Goal: Task Accomplishment & Management: Use online tool/utility

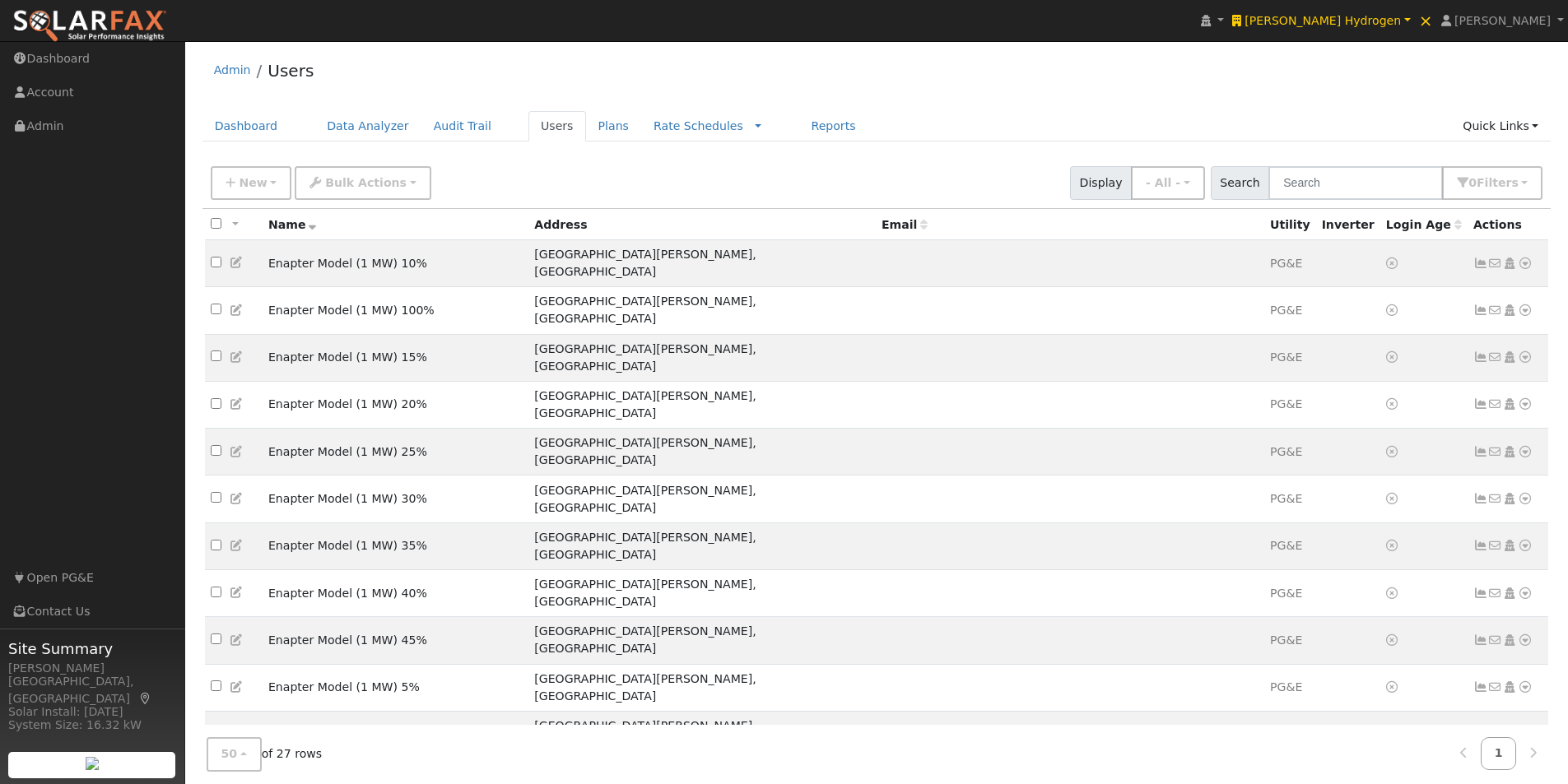
scroll to position [350, 0]
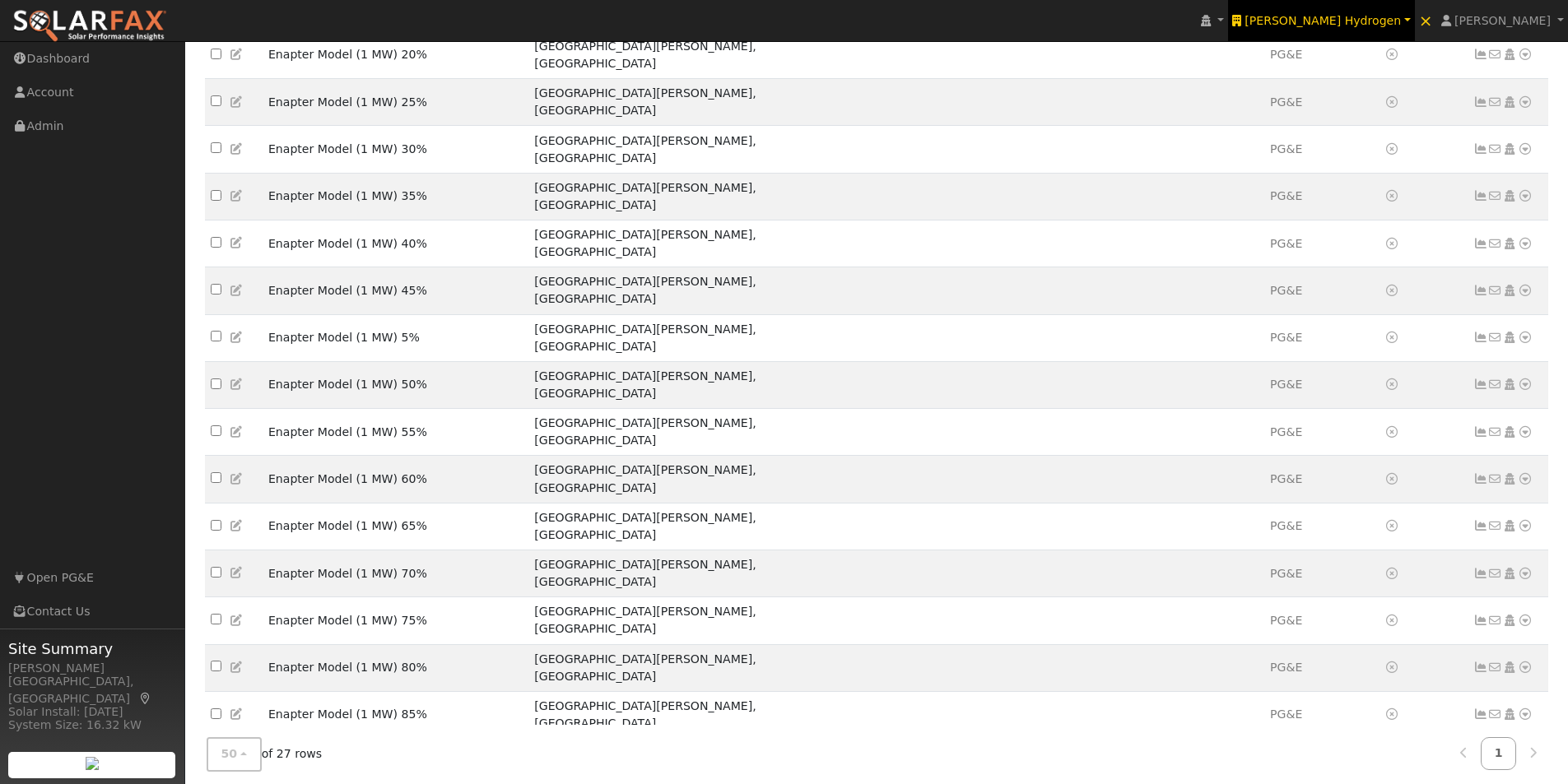
click at [1371, 14] on span "[PERSON_NAME] Hydrogen" at bounding box center [1323, 21] width 156 height 13
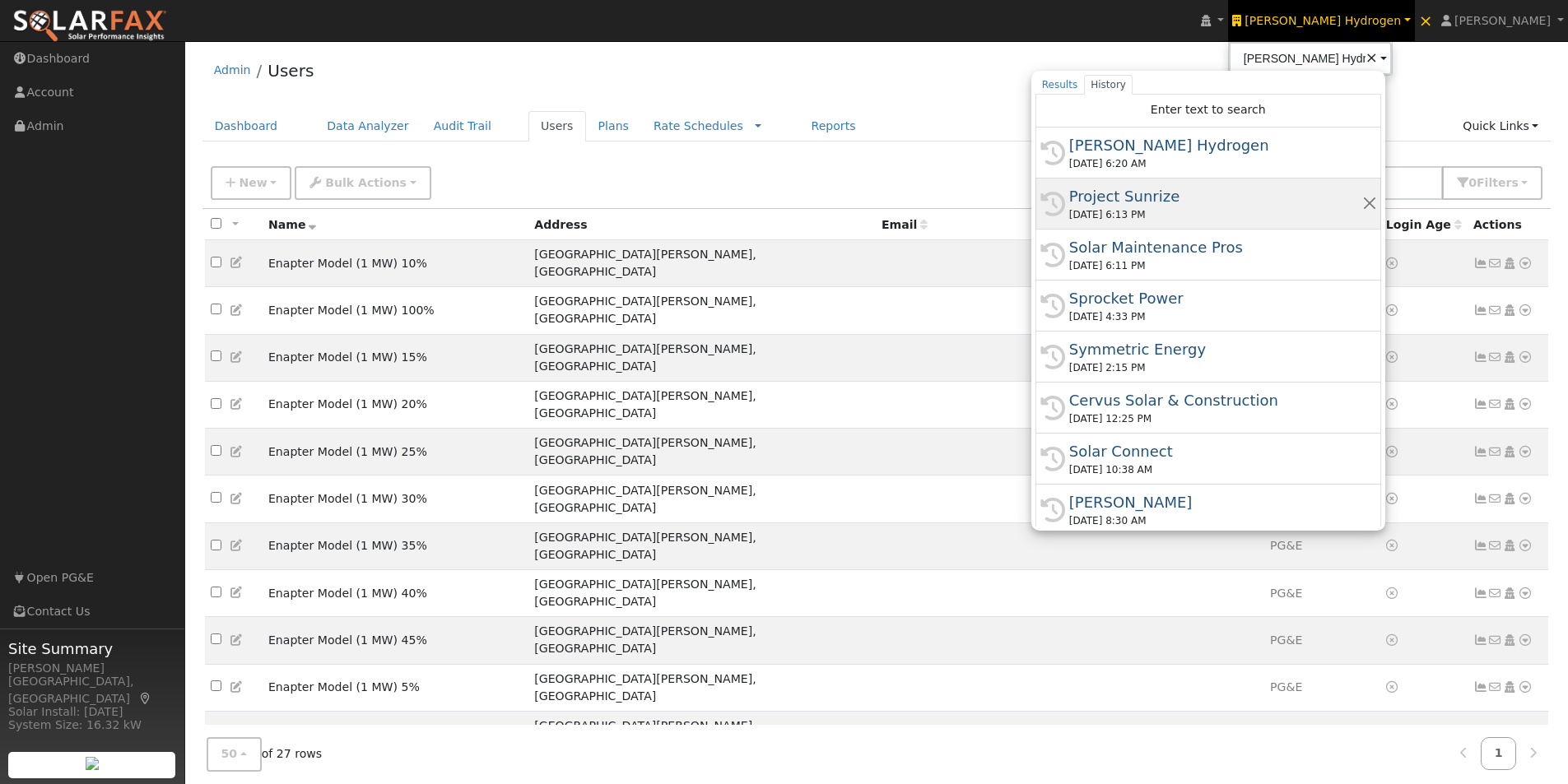
click at [1187, 197] on div "Project Sunrize" at bounding box center [1215, 195] width 293 height 22
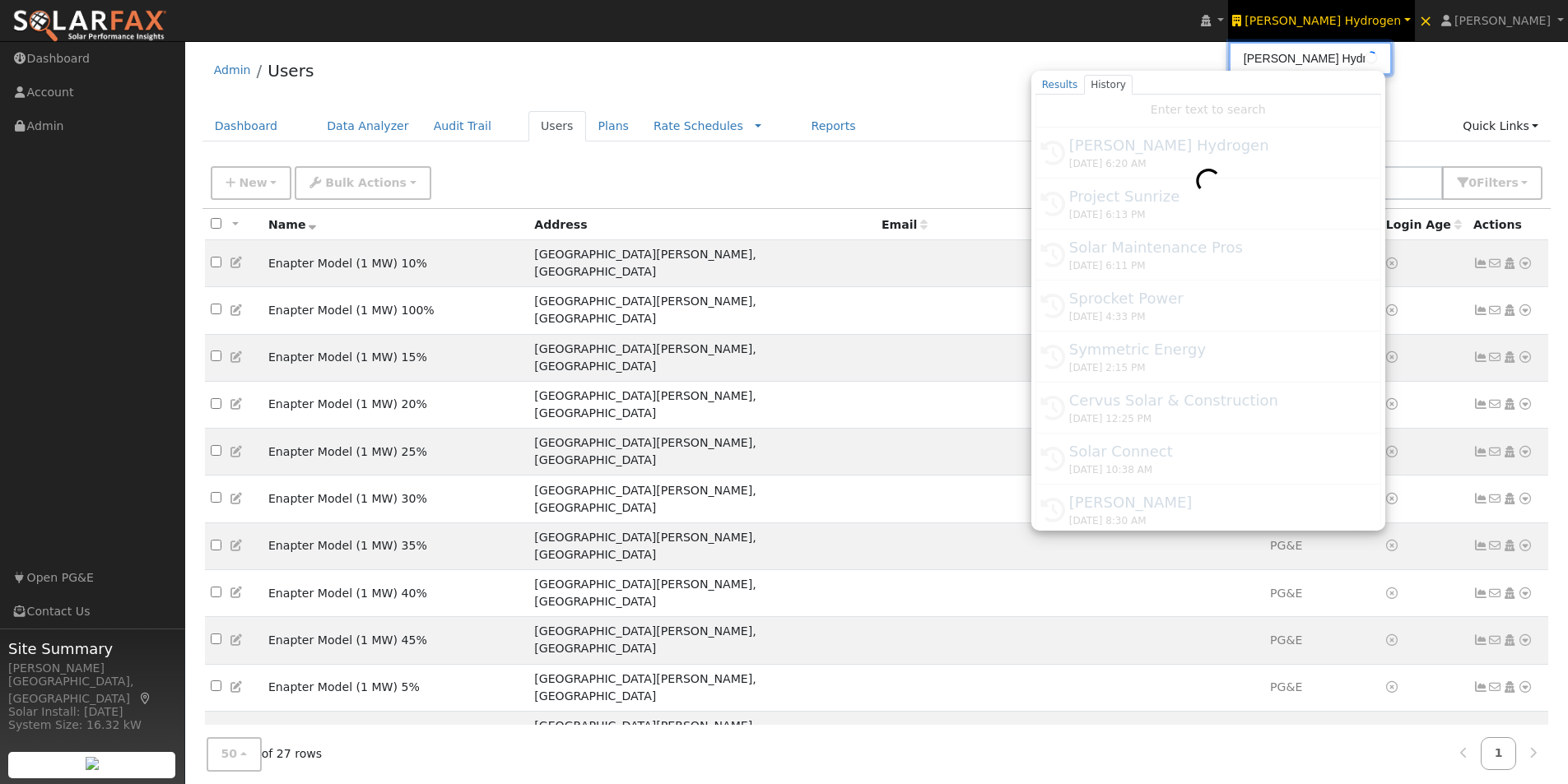
type input "Project Sunrize"
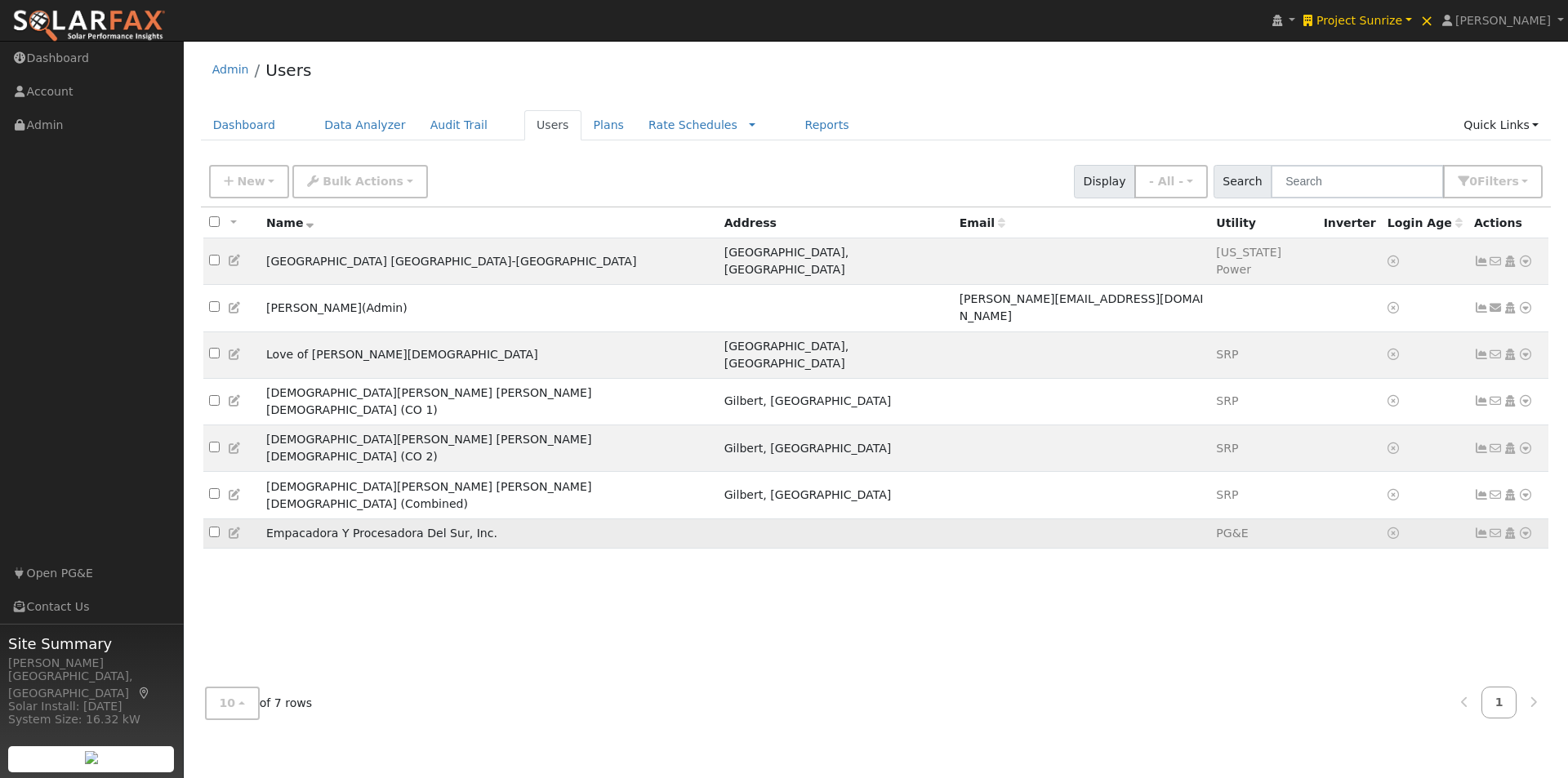
click at [1526, 527] on icon at bounding box center [1526, 533] width 15 height 11
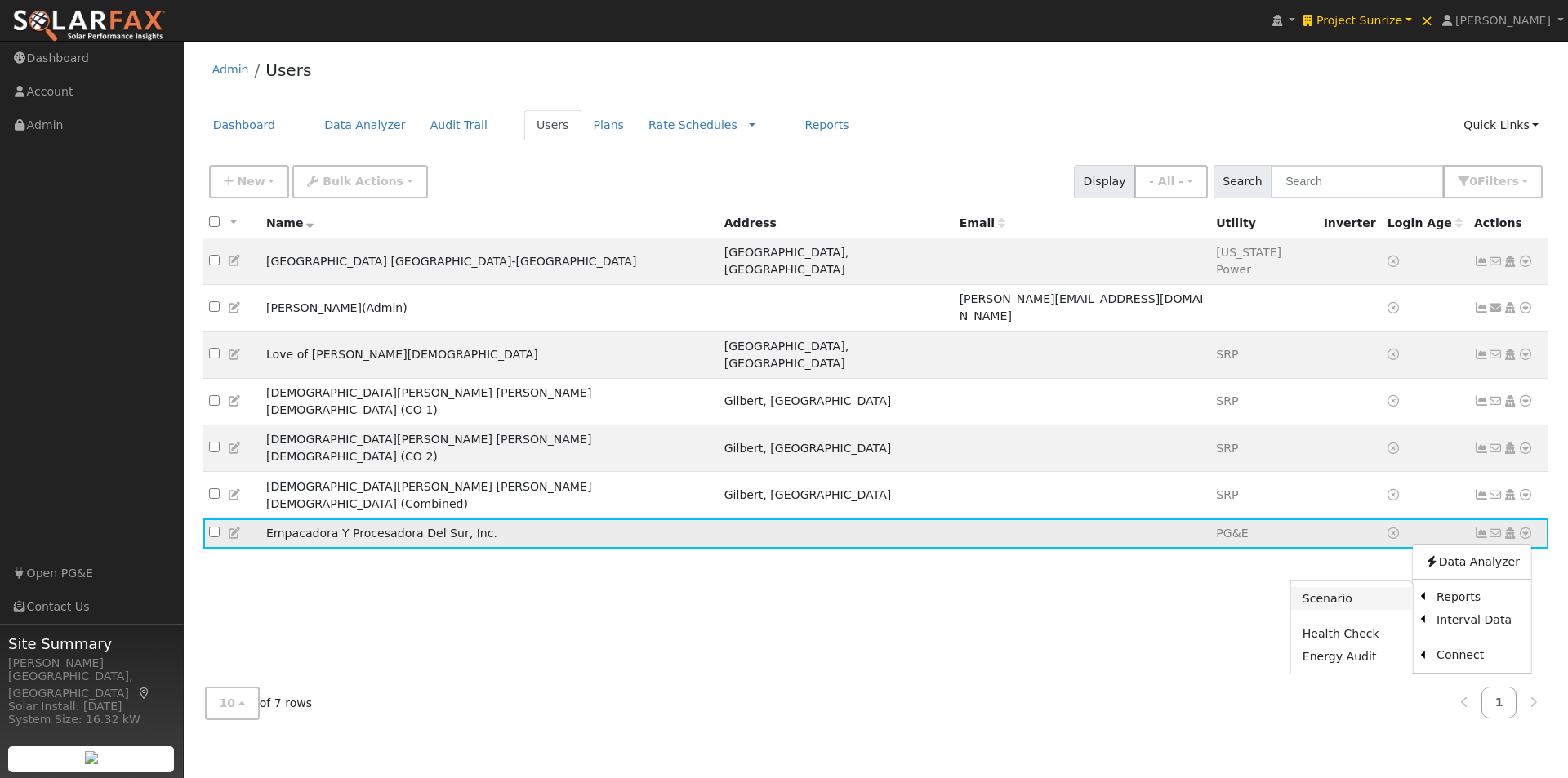
click at [1332, 587] on link "Scenario" at bounding box center [1352, 598] width 122 height 23
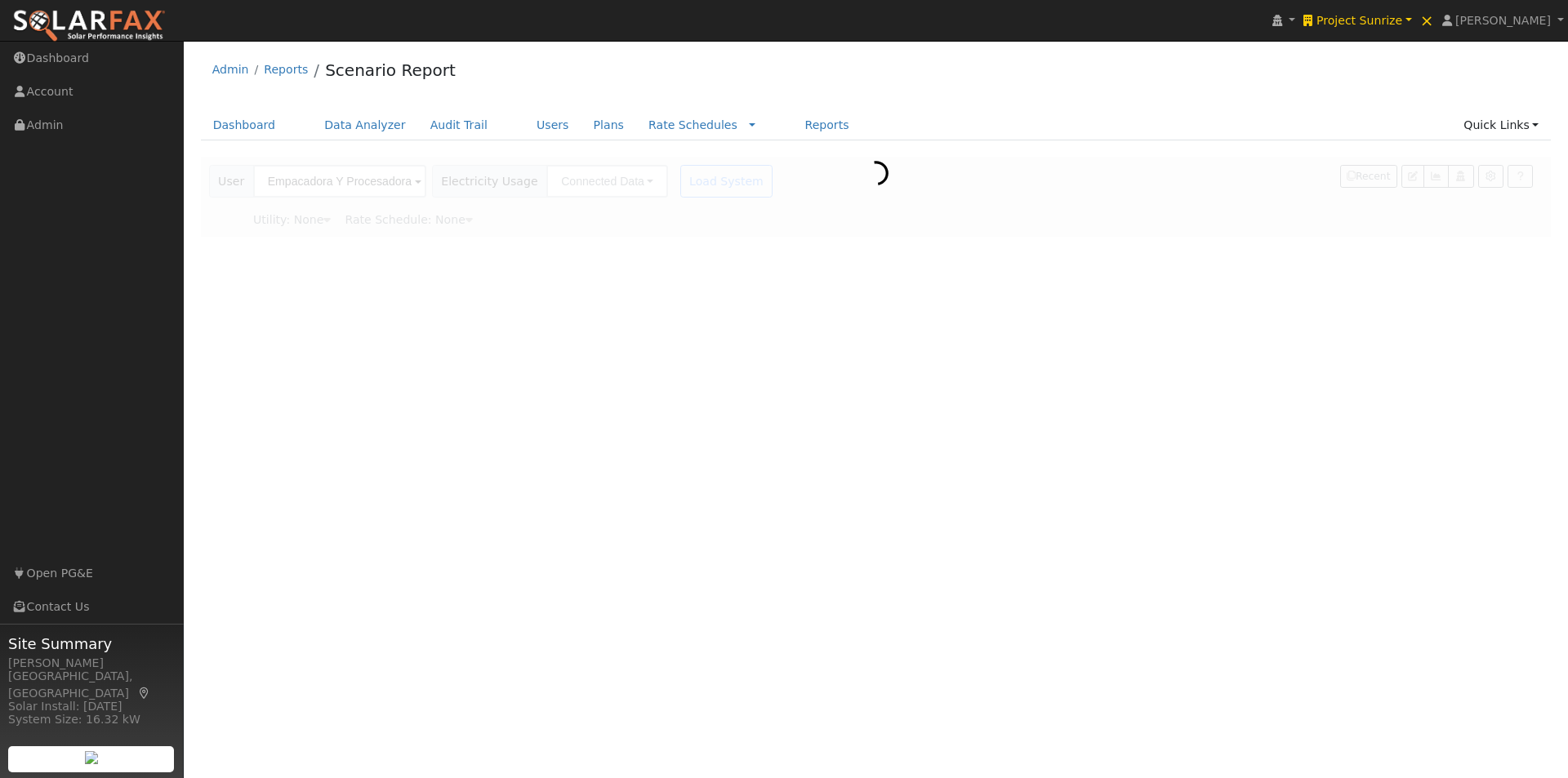
type input "Pacific Gas & Electric"
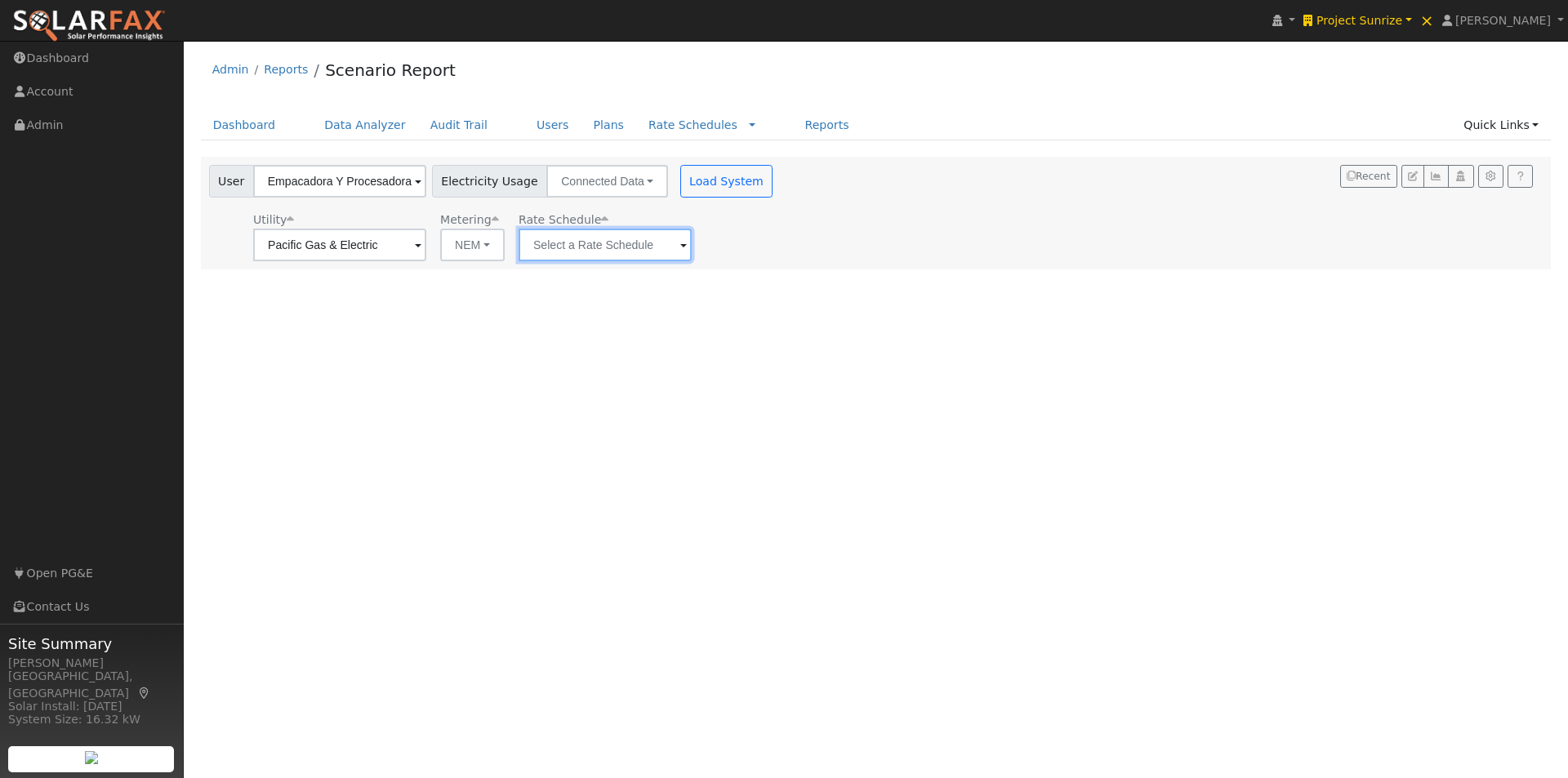
click at [604, 254] on input "text" at bounding box center [604, 245] width 173 height 33
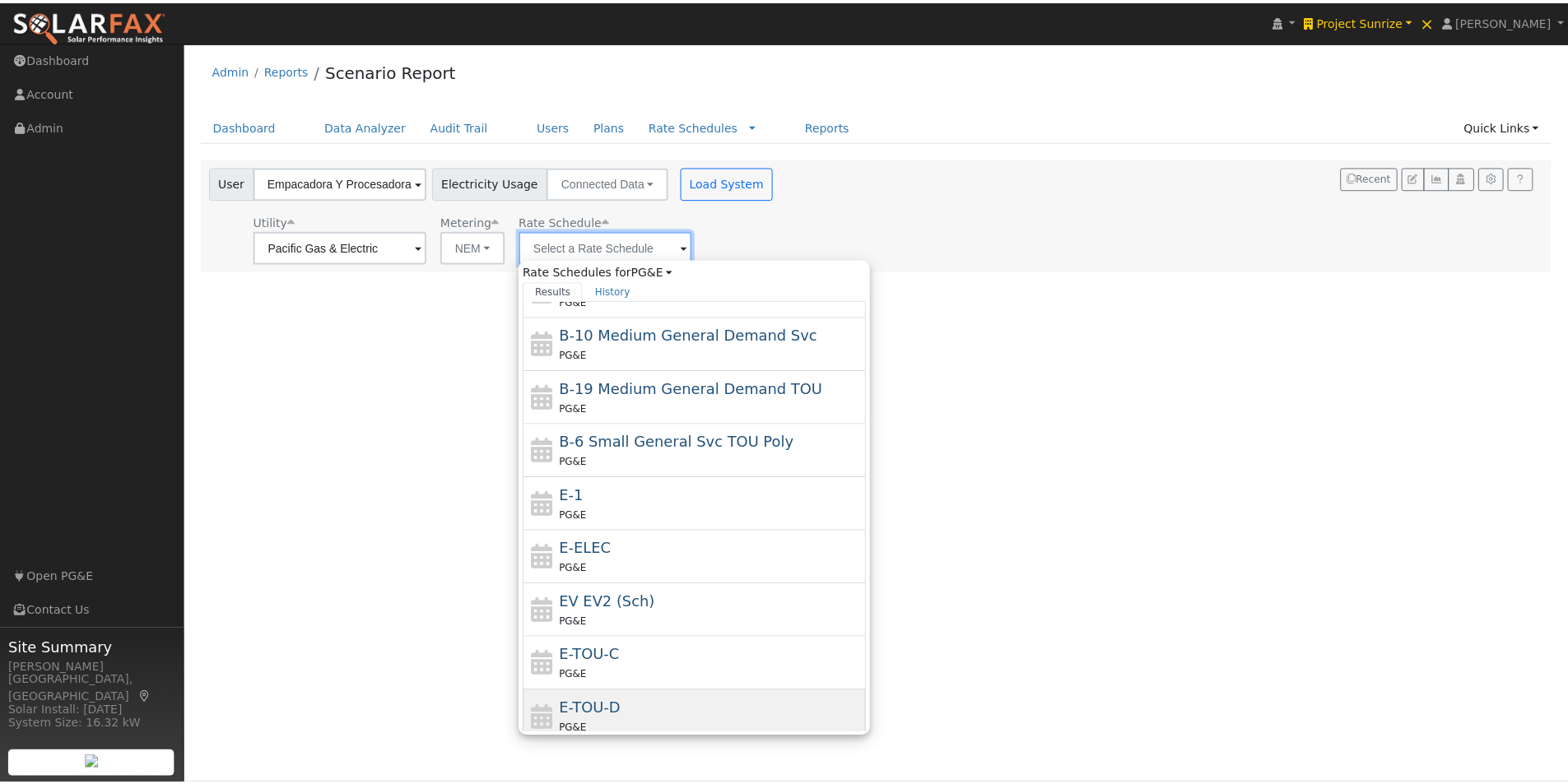
scroll to position [287, 0]
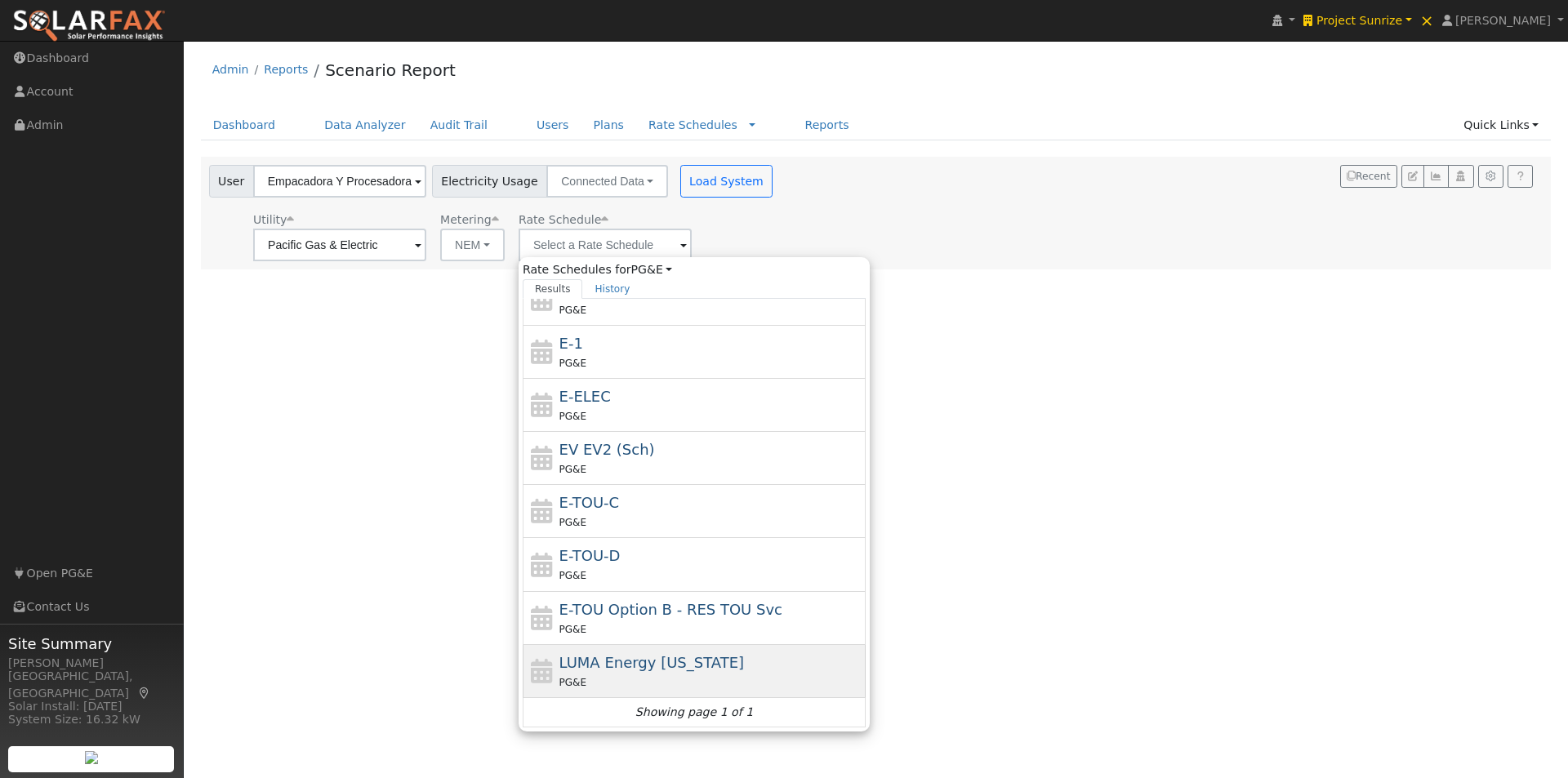
click at [615, 657] on span "LUMA Energy Puerto Rico" at bounding box center [653, 663] width 185 height 17
type input "LUMA Energy Puerto Rico"
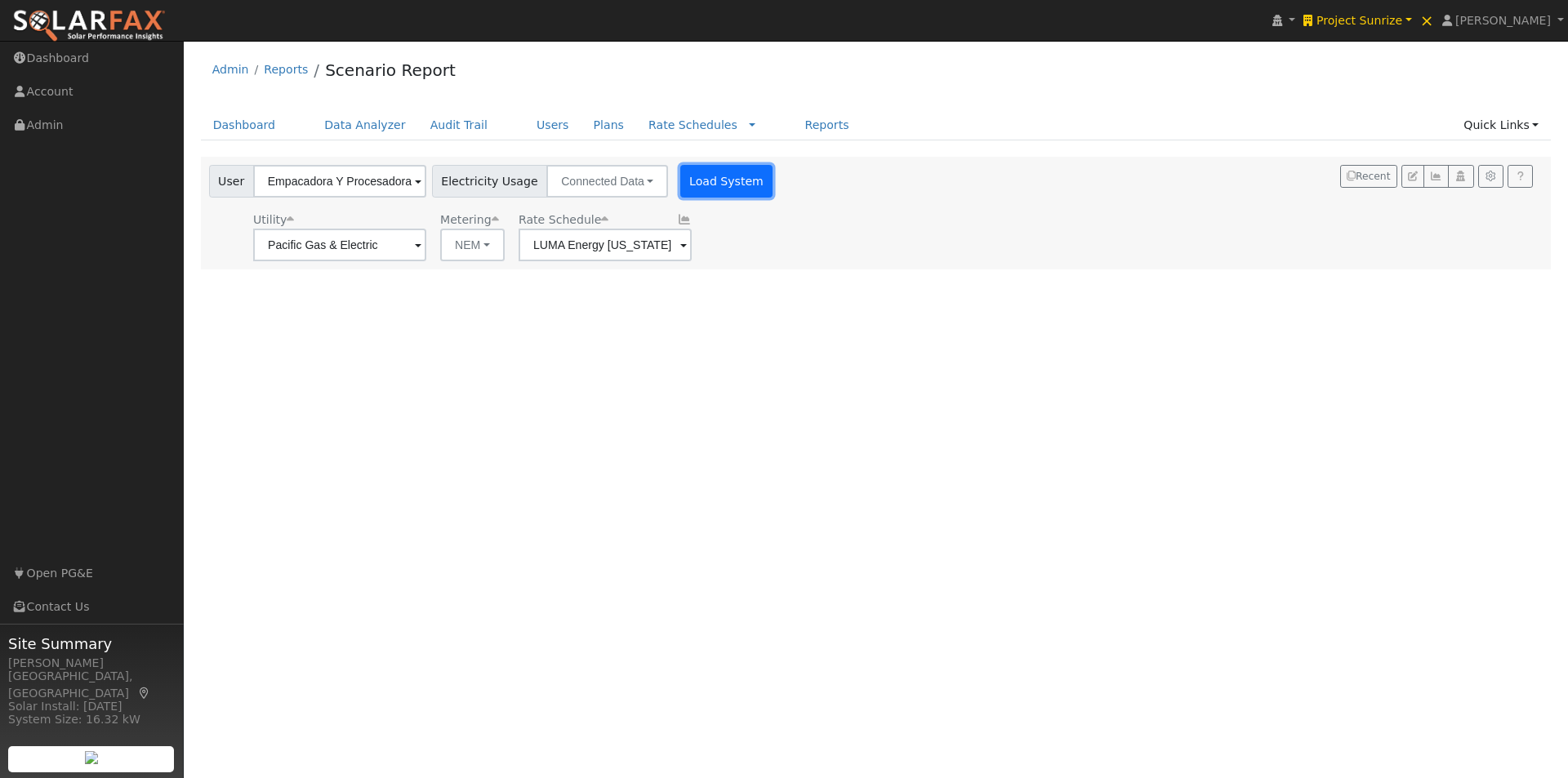
click at [696, 182] on button "Load System" at bounding box center [726, 181] width 93 height 33
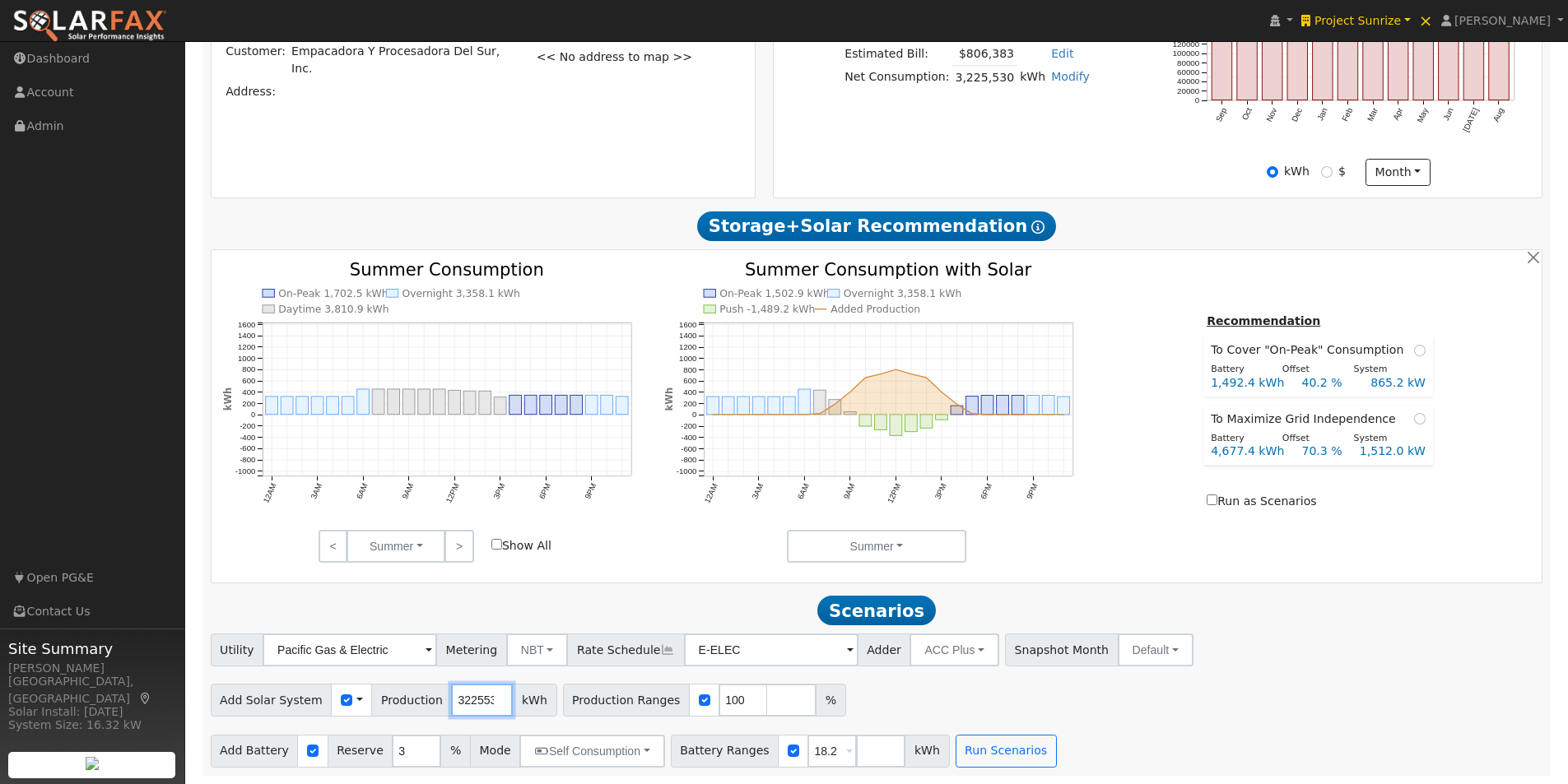
scroll to position [0, 10]
drag, startPoint x: 438, startPoint y: 703, endPoint x: 600, endPoint y: 694, distance: 162.2
click at [600, 694] on div "Add Solar System Use CSV Data Production 3225530 kWh Production Ranges 100 %" at bounding box center [877, 697] width 1338 height 39
type input "3196570"
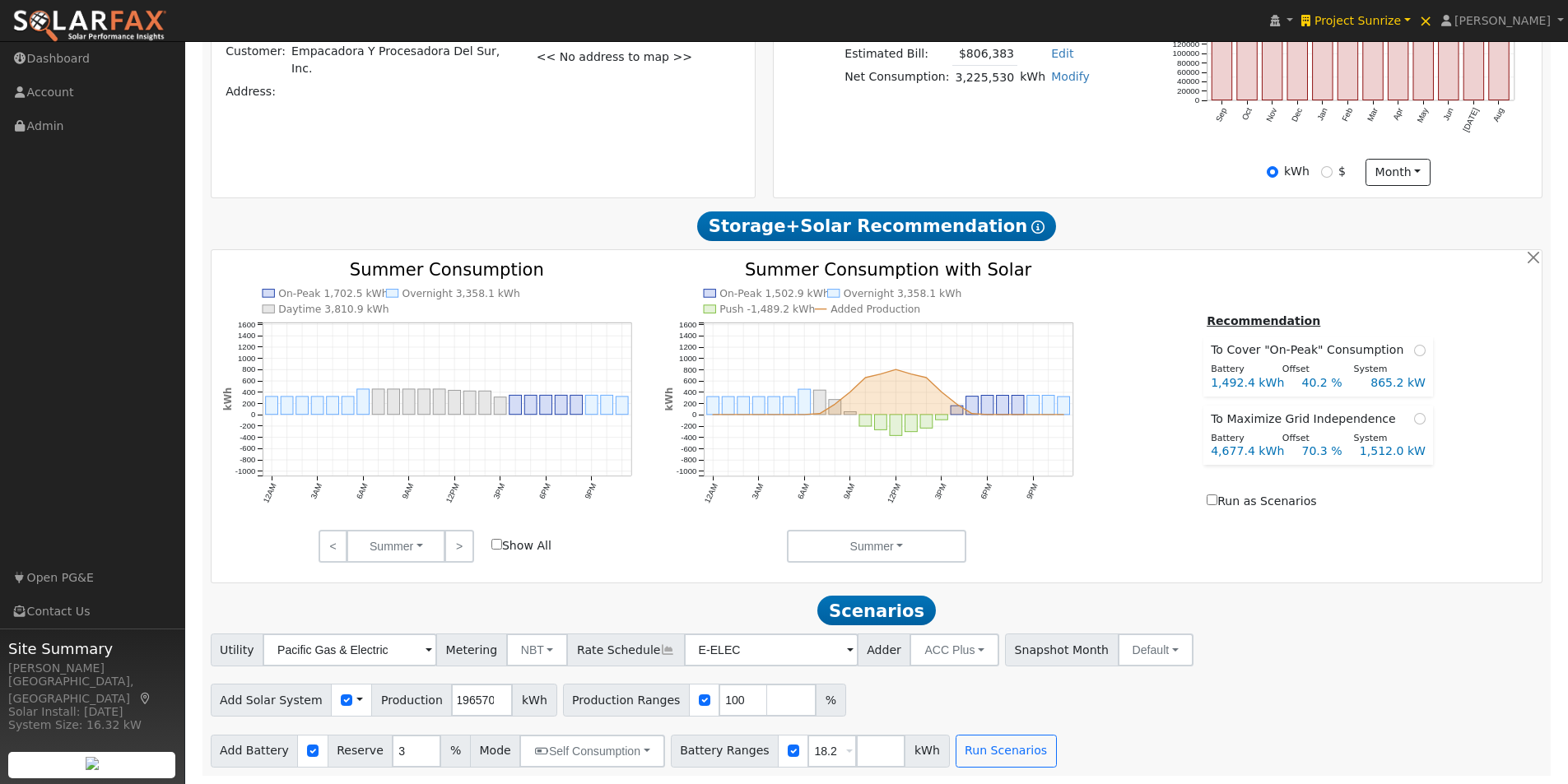
click at [1118, 718] on div "Utility Pacific Gas & Electric Metering NBT NEM NBT Rate Schedule E-ELEC Adder …" at bounding box center [877, 700] width 1351 height 133
click at [979, 753] on button "Run Scenarios" at bounding box center [1007, 751] width 101 height 33
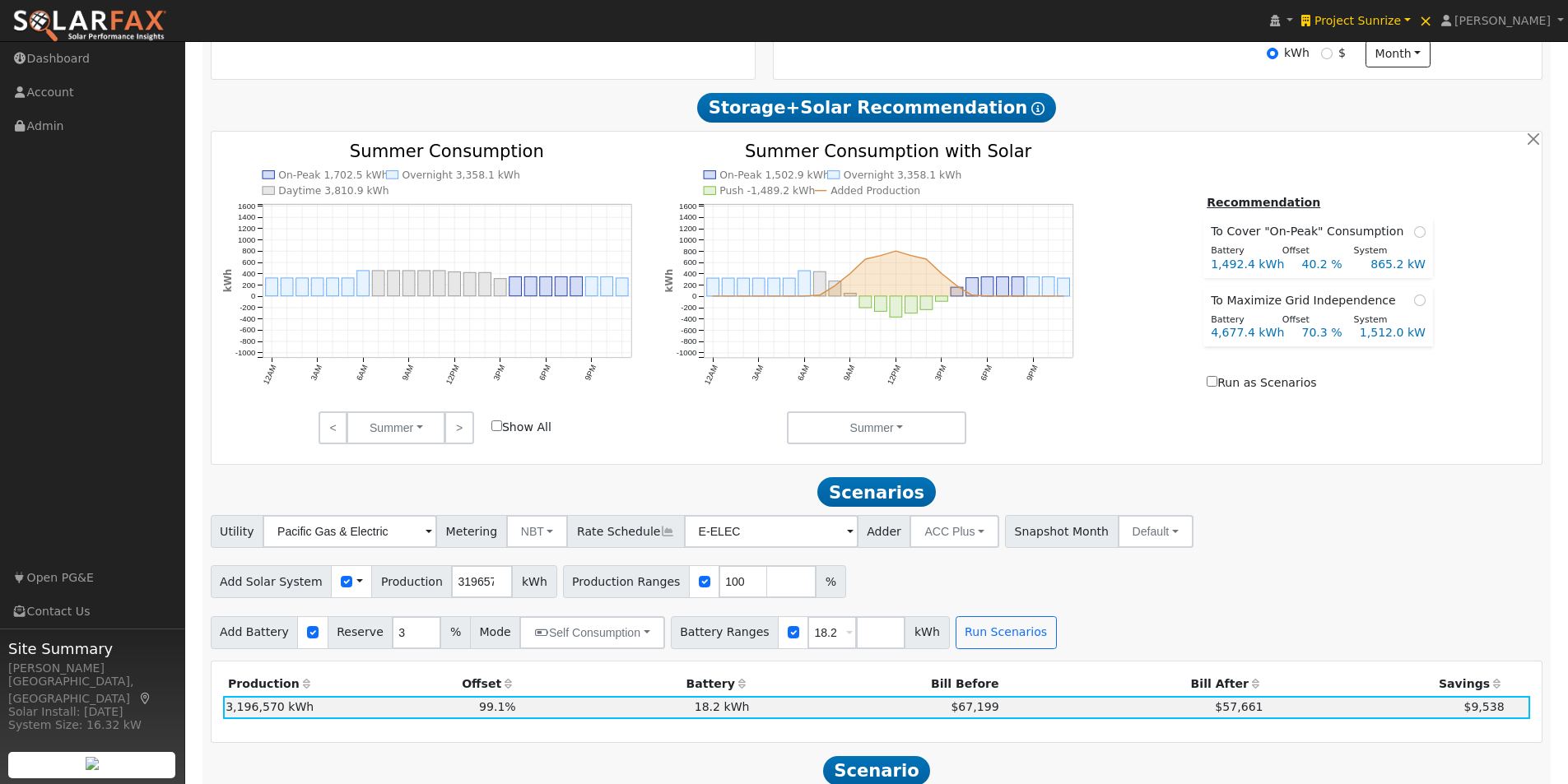
scroll to position [763, 0]
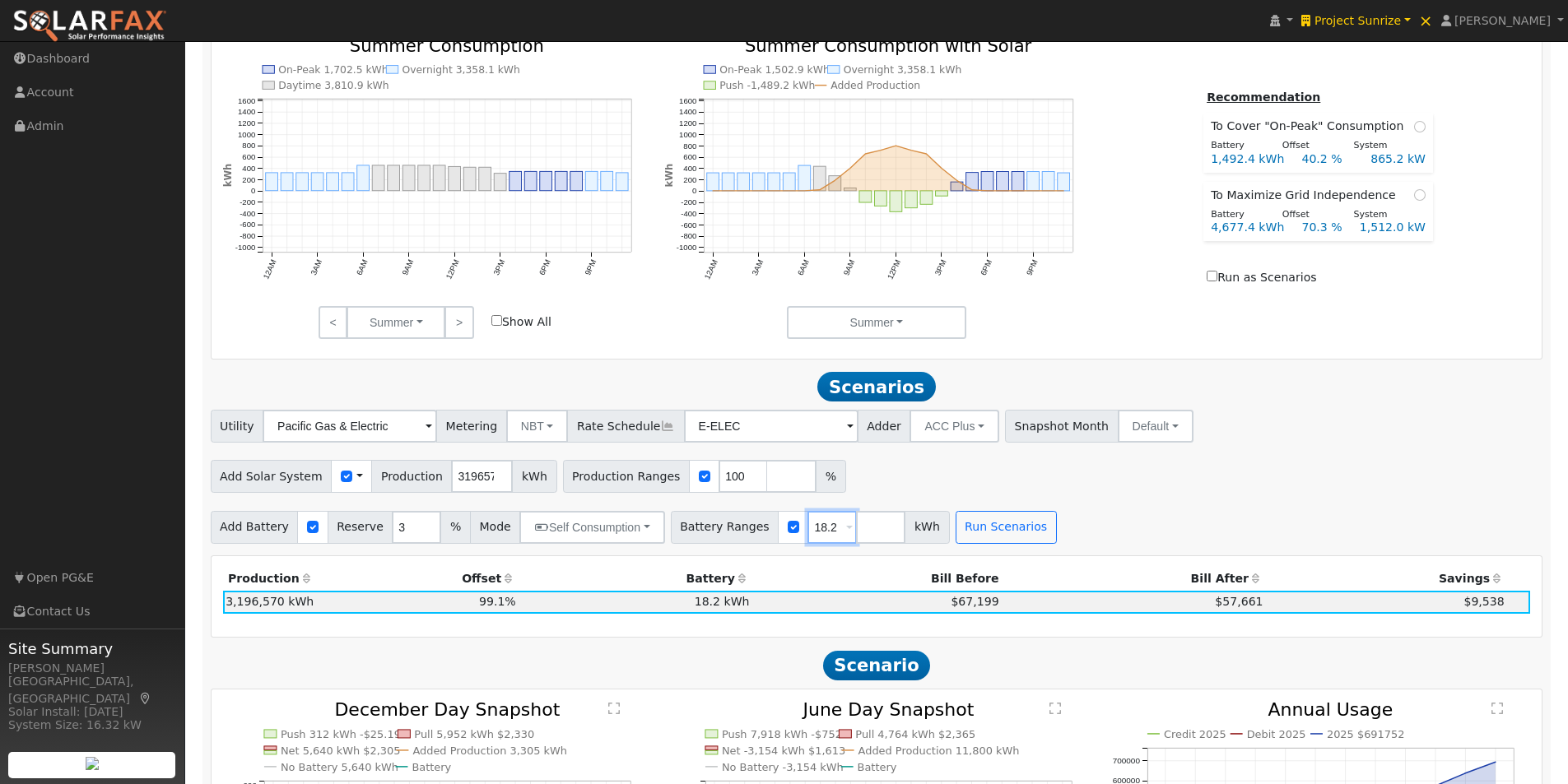
drag, startPoint x: 809, startPoint y: 534, endPoint x: 736, endPoint y: 535, distance: 73.0
click at [736, 535] on div "Battery Ranges 18.2 Overrides Reserve % Mode None None Self Consumption Peak Sa…" at bounding box center [810, 527] width 279 height 33
type input "0"
type input "500"
type input "1000"
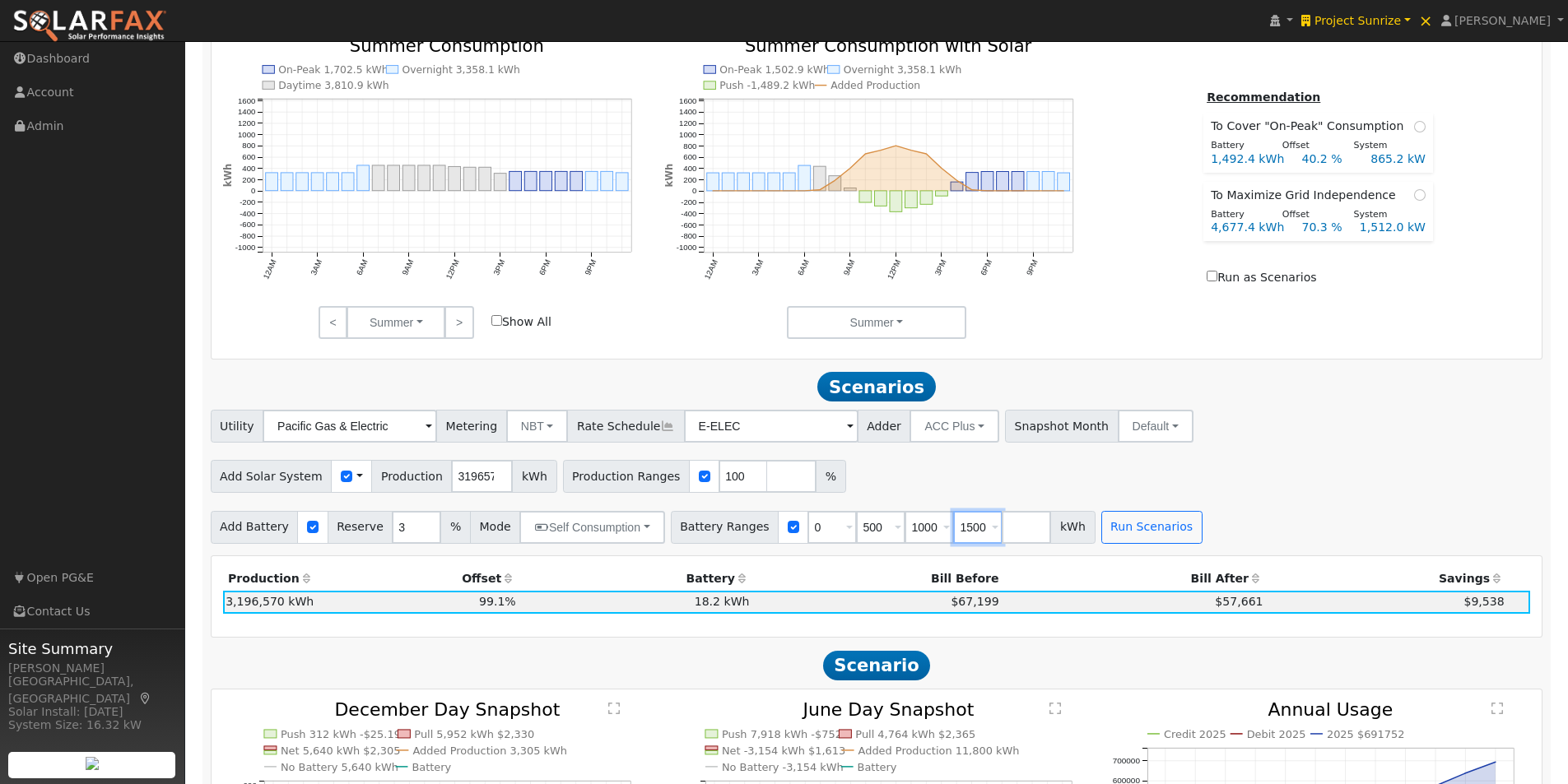
type input "1500"
type input "2000"
click at [1378, 453] on div "Utility Pacific Gas & Electric Metering NBT NEM NBT Rate Schedule E-ELEC Adder …" at bounding box center [877, 476] width 1351 height 133
click at [1129, 534] on button "Run Scenarios" at bounding box center [1152, 527] width 101 height 33
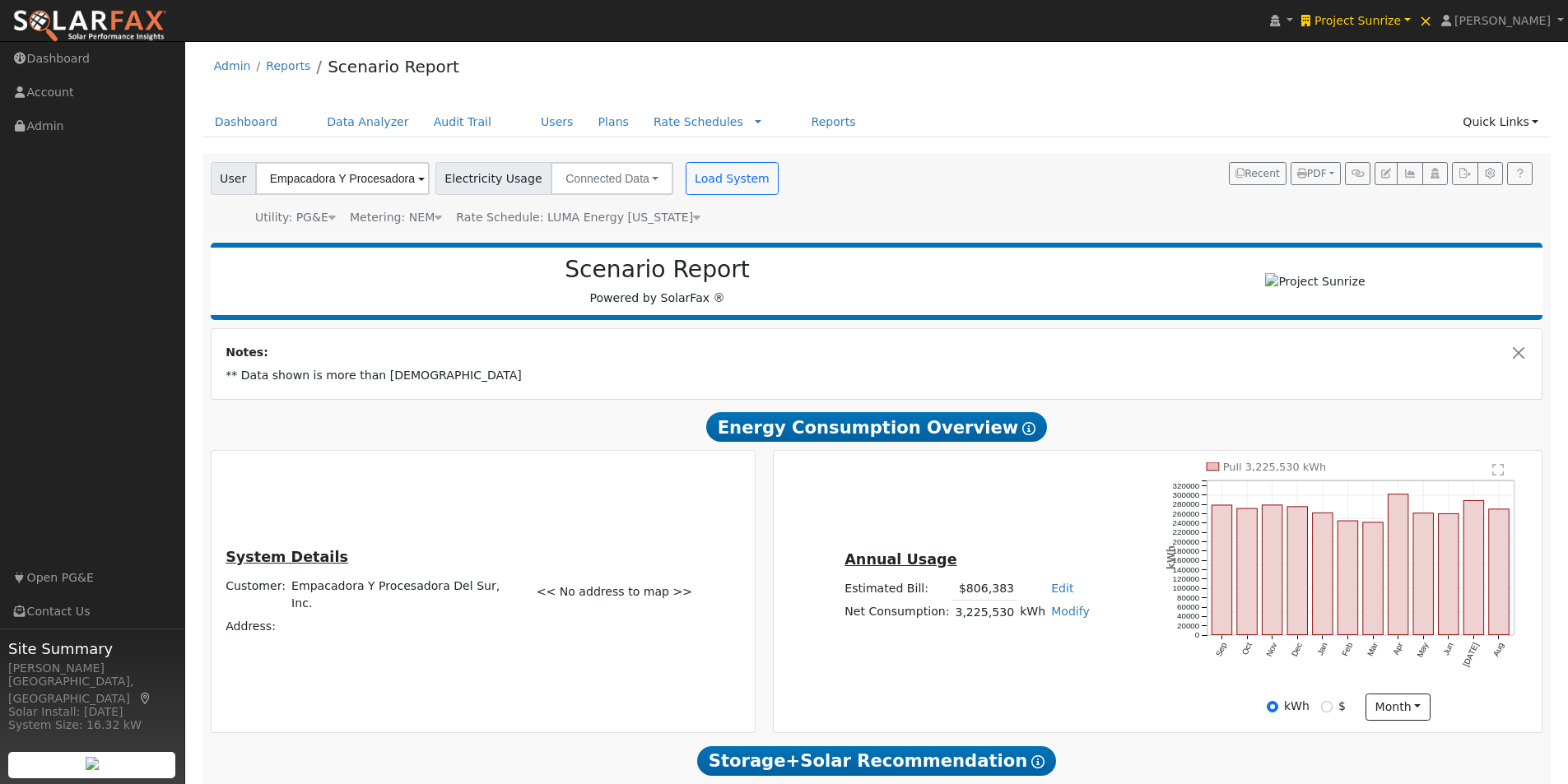
scroll to position [0, 0]
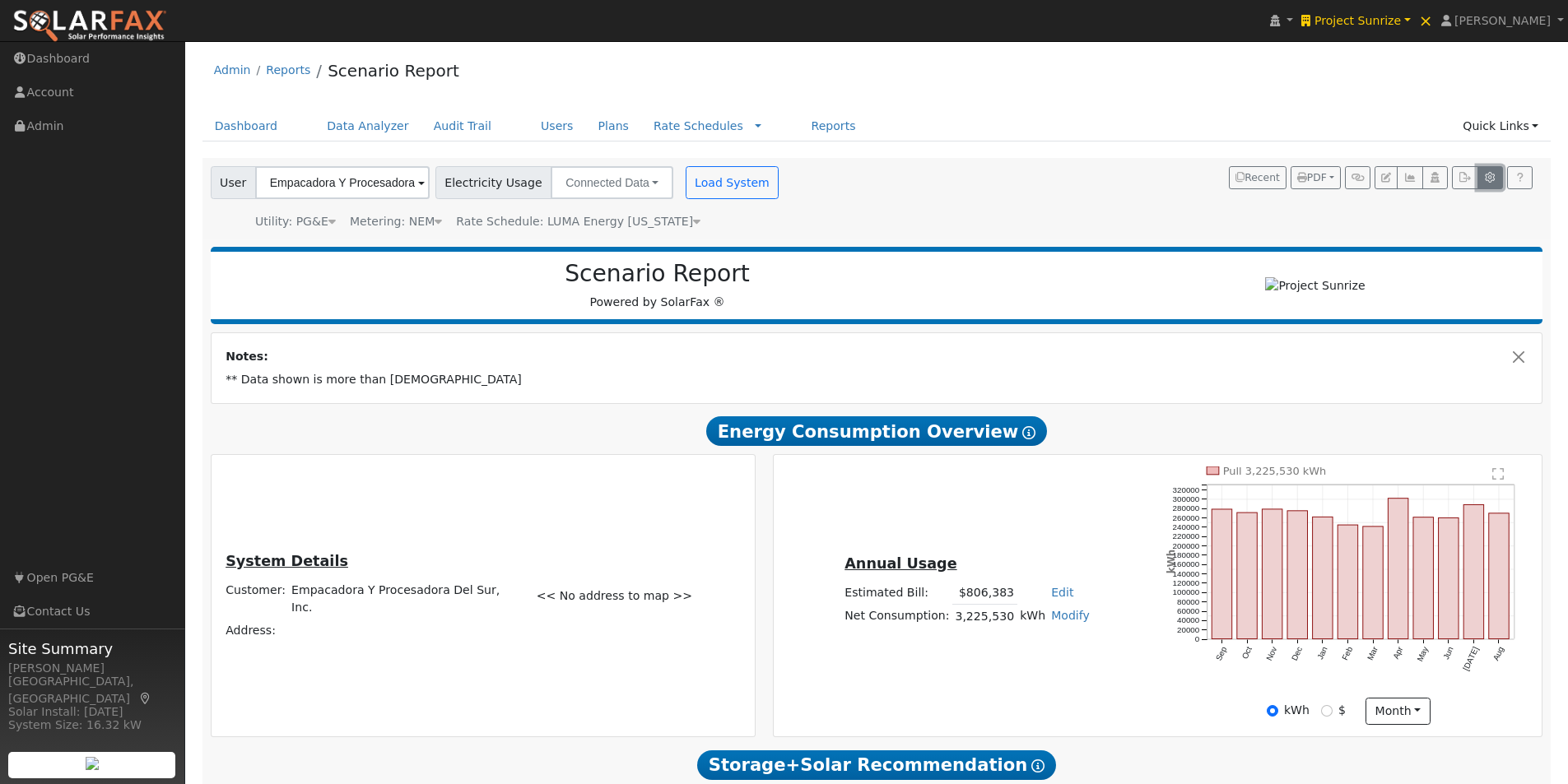
click at [1491, 182] on icon "button" at bounding box center [1490, 177] width 12 height 10
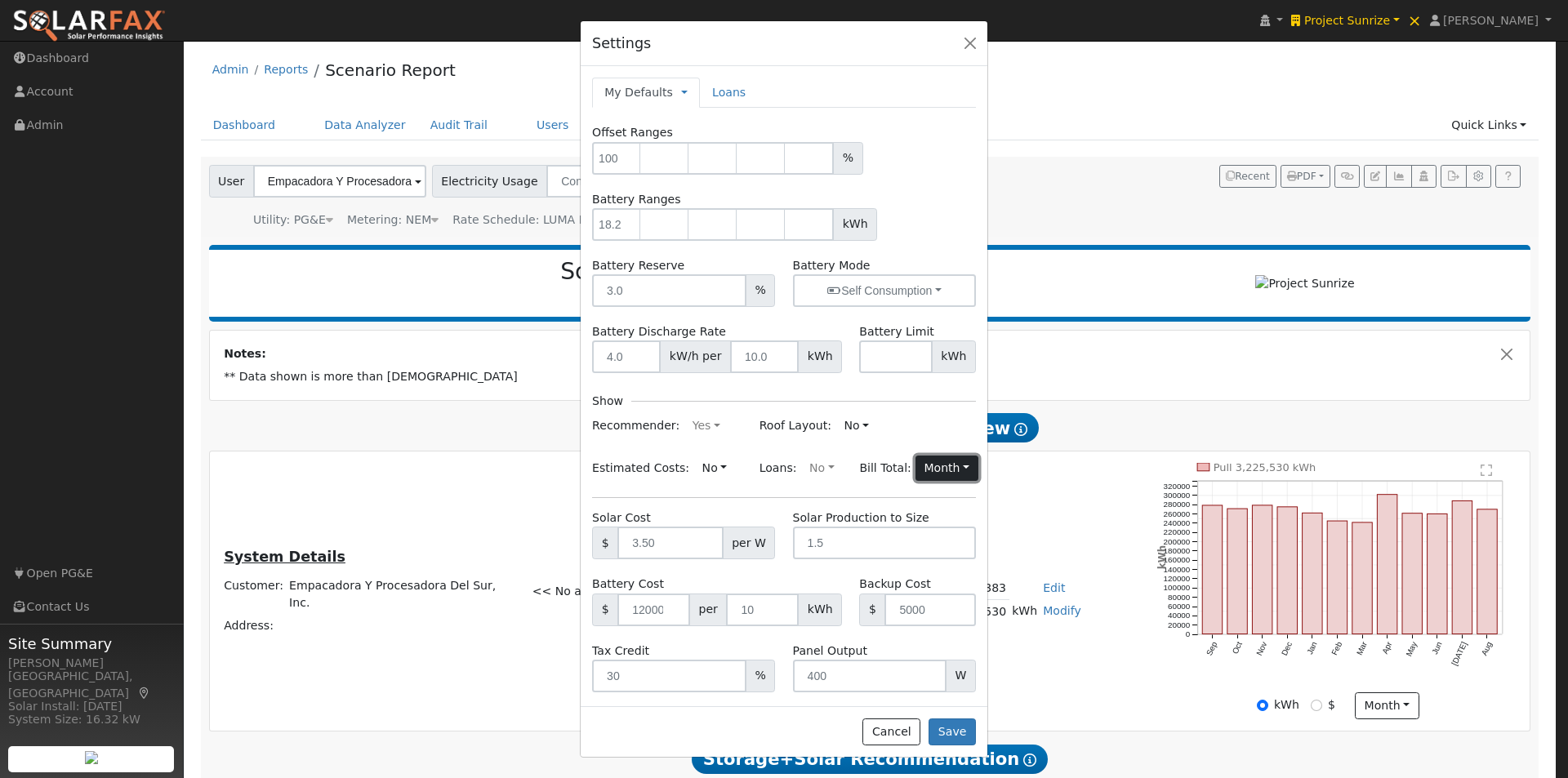
click at [935, 469] on button "Month" at bounding box center [947, 469] width 63 height 26
click at [866, 531] on link "Year" at bounding box center [916, 524] width 113 height 23
click at [952, 730] on button "Save" at bounding box center [952, 732] width 47 height 27
type input "18.2"
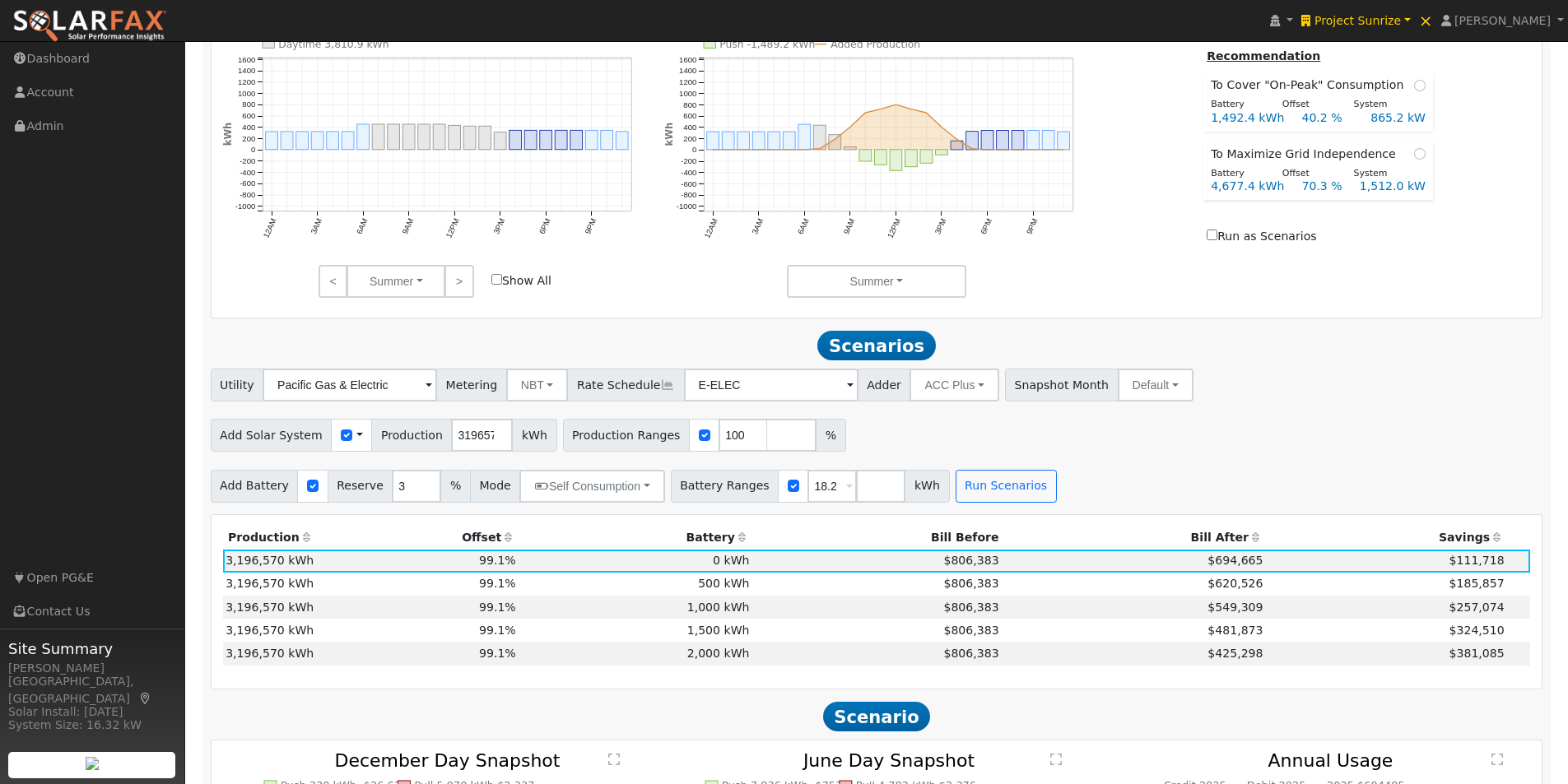
scroll to position [905, 0]
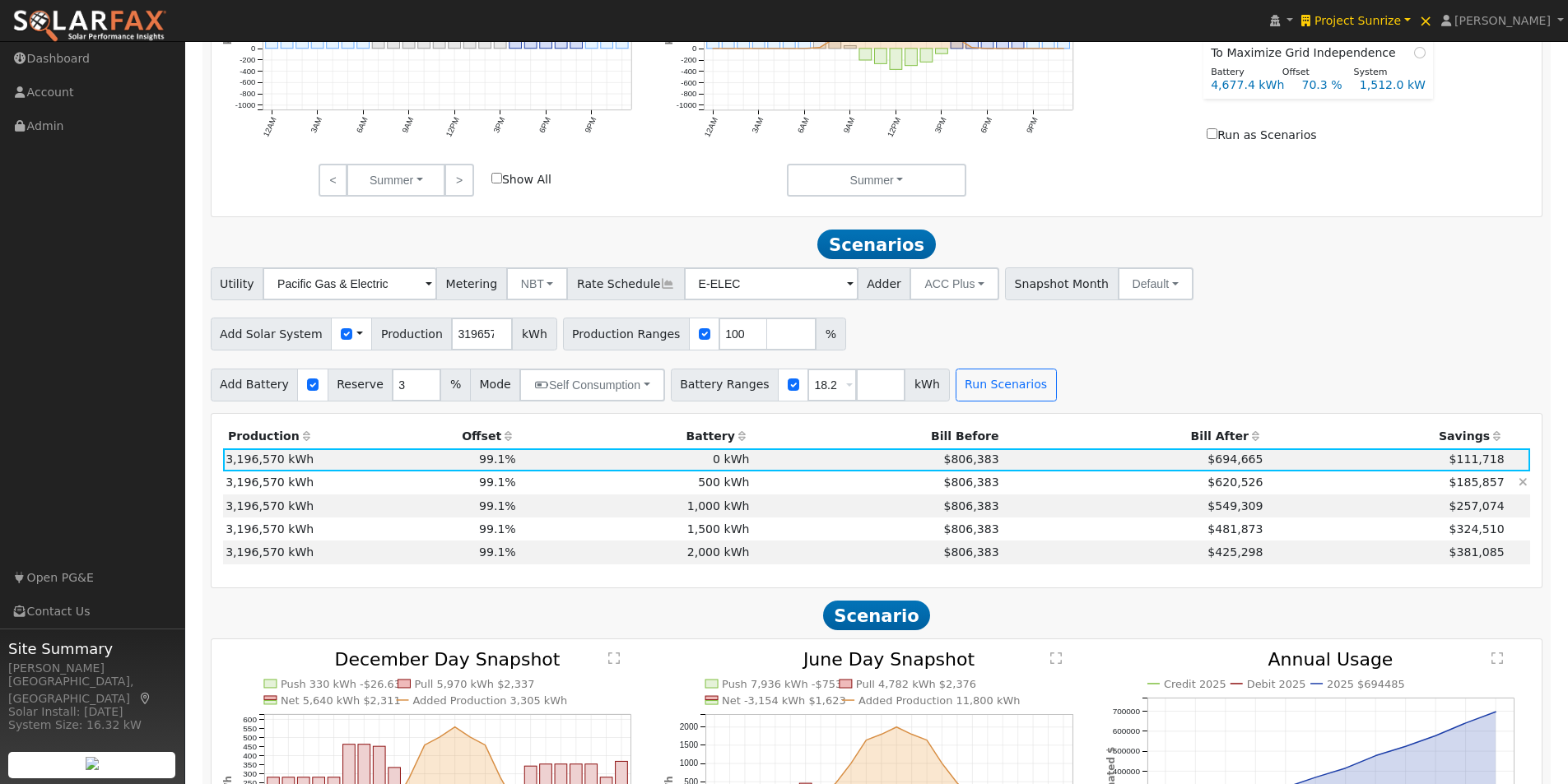
click at [1191, 486] on td "$620,526" at bounding box center [1133, 483] width 264 height 23
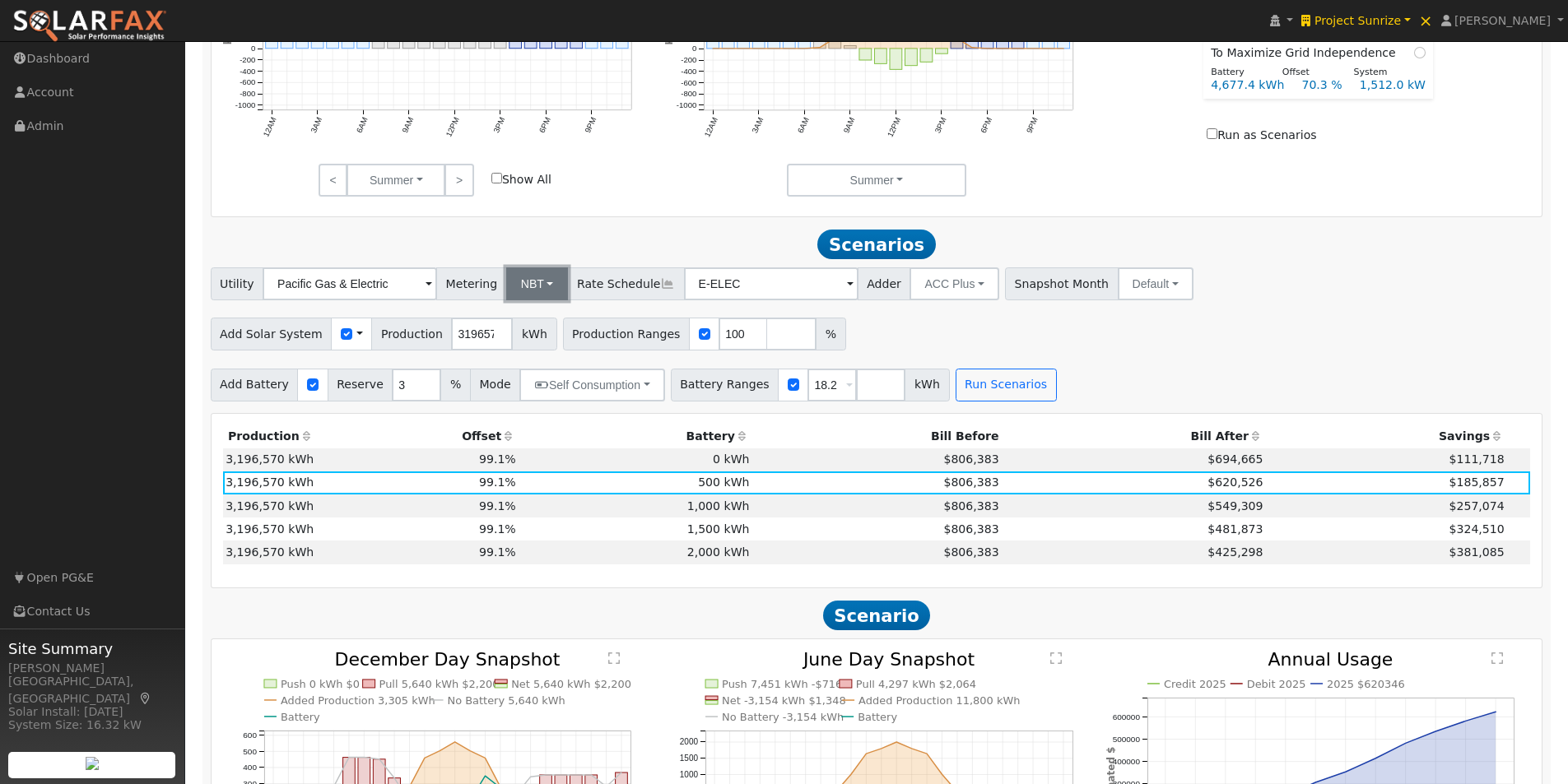
click at [529, 283] on button "NBT" at bounding box center [538, 284] width 63 height 33
click at [527, 327] on link "NEM" at bounding box center [552, 320] width 114 height 23
click at [734, 292] on input "E-ELEC" at bounding box center [773, 284] width 174 height 33
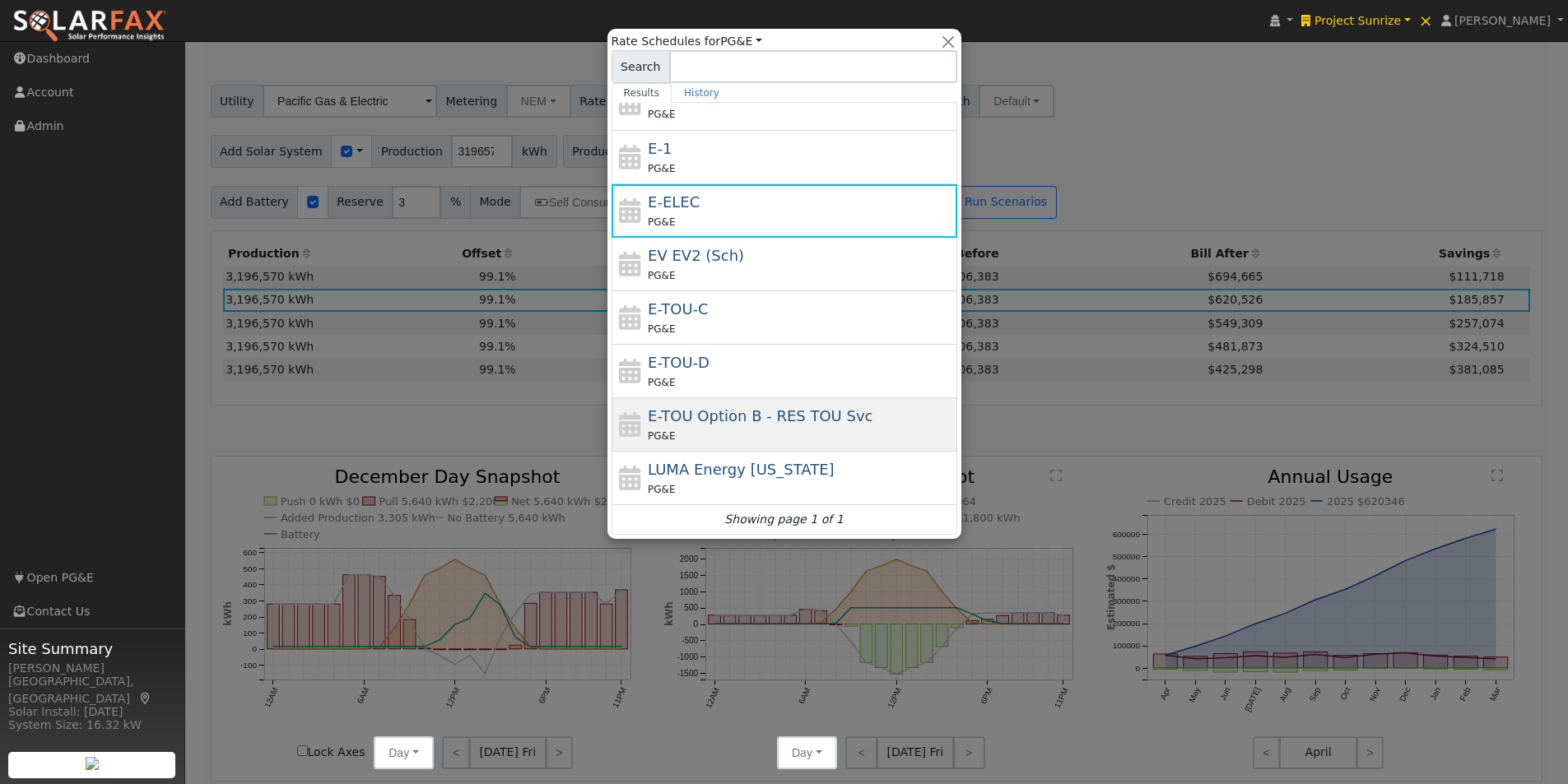
scroll to position [1152, 0]
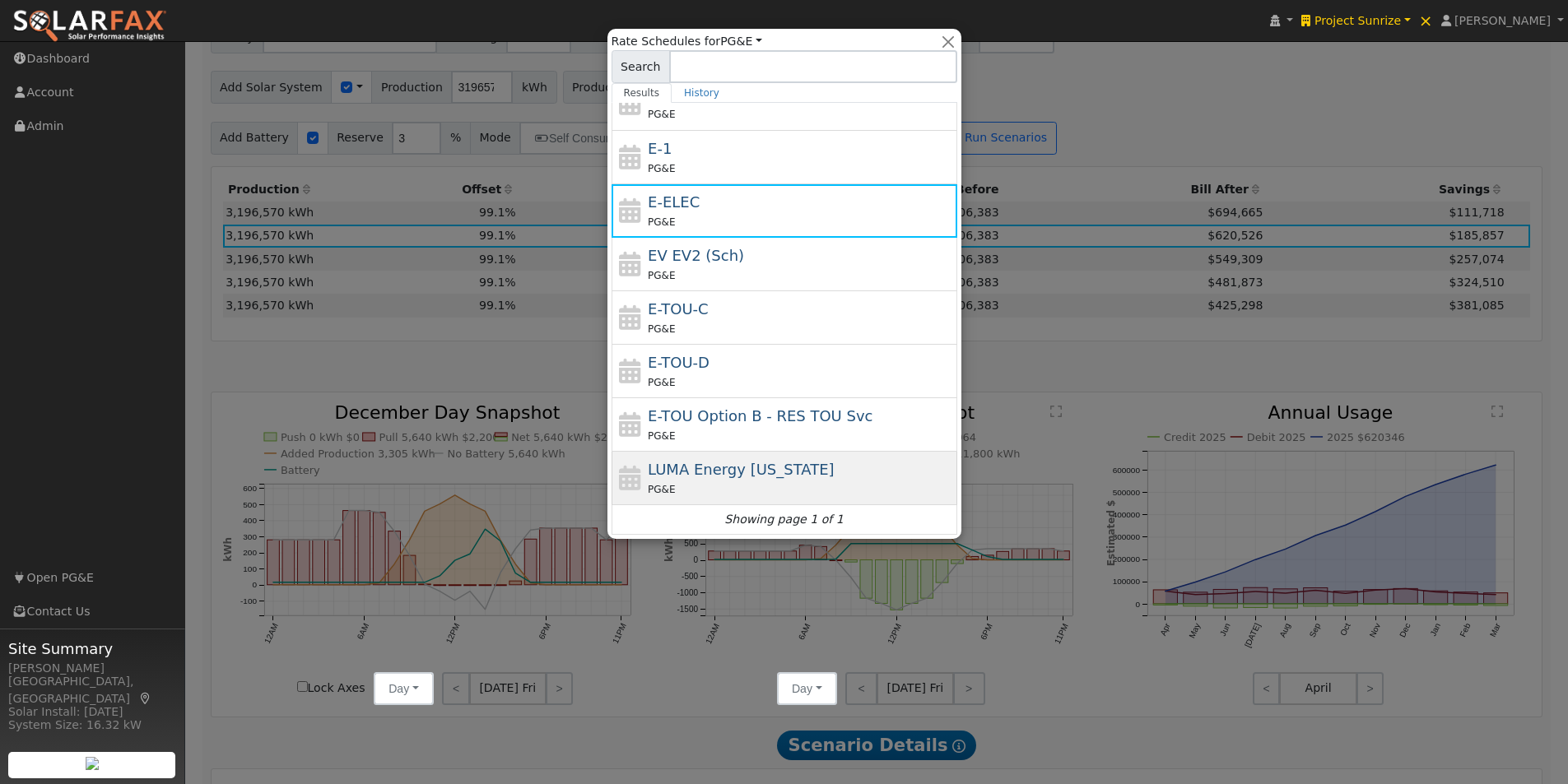
click at [708, 473] on span "LUMA Energy Puerto Rico" at bounding box center [742, 470] width 187 height 17
type input "LUMA Energy Puerto Rico"
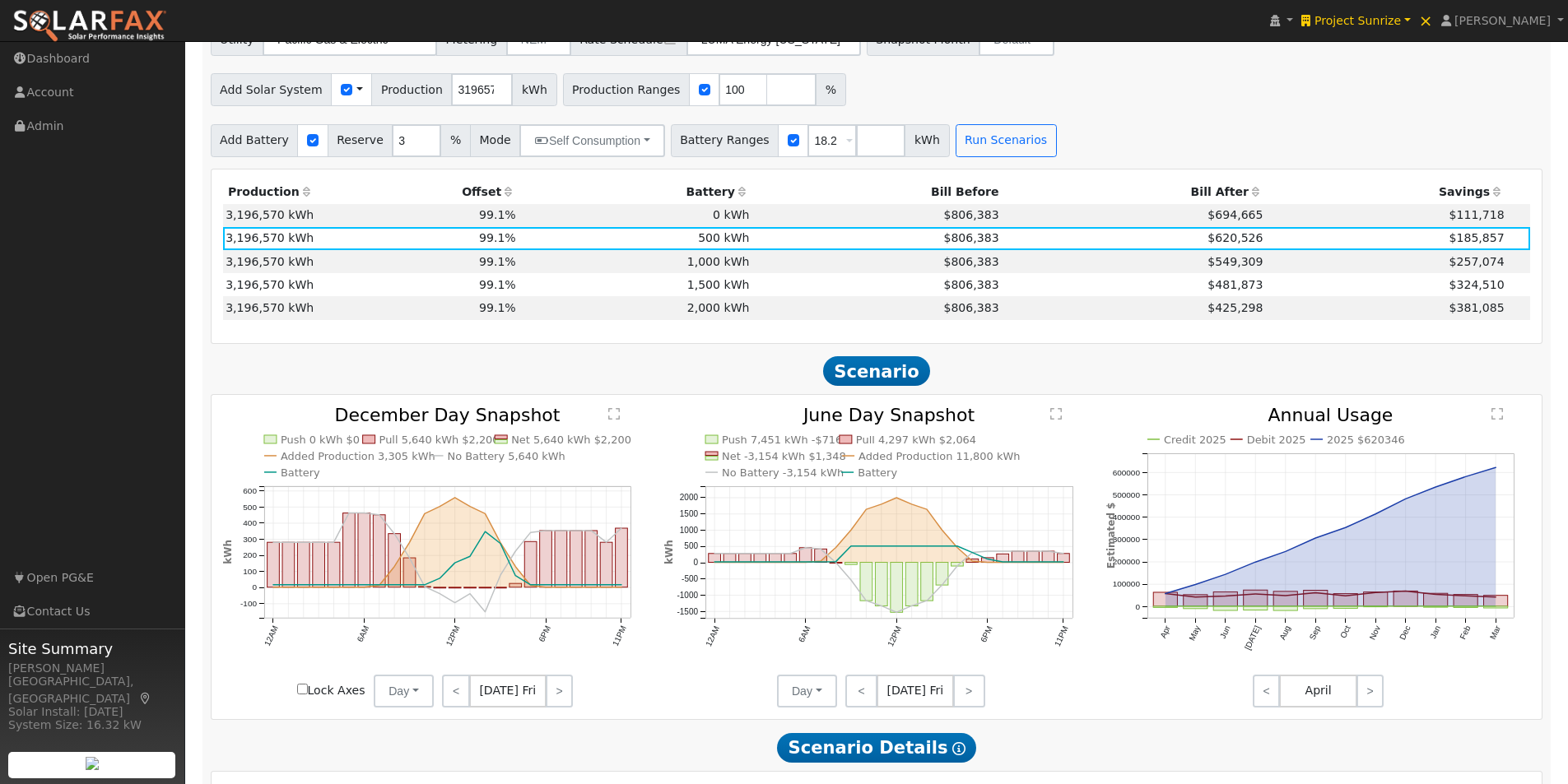
scroll to position [905, 0]
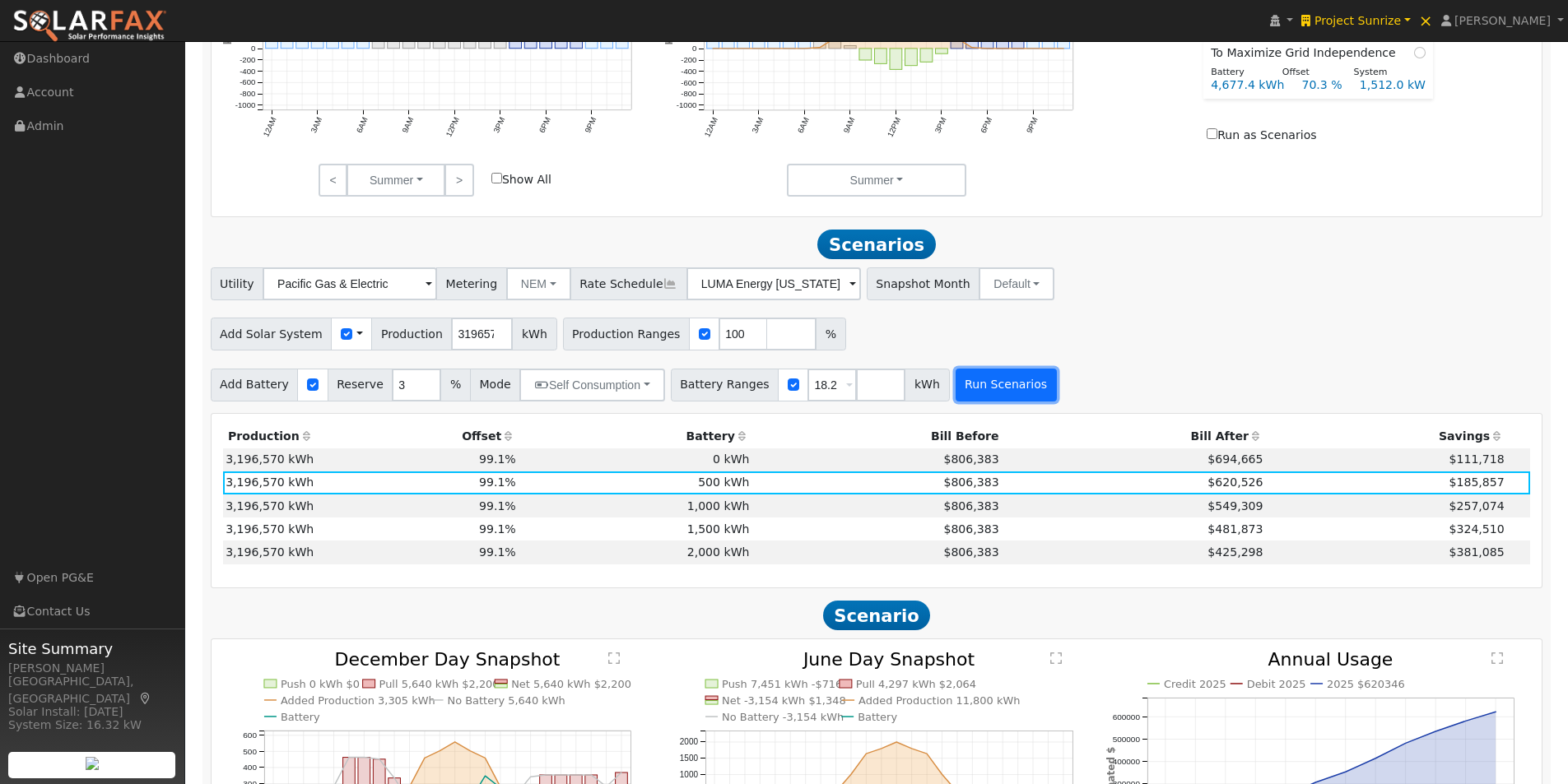
click at [961, 388] on button "Run Scenarios" at bounding box center [1007, 385] width 101 height 33
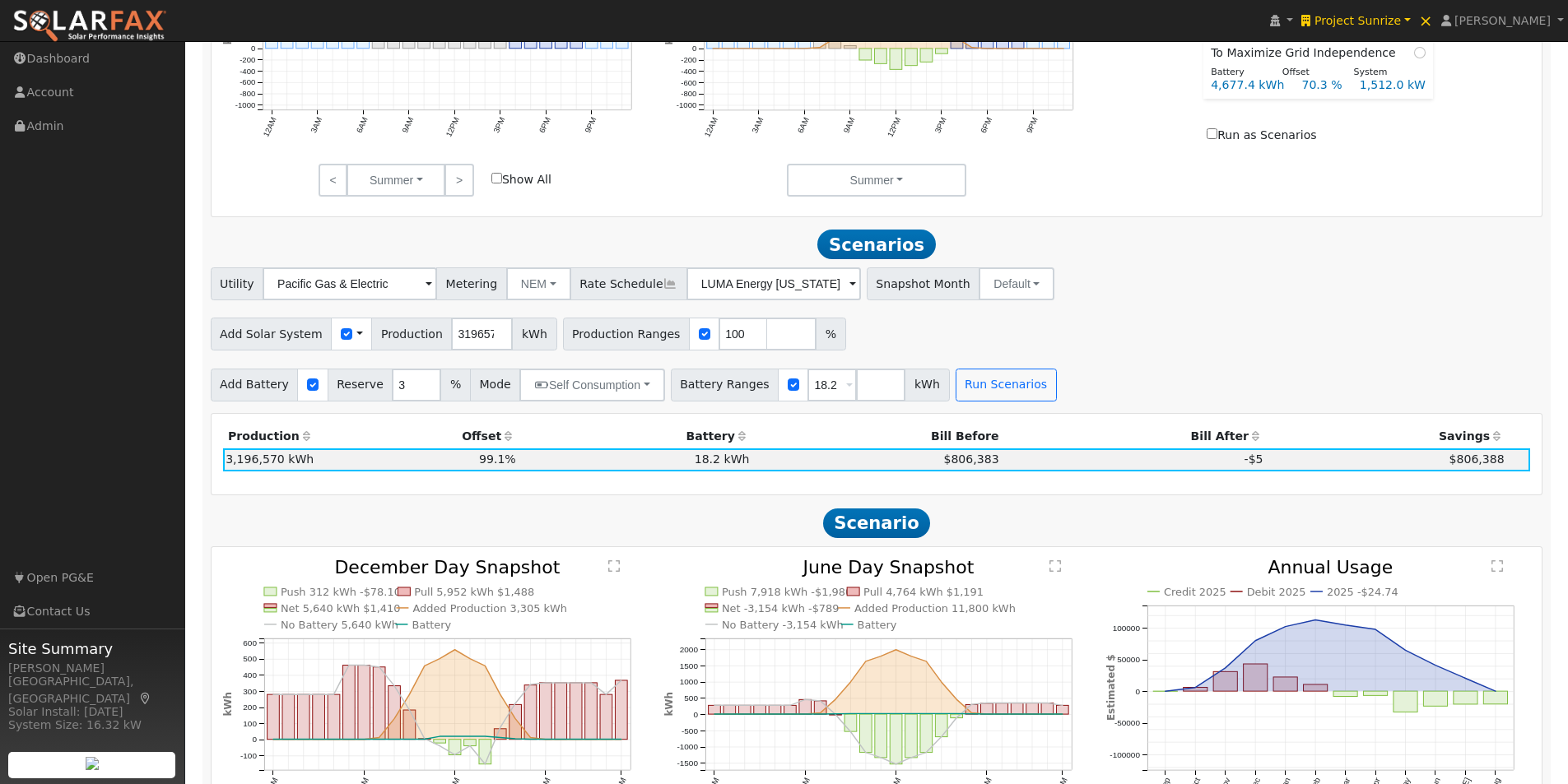
scroll to position [1092, 0]
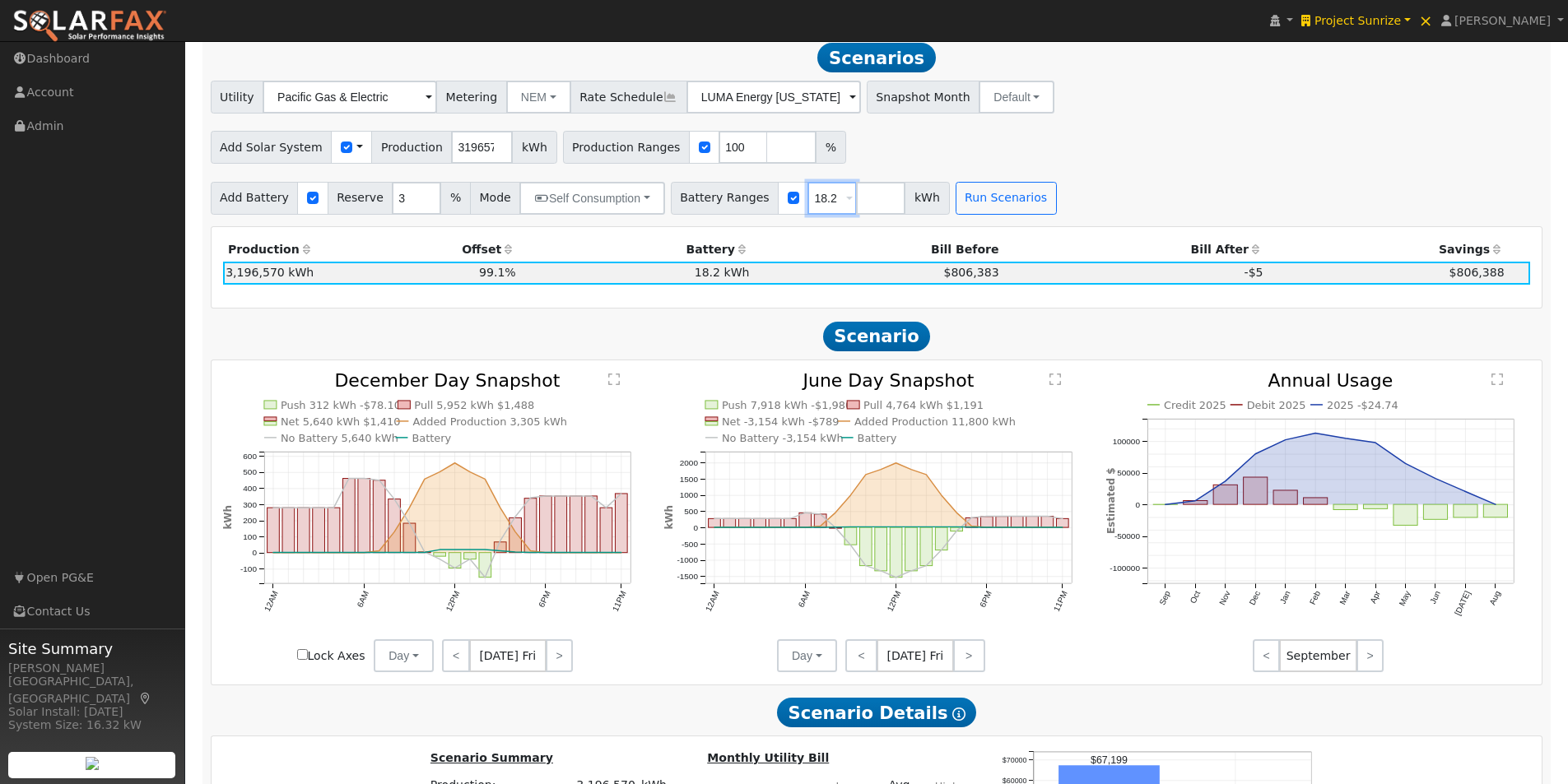
drag, startPoint x: 813, startPoint y: 201, endPoint x: 726, endPoint y: 202, distance: 87.0
click at [726, 202] on div "Battery Ranges 18.2 Overrides Reserve % Mode None None Self Consumption Peak Sa…" at bounding box center [810, 198] width 279 height 33
type input "0"
type input "500"
type input "1000"
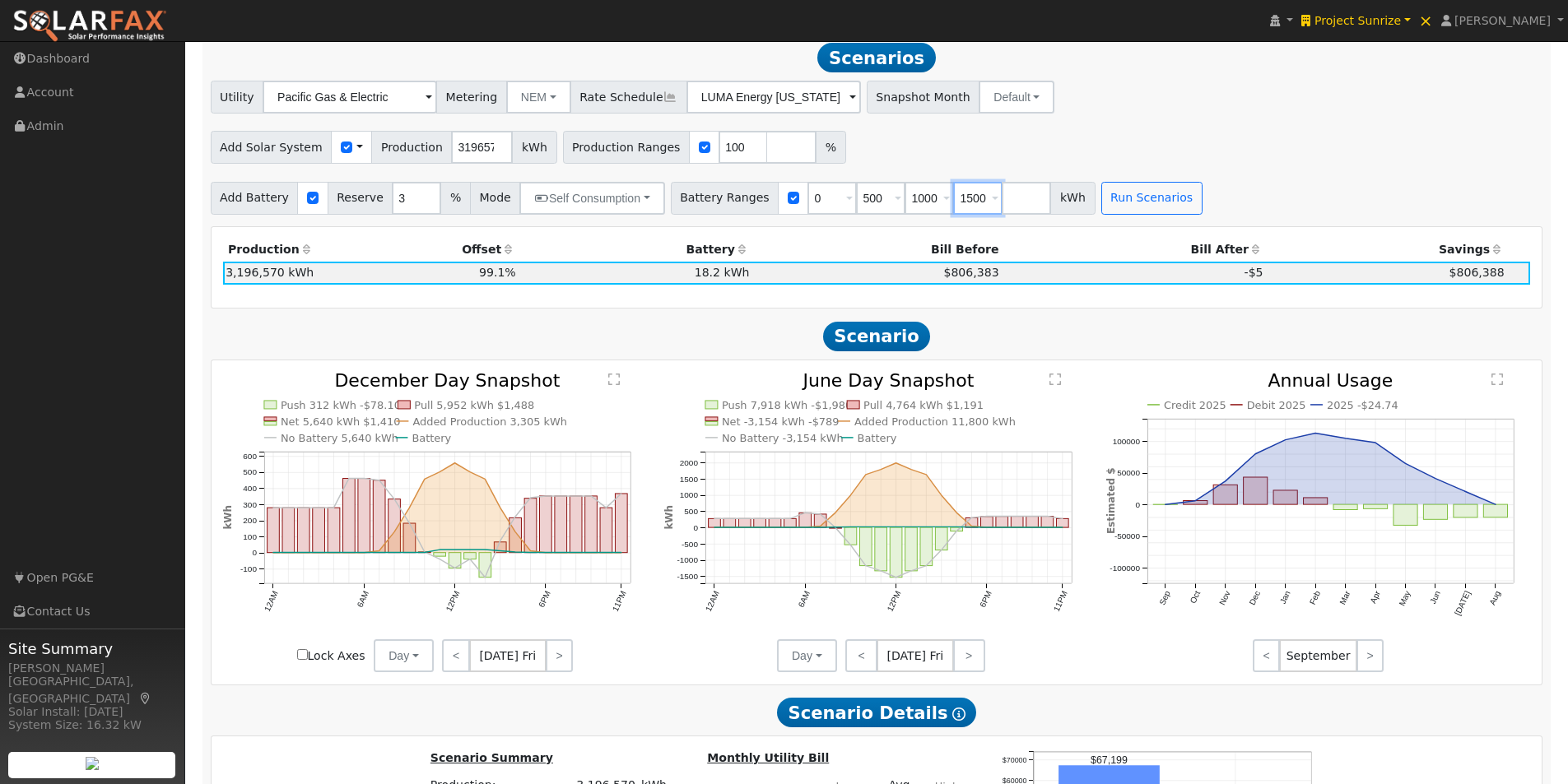
type input "1500"
type input "2000"
click at [1115, 199] on button "Run Scenarios" at bounding box center [1152, 198] width 101 height 33
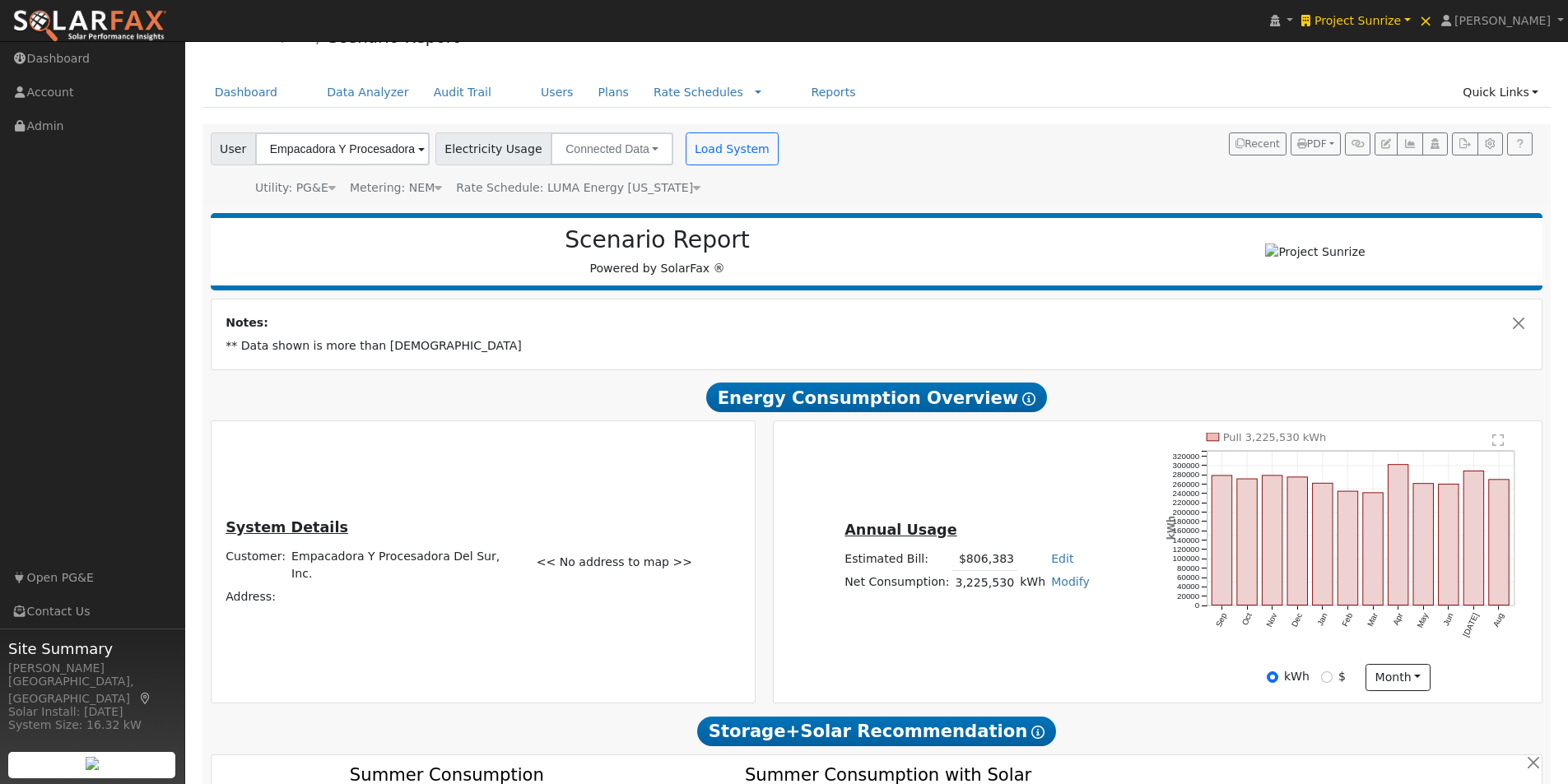
scroll to position [0, 0]
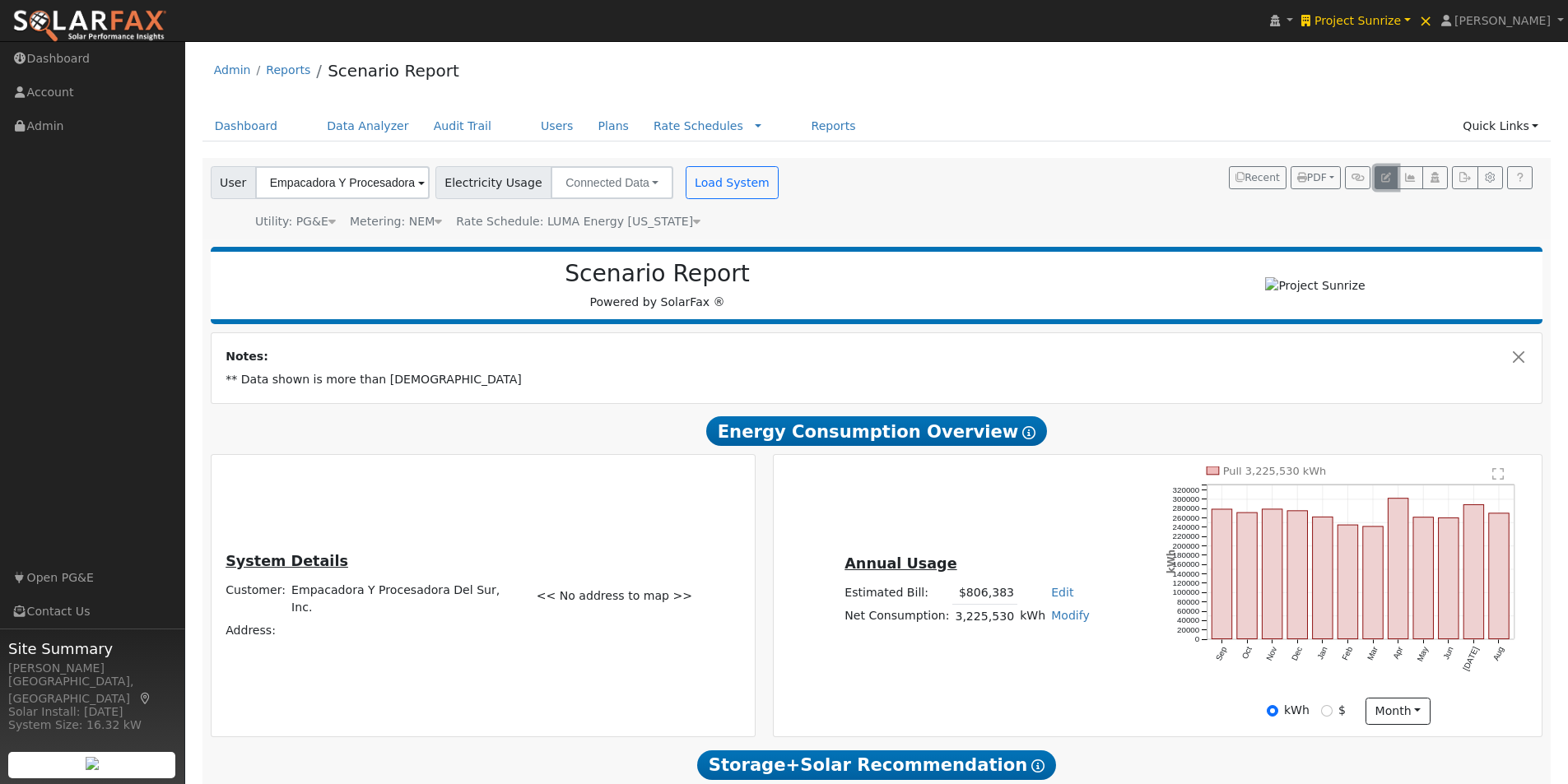
click at [1386, 179] on icon "button" at bounding box center [1386, 177] width 10 height 10
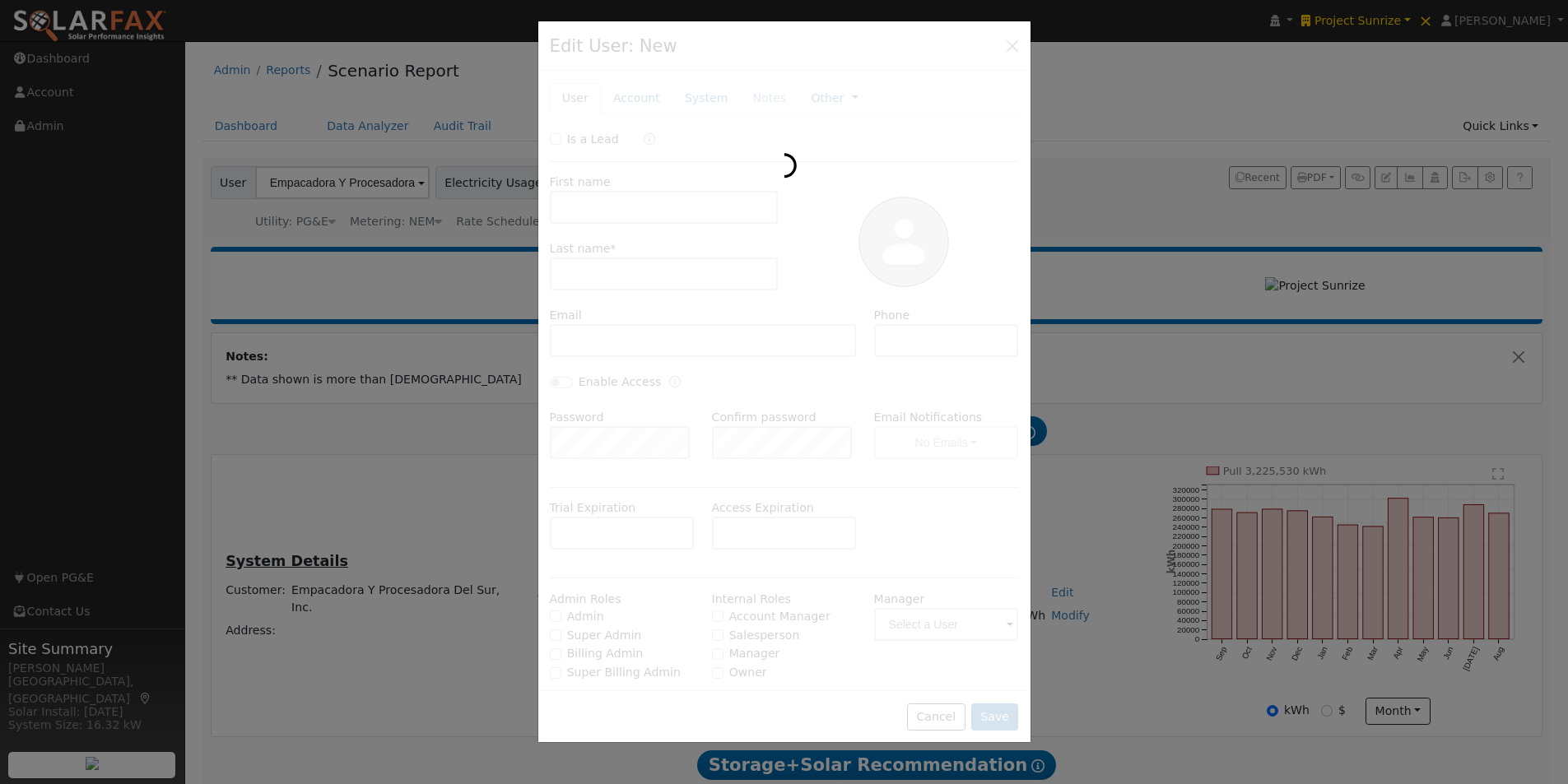
type input "Empacadora Y"
type input "Procesadora Del Sur, Inc."
type input "Default Account"
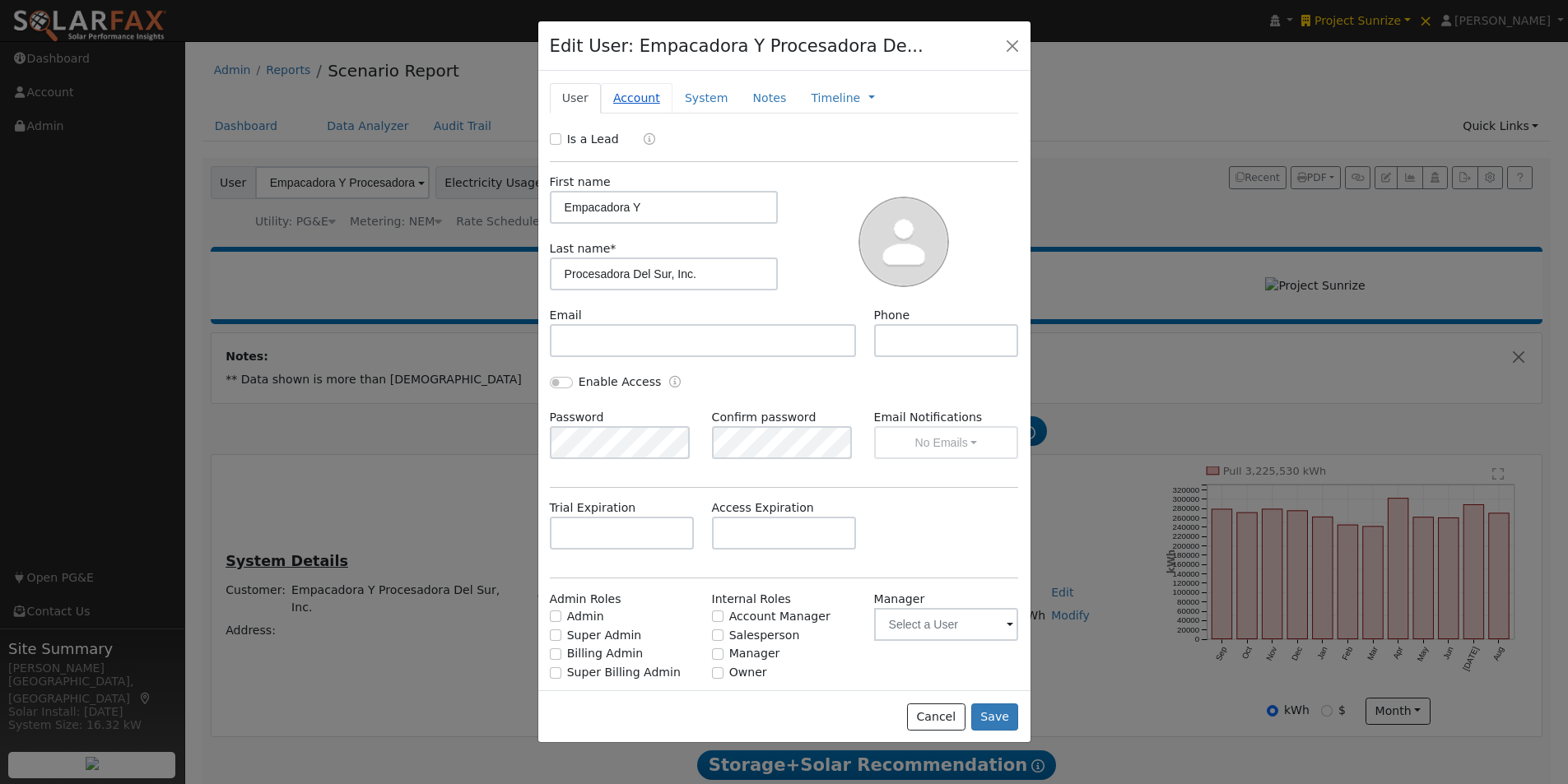
click at [630, 89] on link "Account" at bounding box center [637, 98] width 71 height 30
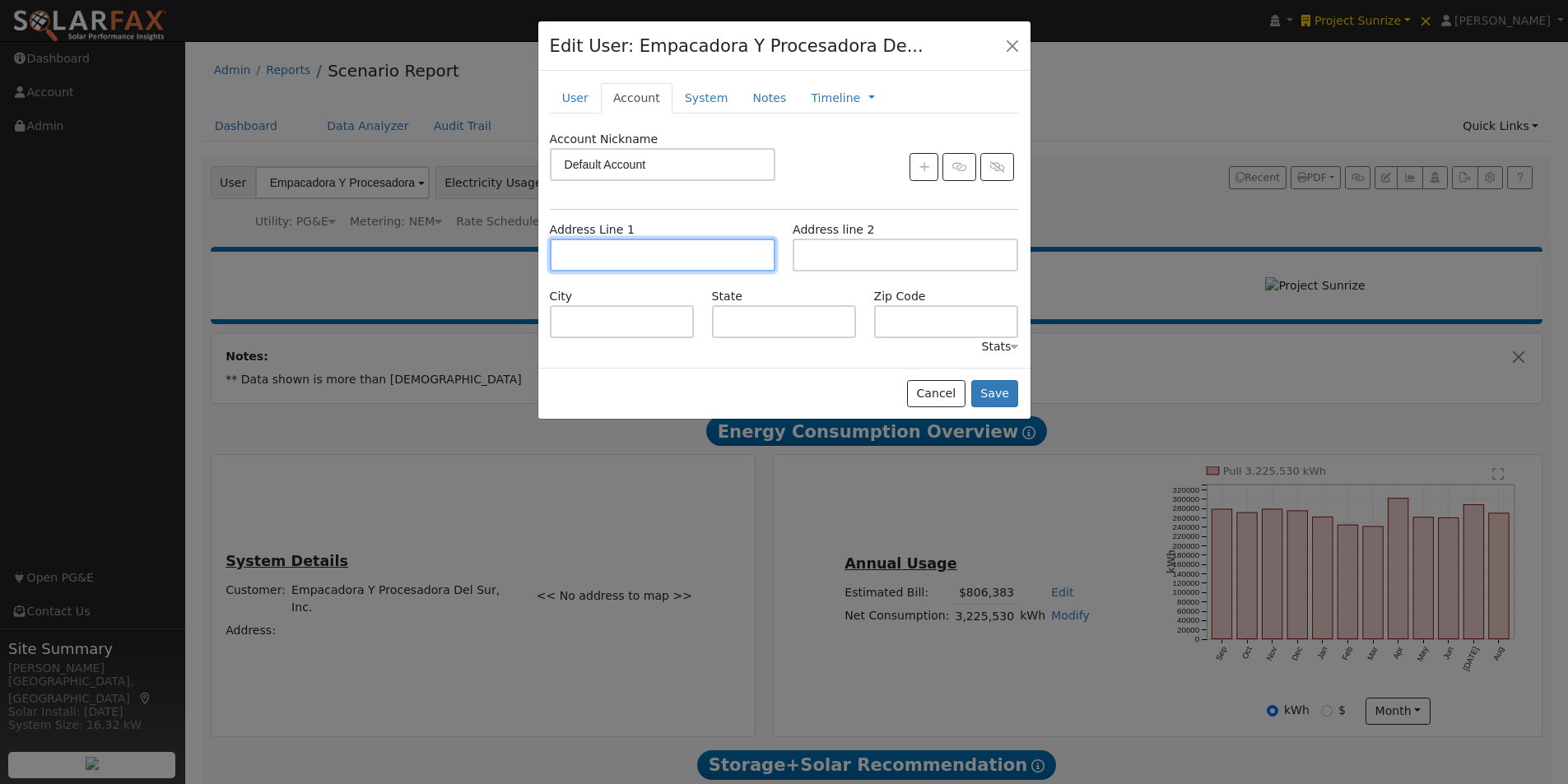
click at [680, 254] on input "text" at bounding box center [662, 254] width 226 height 33
paste input "3J8J+QXW, Ave Luis Muñoz Marin, Coamo, 00769, Puerto Rico"
drag, startPoint x: 721, startPoint y: 250, endPoint x: 471, endPoint y: 250, distance: 250.0
click at [471, 250] on div "Edit User: Empacadora Y Procesadora De... Default Account Default Account Prima…" at bounding box center [784, 392] width 1568 height 784
type input "3J8J+QXW, Ave Luis Muñoz Marin, Coamo, 00769, Puerto Rico"
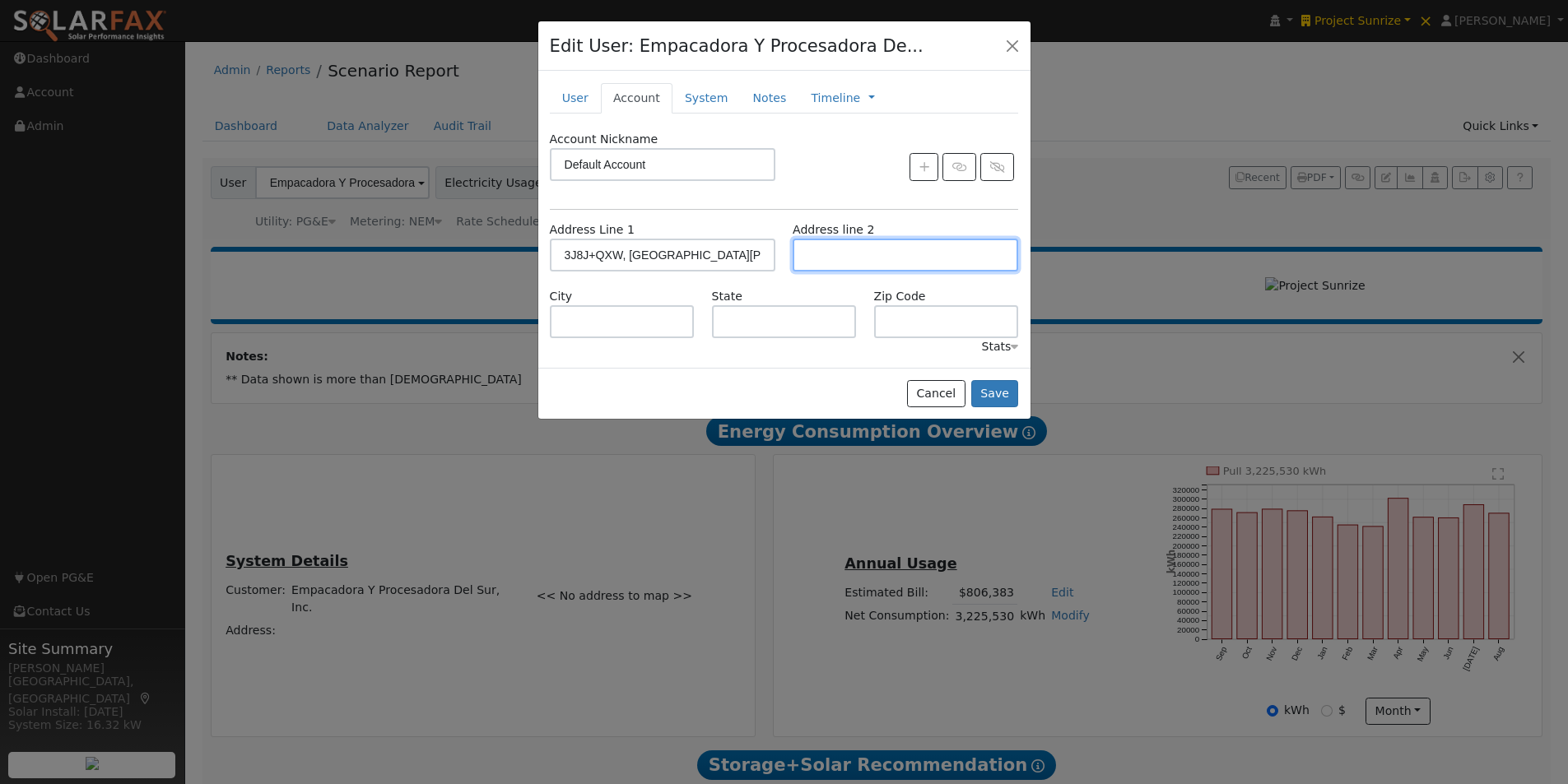
click at [863, 240] on input "text" at bounding box center [906, 254] width 226 height 33
drag, startPoint x: 788, startPoint y: 323, endPoint x: 827, endPoint y: 323, distance: 39.0
click at [795, 323] on input "text" at bounding box center [784, 321] width 145 height 33
click at [906, 319] on input "text" at bounding box center [947, 321] width 145 height 33
drag, startPoint x: 742, startPoint y: 320, endPoint x: 676, endPoint y: 321, distance: 66.0
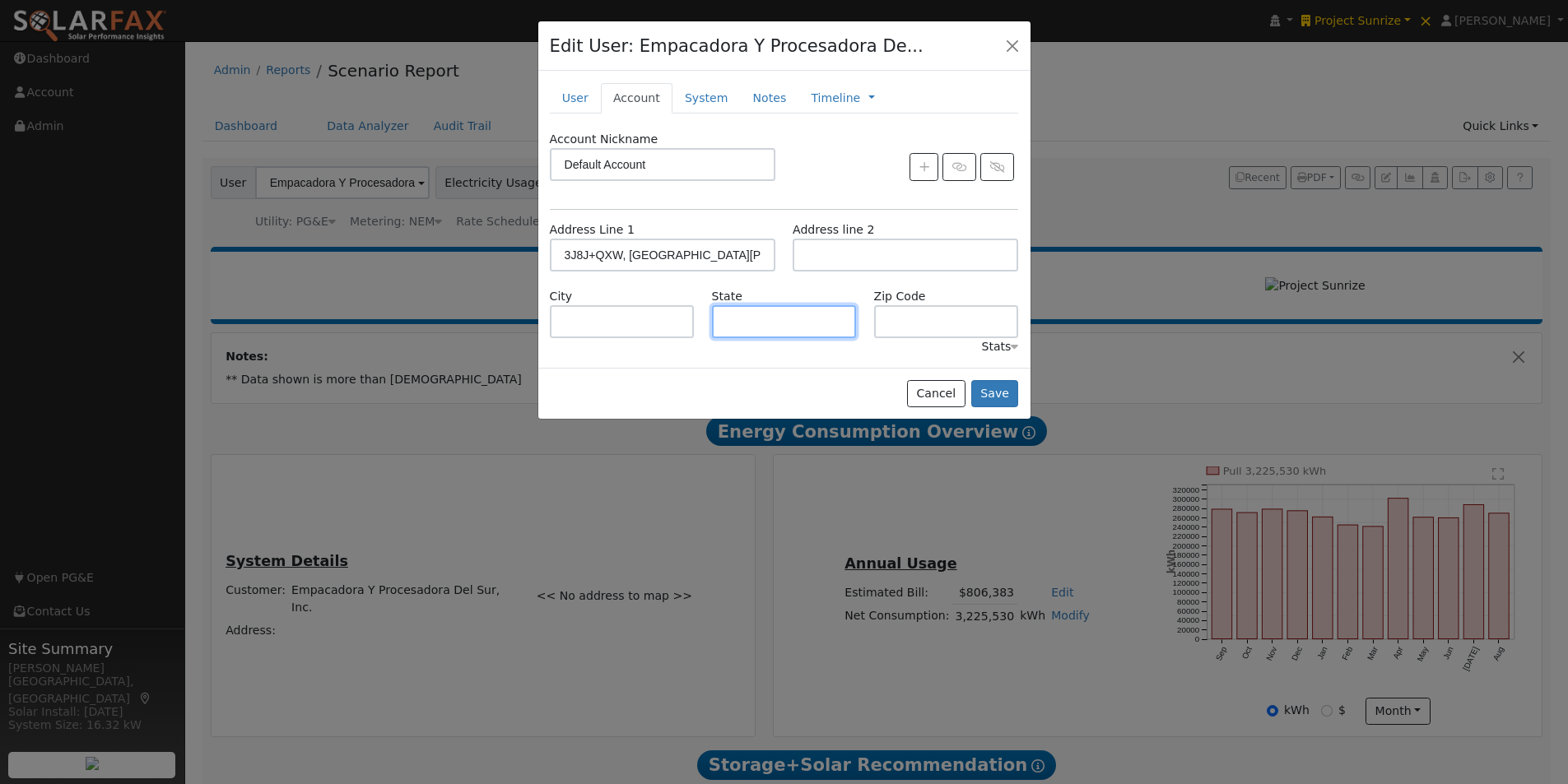
click at [743, 321] on input "text" at bounding box center [784, 321] width 145 height 33
click at [619, 318] on input "text" at bounding box center [622, 321] width 145 height 33
click at [930, 389] on button "Cancel" at bounding box center [936, 393] width 58 height 28
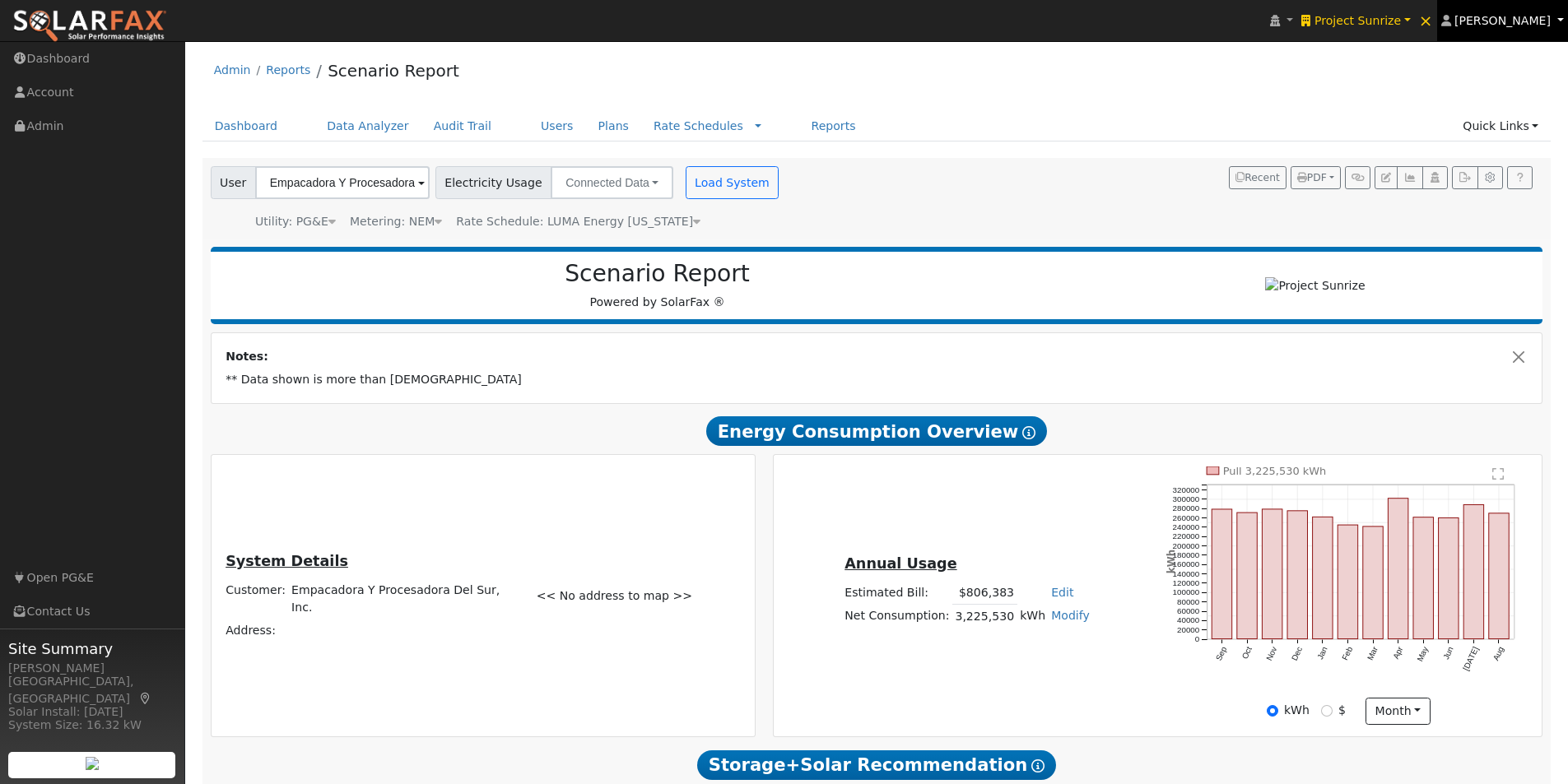
click at [1483, 16] on span "[PERSON_NAME]" at bounding box center [1502, 21] width 96 height 13
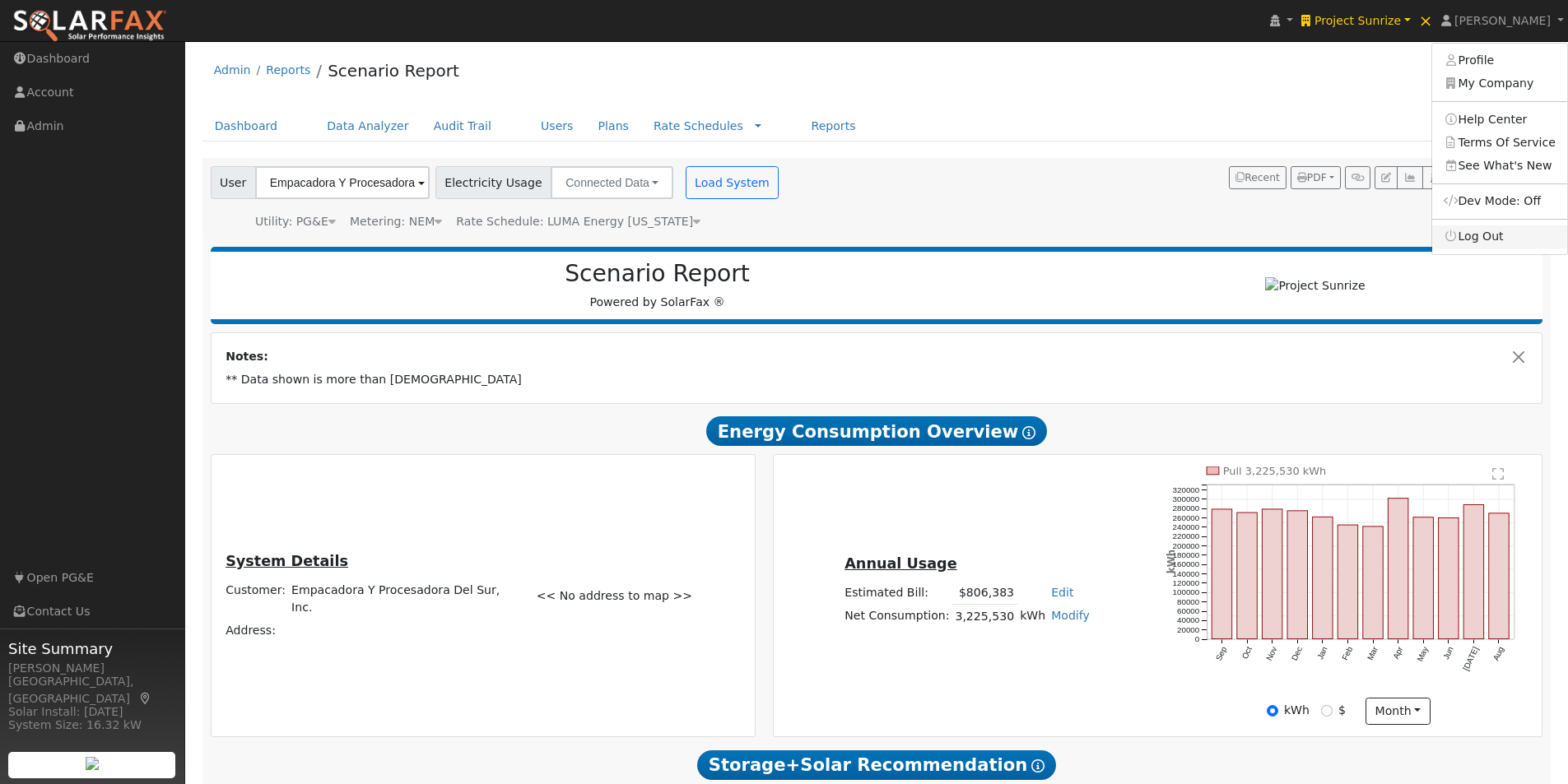
click at [1481, 238] on link "Log Out" at bounding box center [1500, 237] width 135 height 23
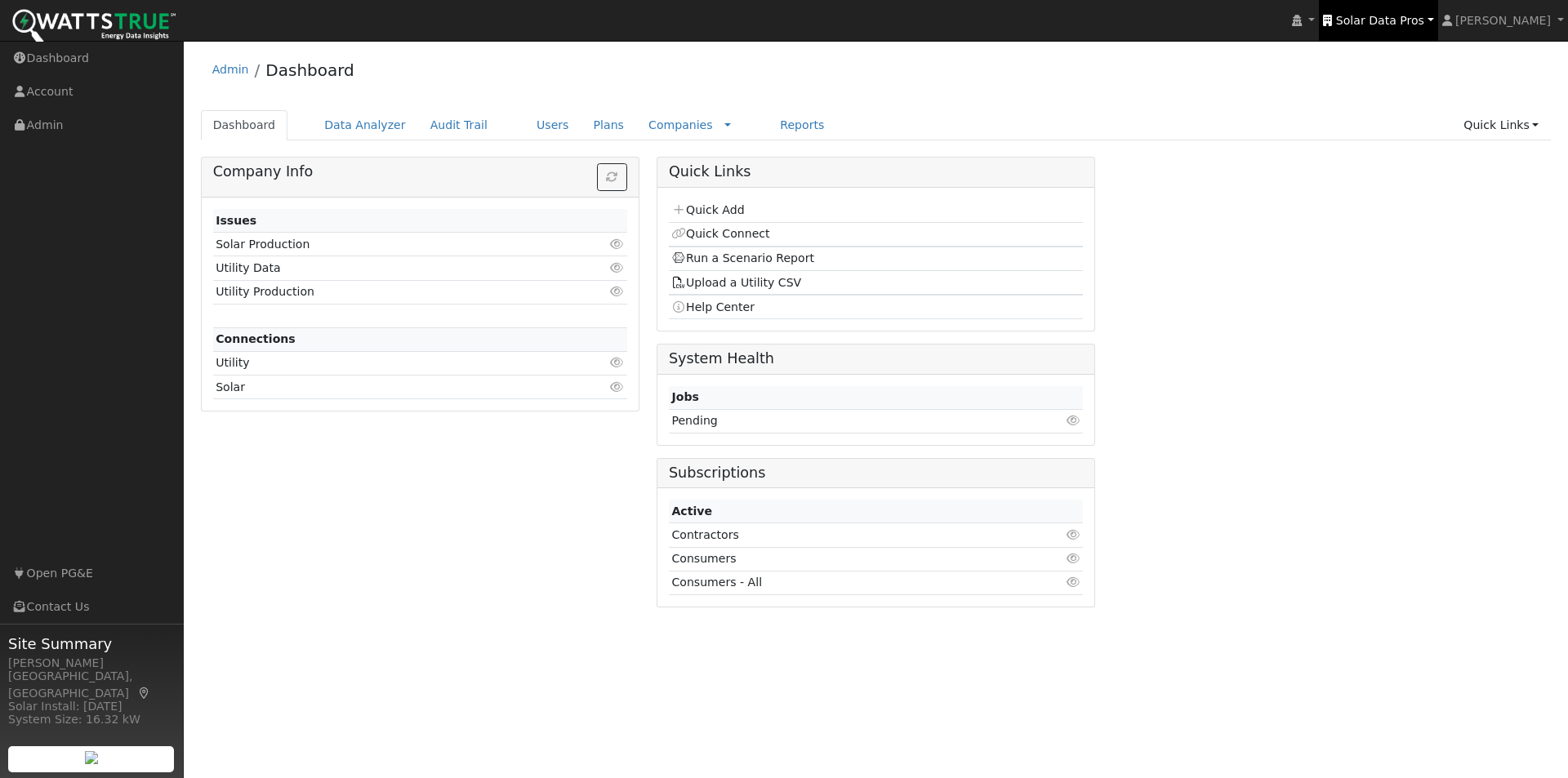
click at [1411, 16] on span "Solar Data Pros" at bounding box center [1380, 21] width 88 height 13
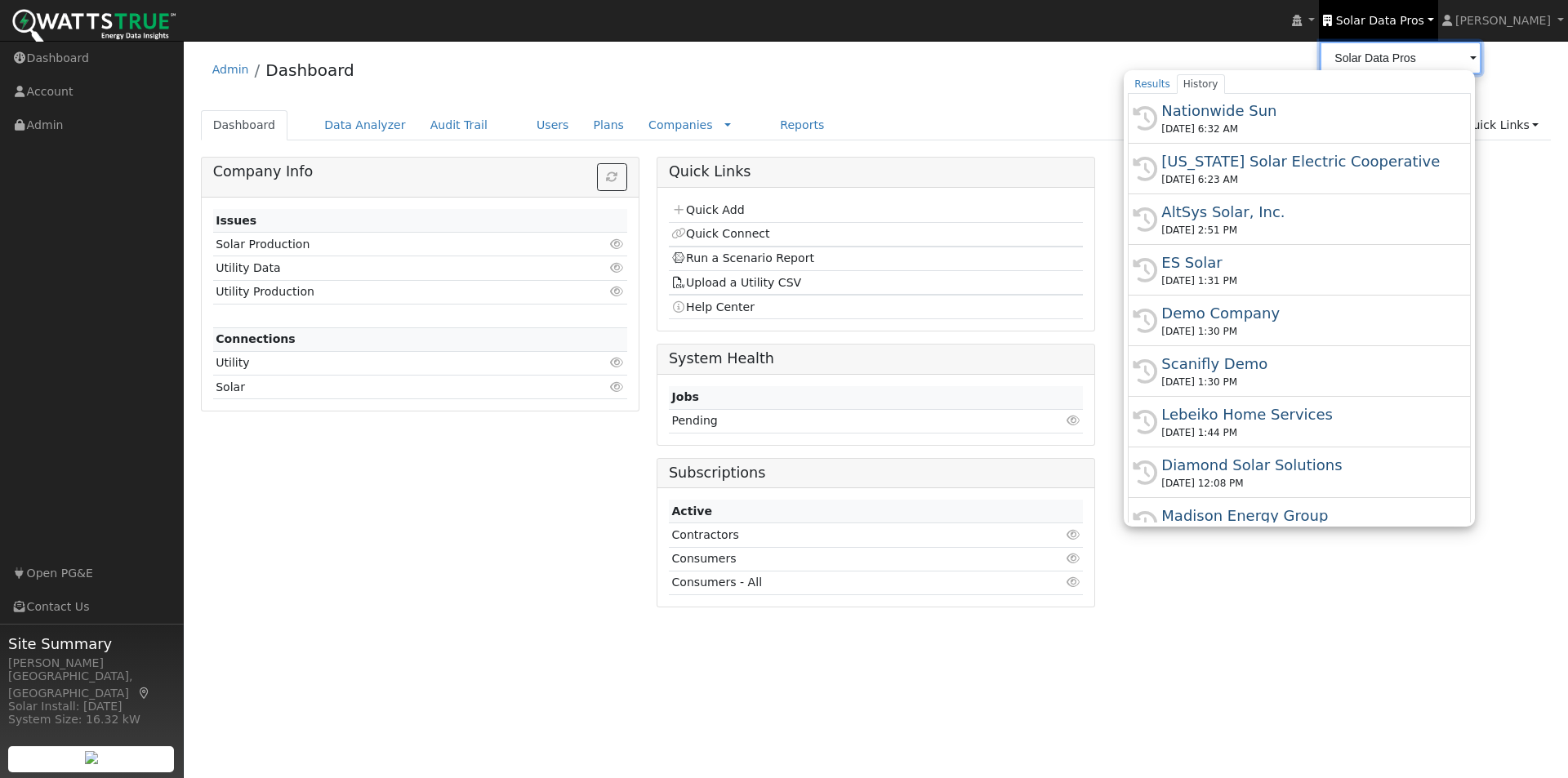
scroll to position [572, 0]
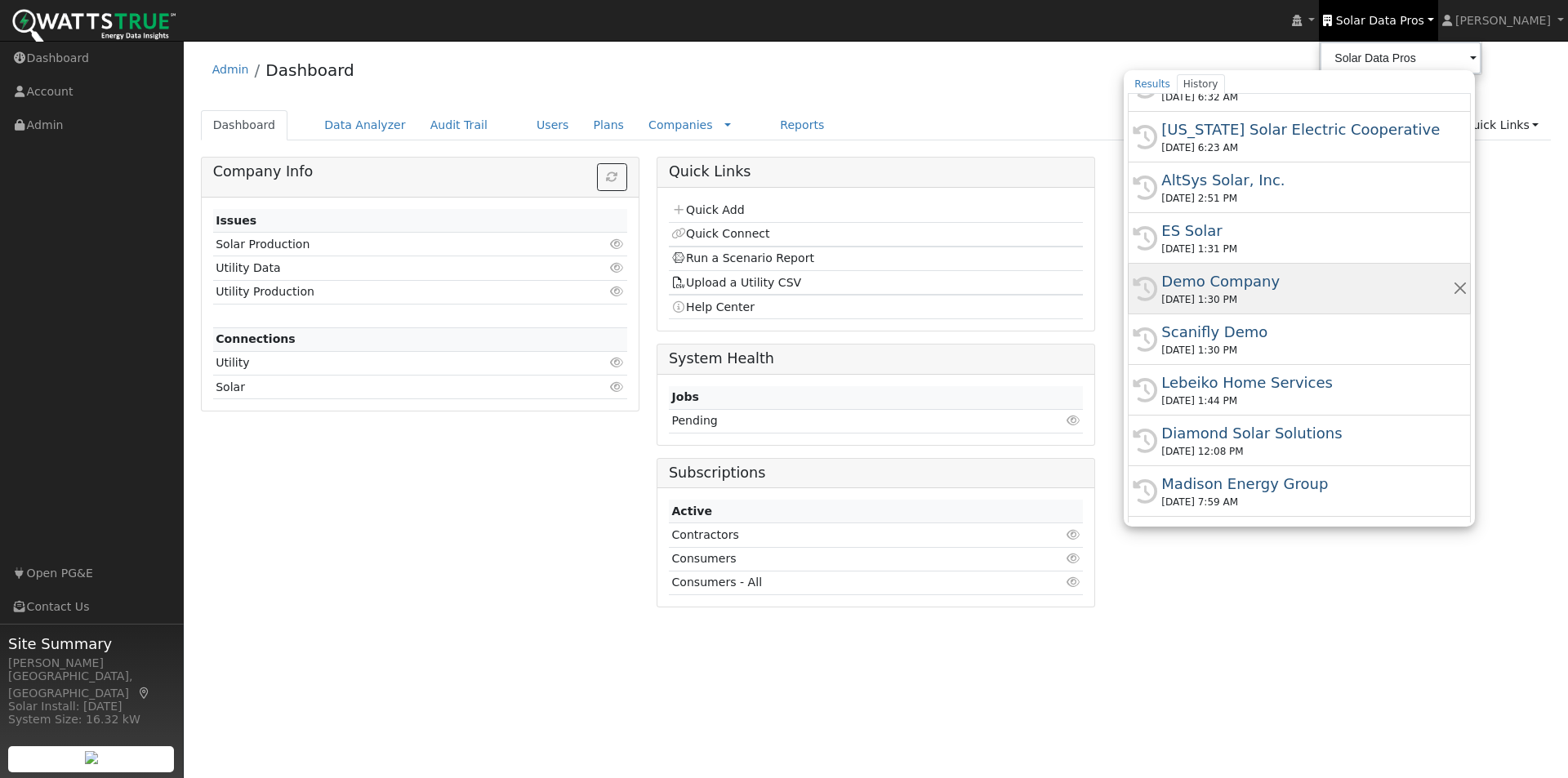
click at [1284, 279] on div "Demo Company" at bounding box center [1306, 281] width 290 height 22
type input "Demo Company"
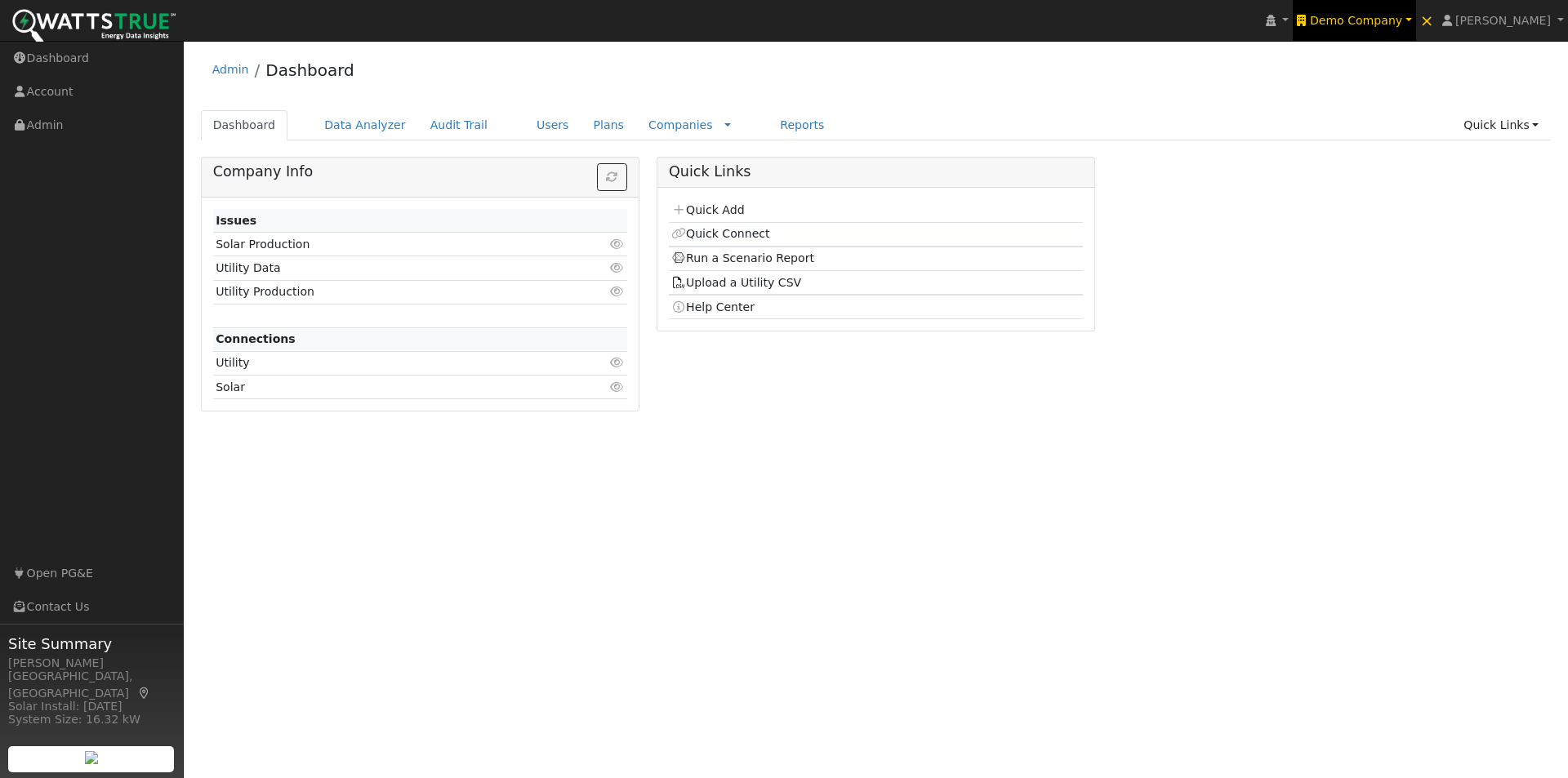
click at [1385, 11] on link "Demo Company" at bounding box center [1354, 20] width 123 height 41
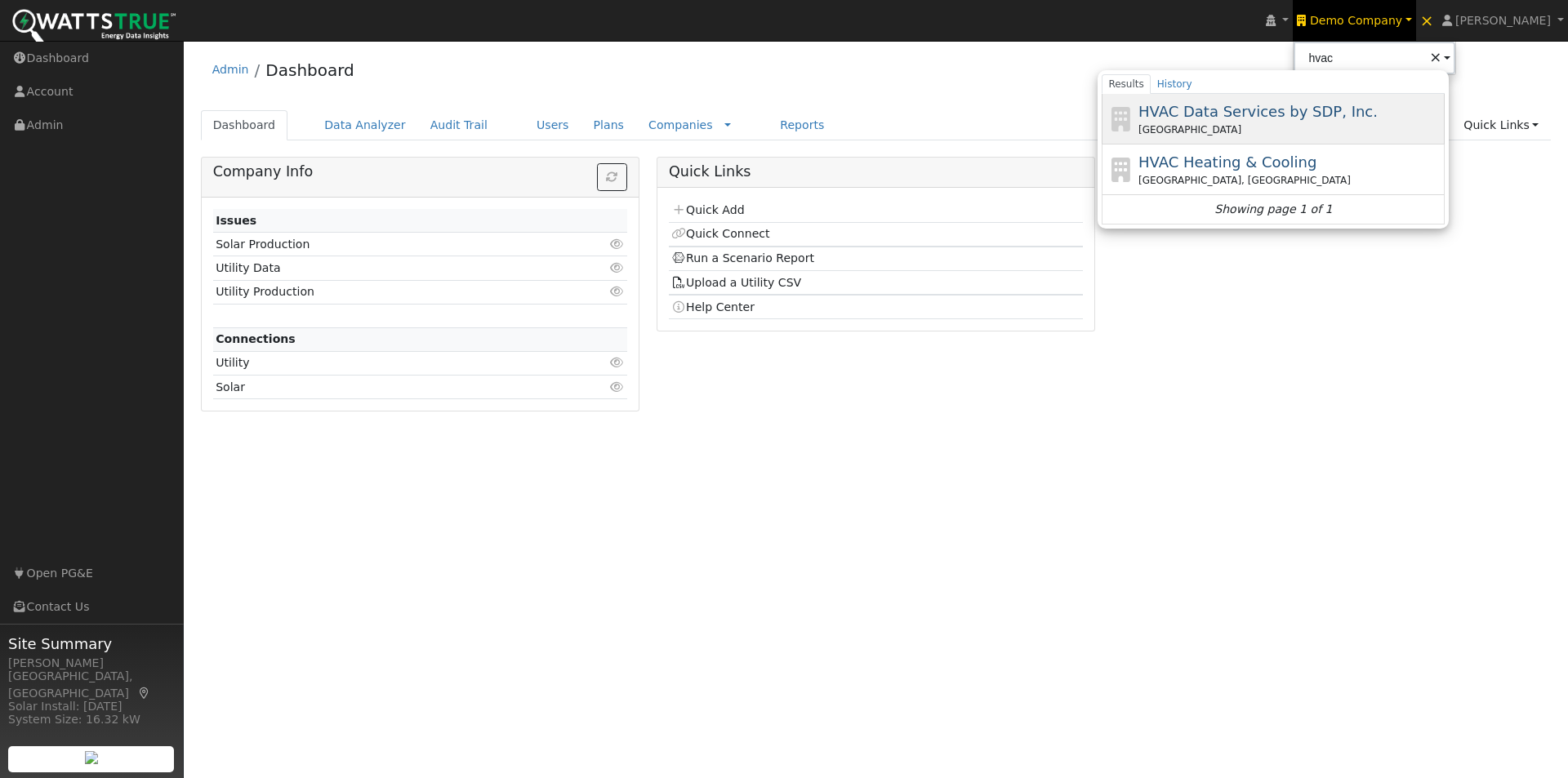
click at [1295, 111] on span "HVAC Data Services by SDP, Inc." at bounding box center [1258, 112] width 239 height 17
type input "HVAC Data Services by SDP, Inc."
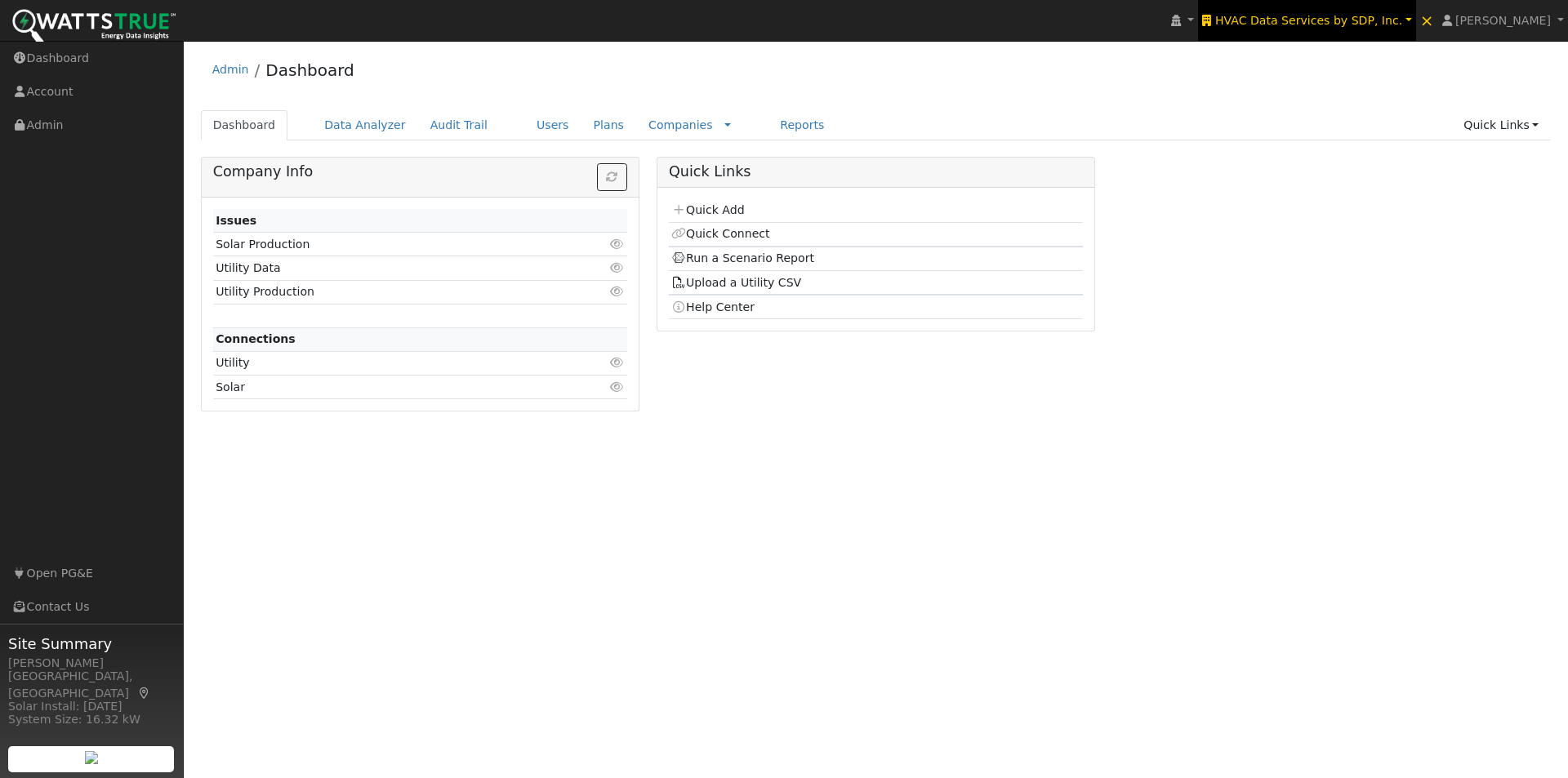
click at [1323, 15] on span "HVAC Data Services by SDP, Inc." at bounding box center [1309, 21] width 187 height 13
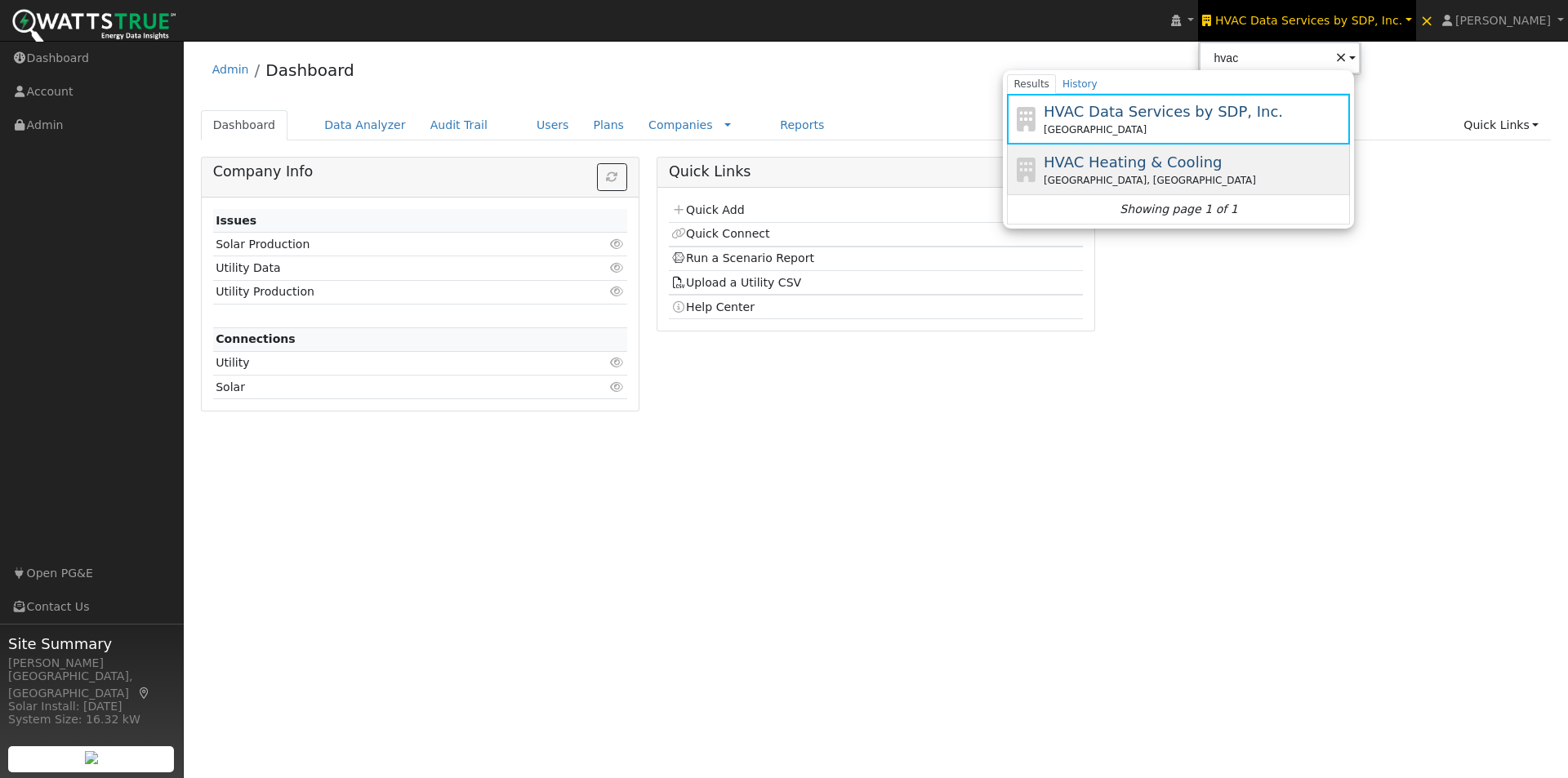
click at [1190, 158] on span "HVAC Heating & Cooling" at bounding box center [1133, 162] width 178 height 17
type input "HVAC Heating & Cooling"
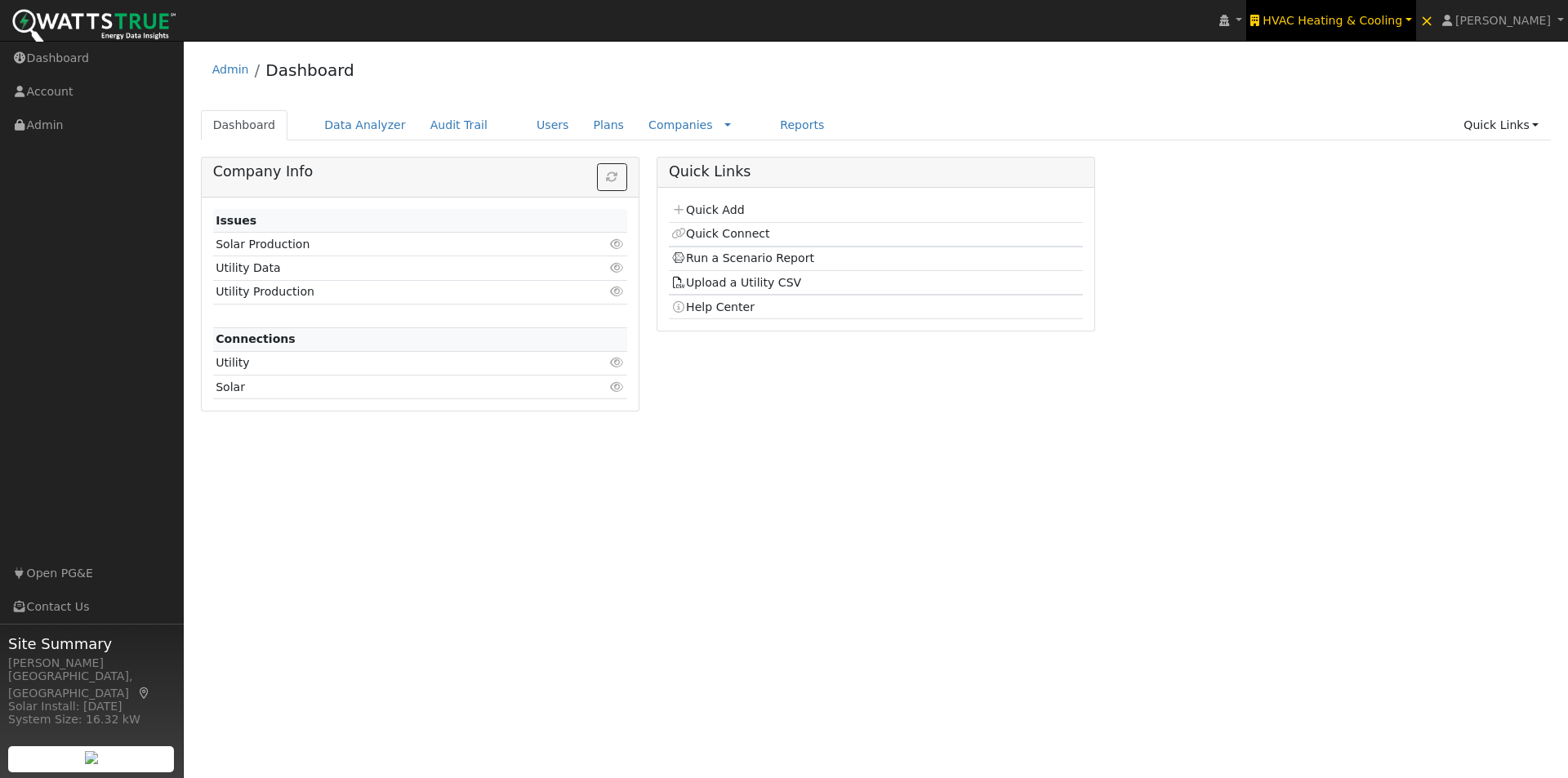
click at [1385, 21] on span "HVAC Heating & Cooling" at bounding box center [1333, 21] width 140 height 13
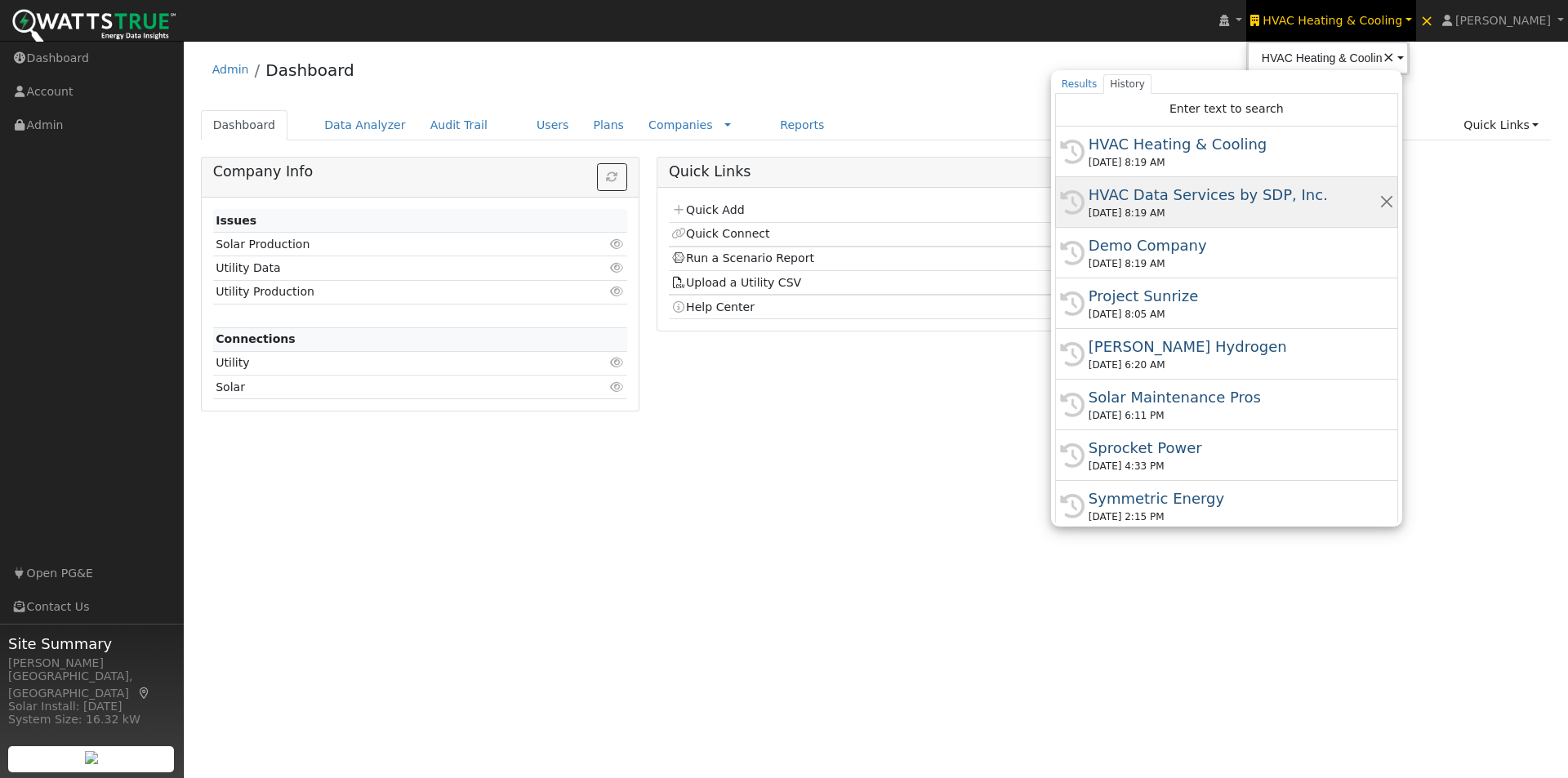
click at [1164, 191] on div "HVAC Data Services by SDP, Inc." at bounding box center [1233, 194] width 290 height 22
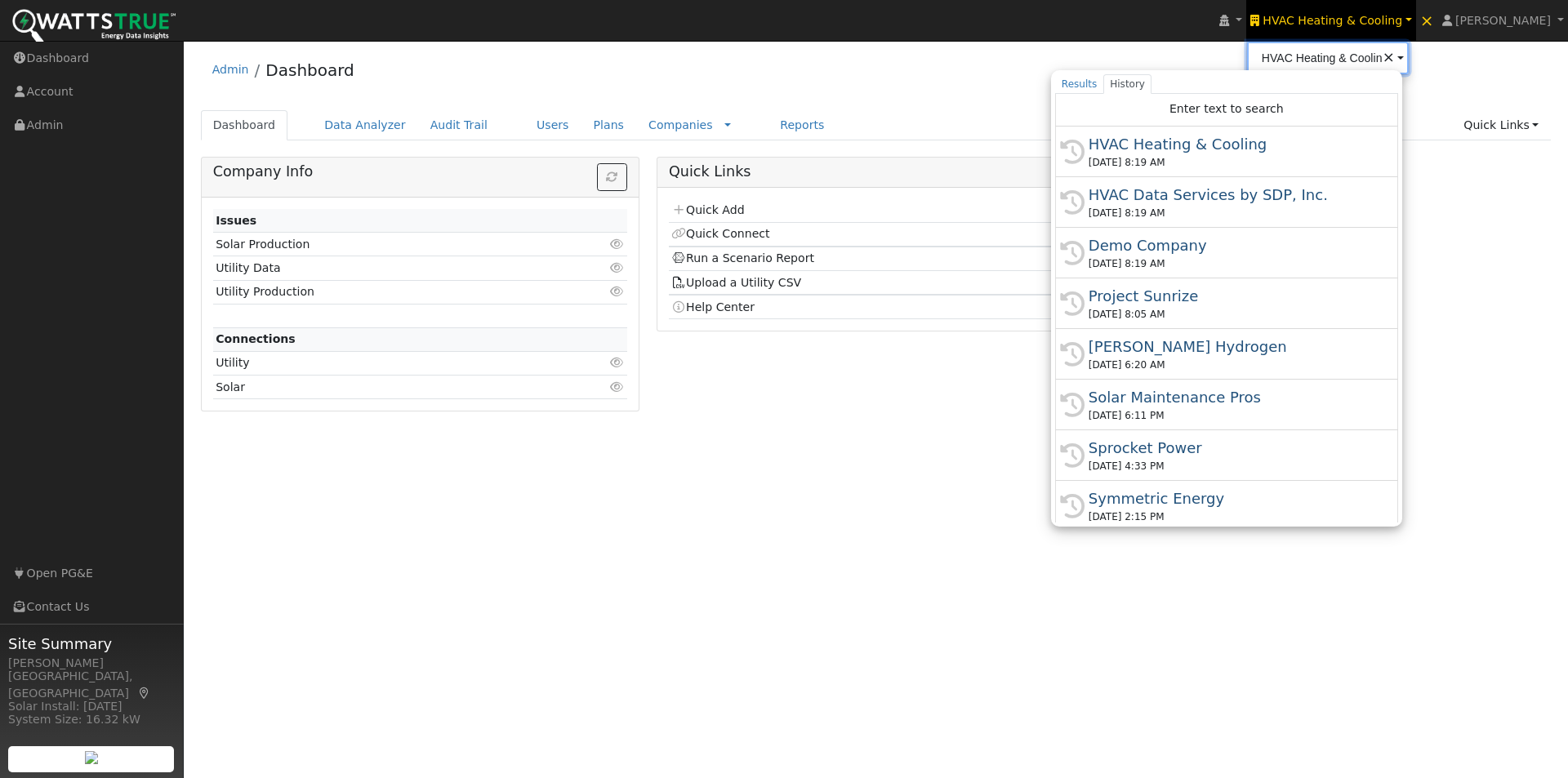
type input "HVAC Data Services by SDP, Inc."
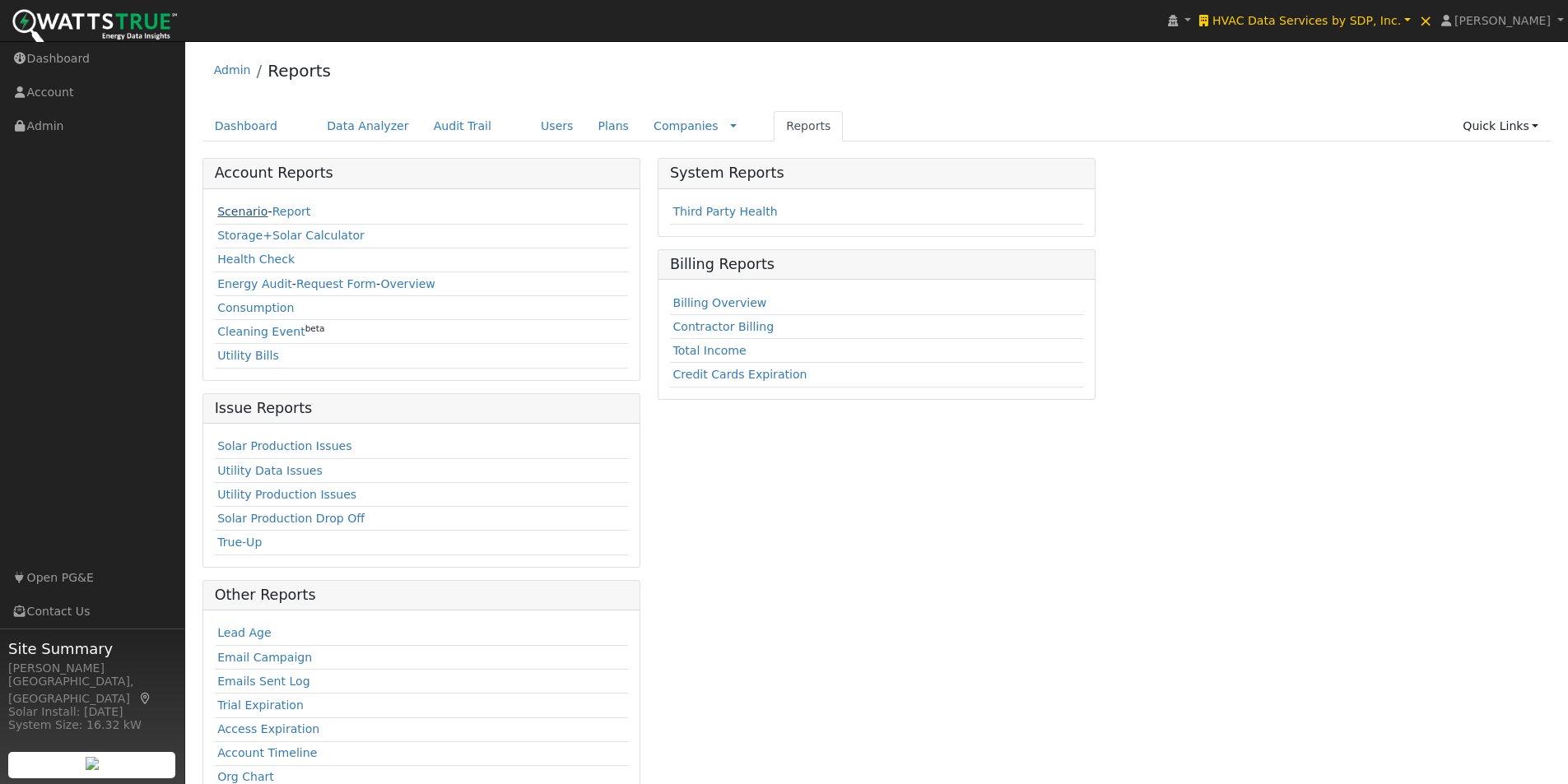
click at [235, 211] on link "Scenario" at bounding box center [242, 211] width 51 height 13
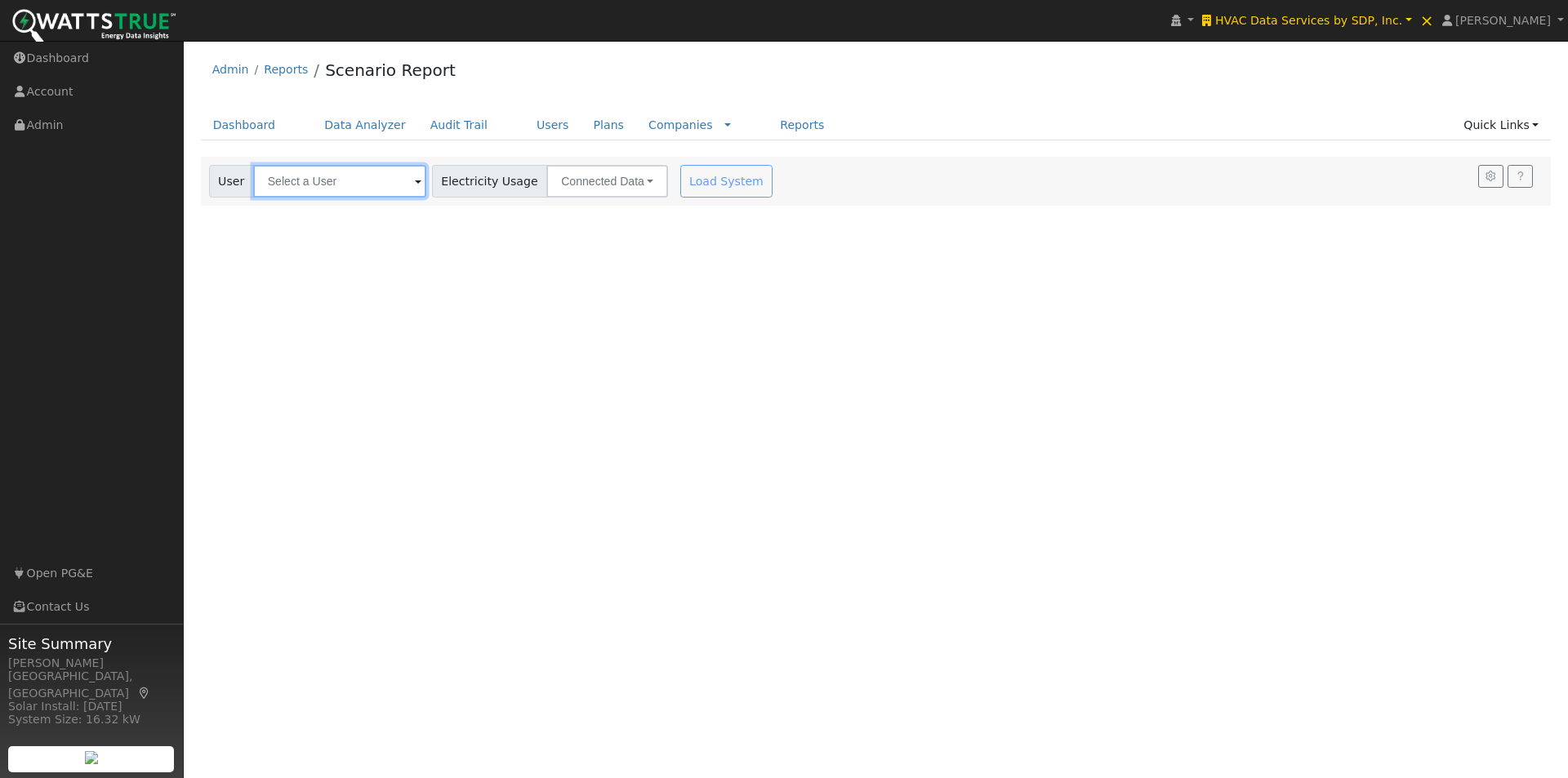
click at [334, 182] on input "text" at bounding box center [340, 181] width 173 height 33
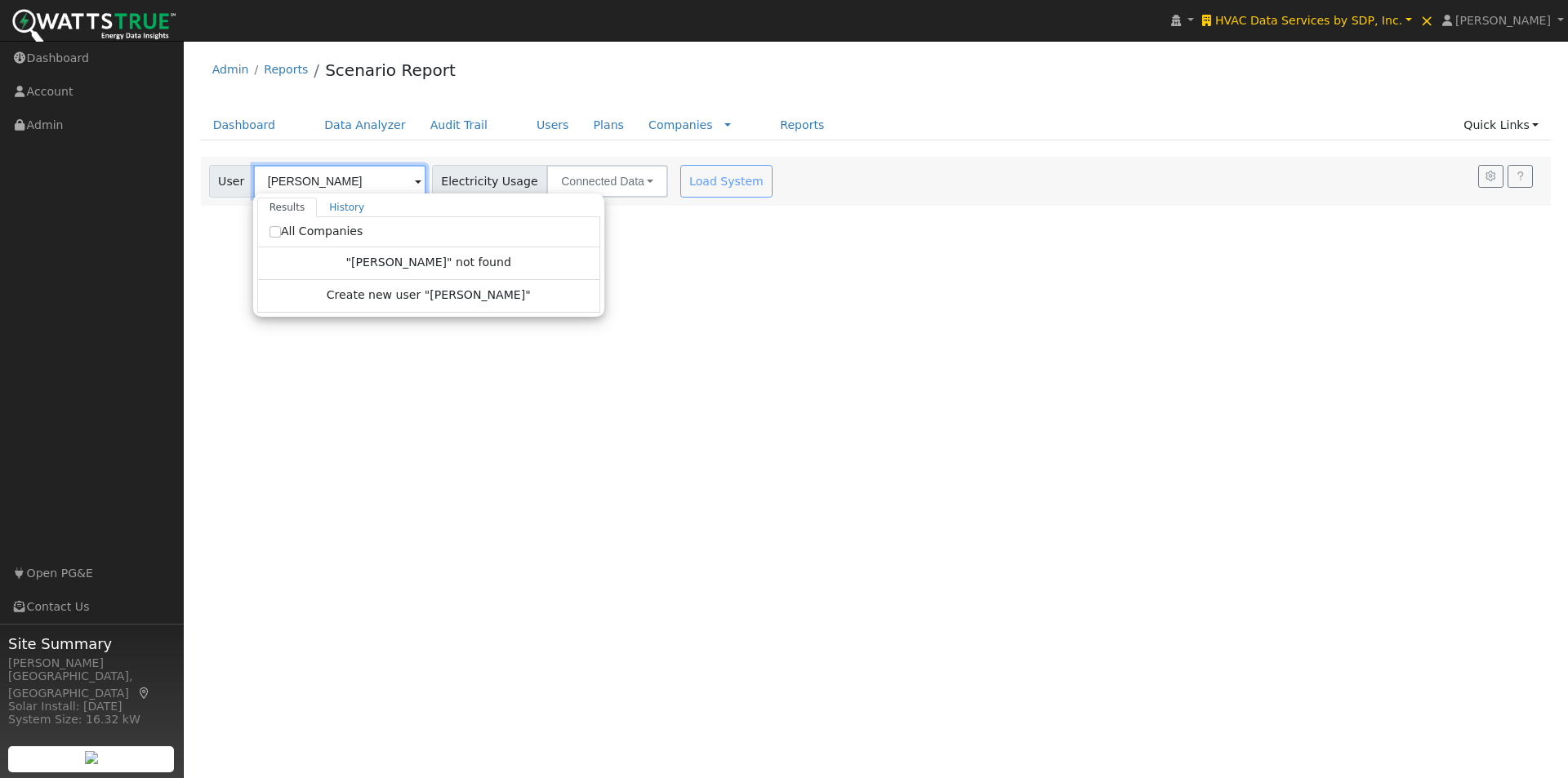
type input "[PERSON_NAME]"
click at [270, 232] on input "All Companies" at bounding box center [275, 232] width 11 height 11
checkbox input "true"
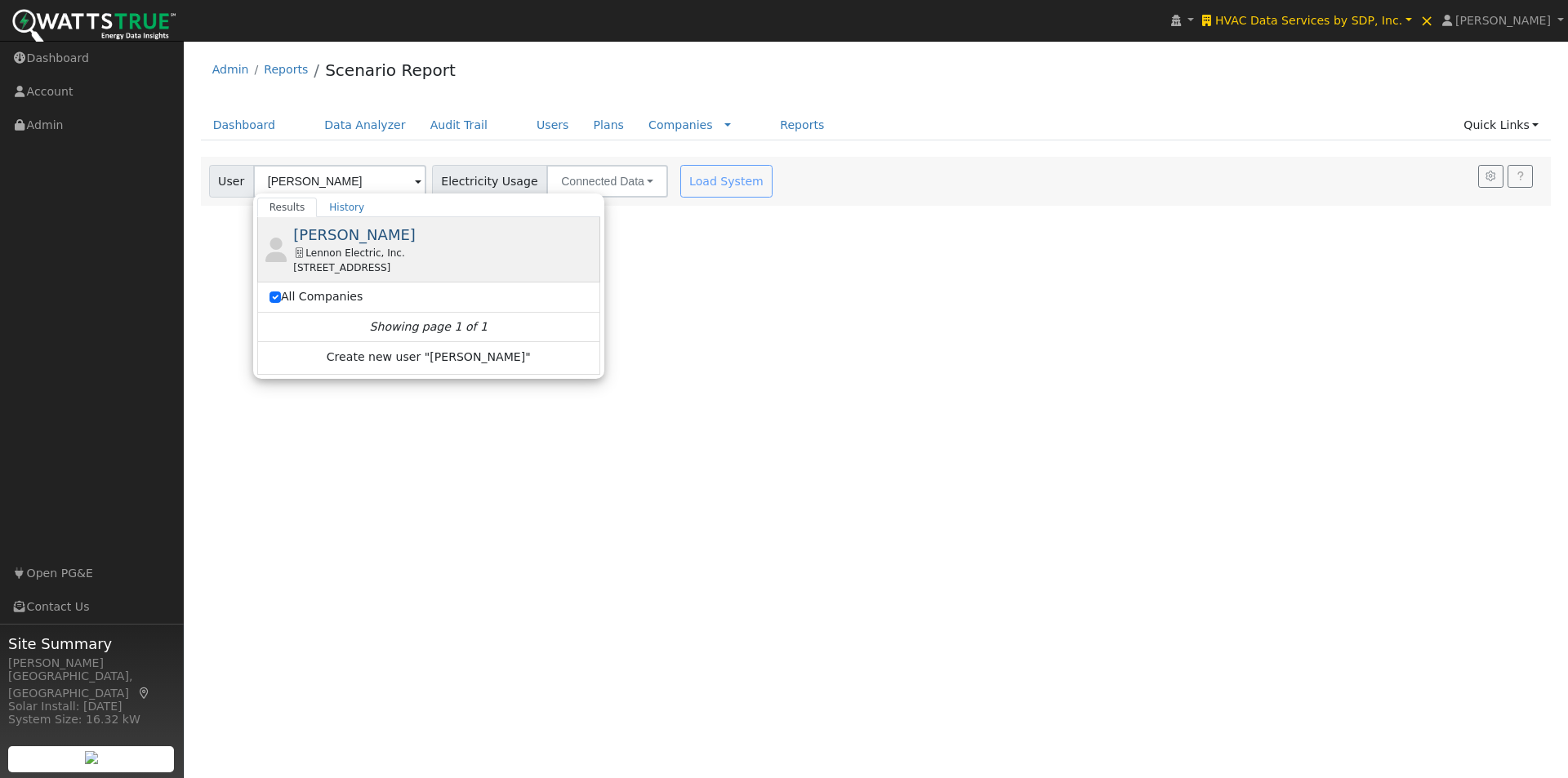
click at [339, 231] on span "[PERSON_NAME]" at bounding box center [355, 234] width 123 height 17
type input "[PERSON_NAME]"
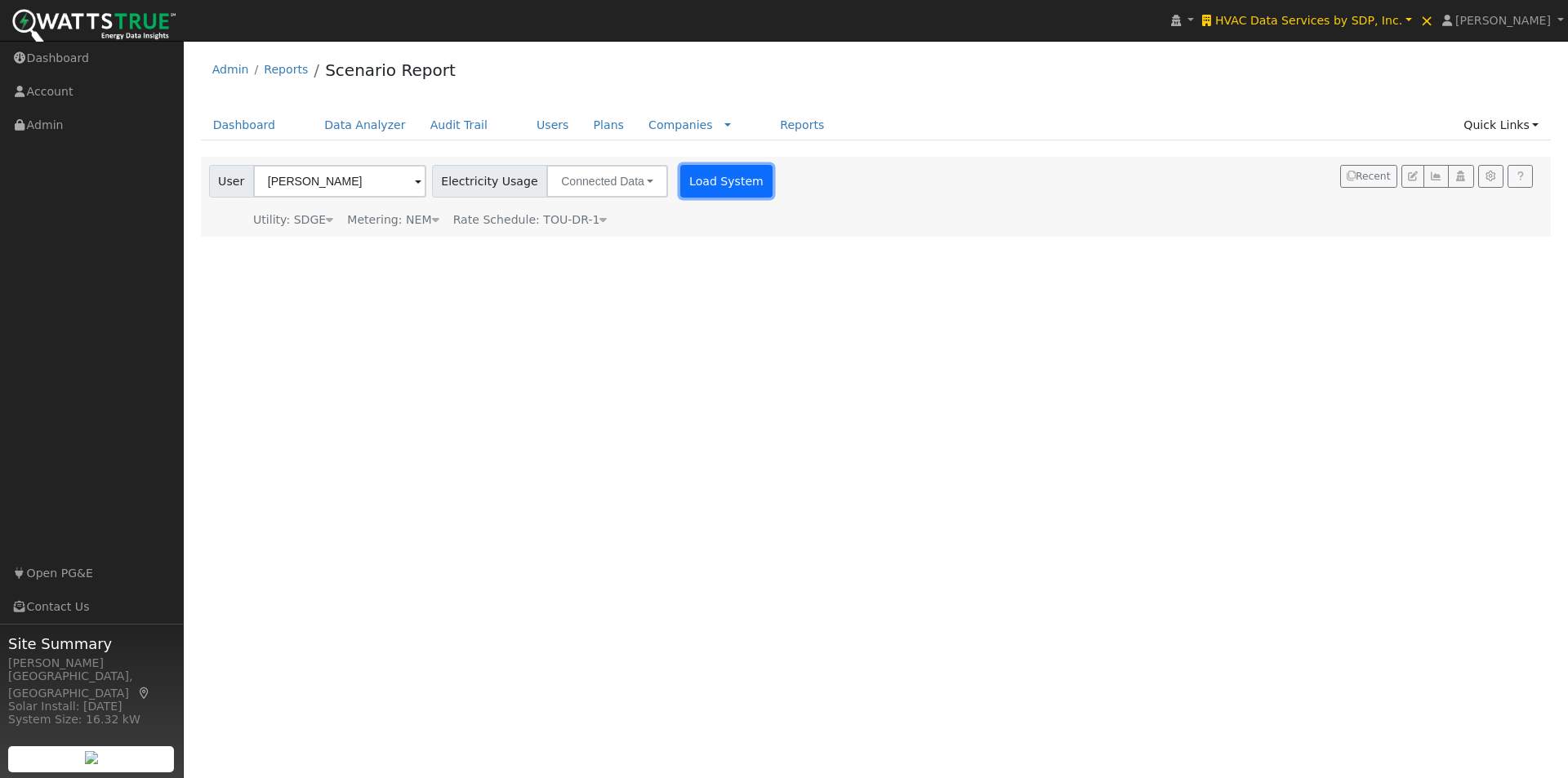
click at [709, 185] on button "Load System" at bounding box center [726, 181] width 93 height 33
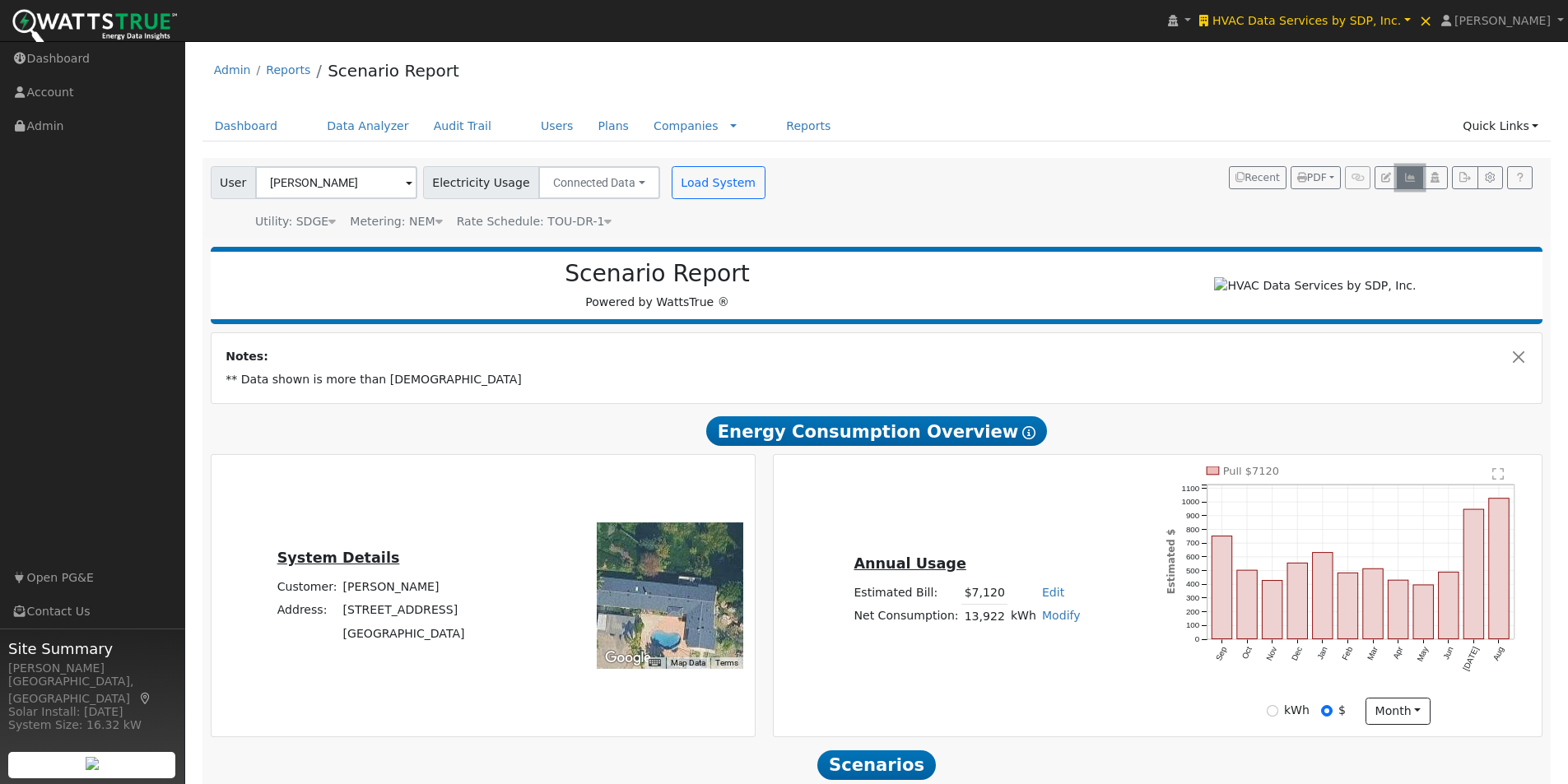
click at [1405, 178] on icon "button" at bounding box center [1410, 177] width 12 height 10
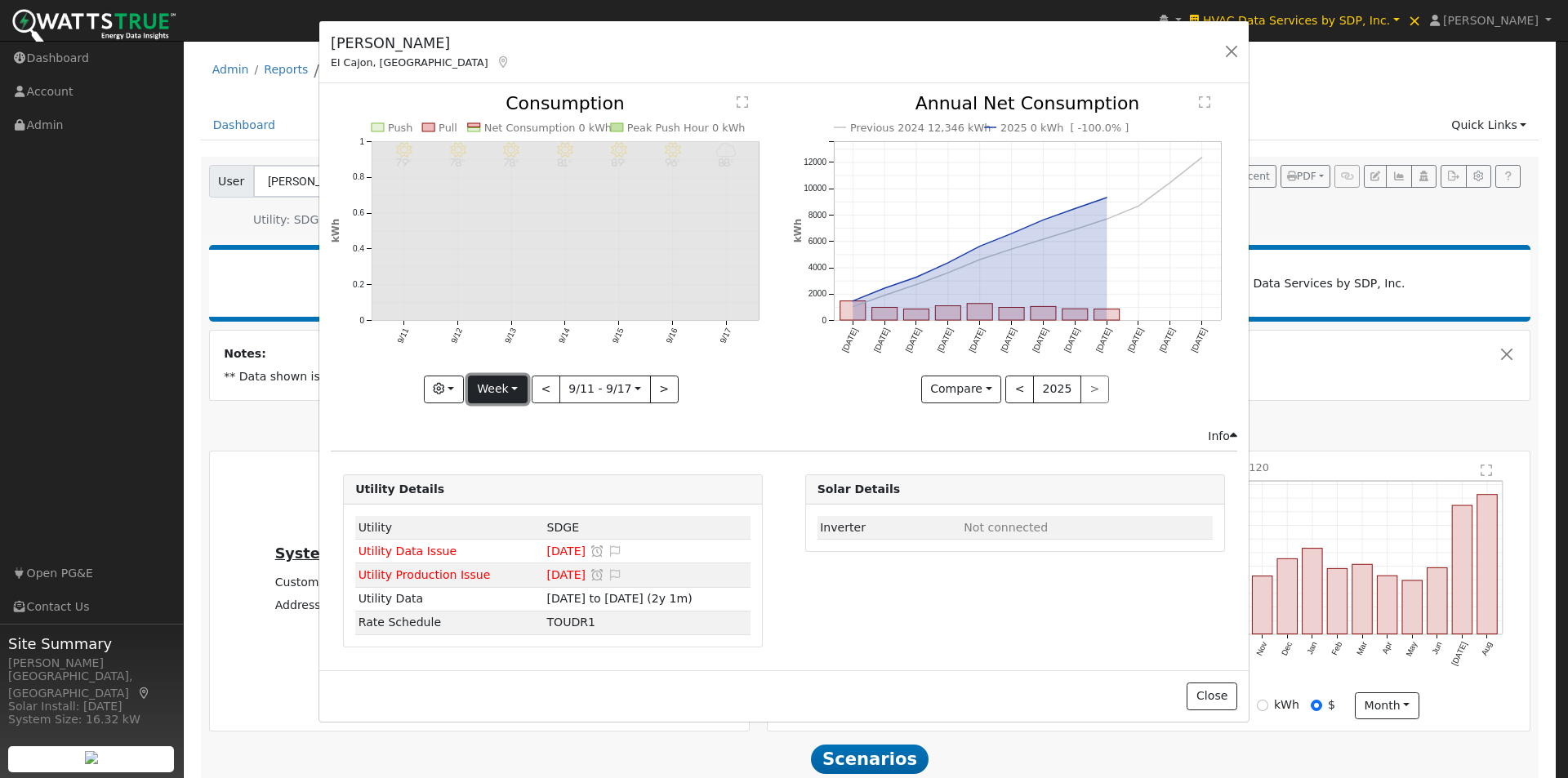
click at [495, 391] on button "Week" at bounding box center [497, 389] width 60 height 27
click at [487, 490] on link "Year" at bounding box center [526, 492] width 113 height 23
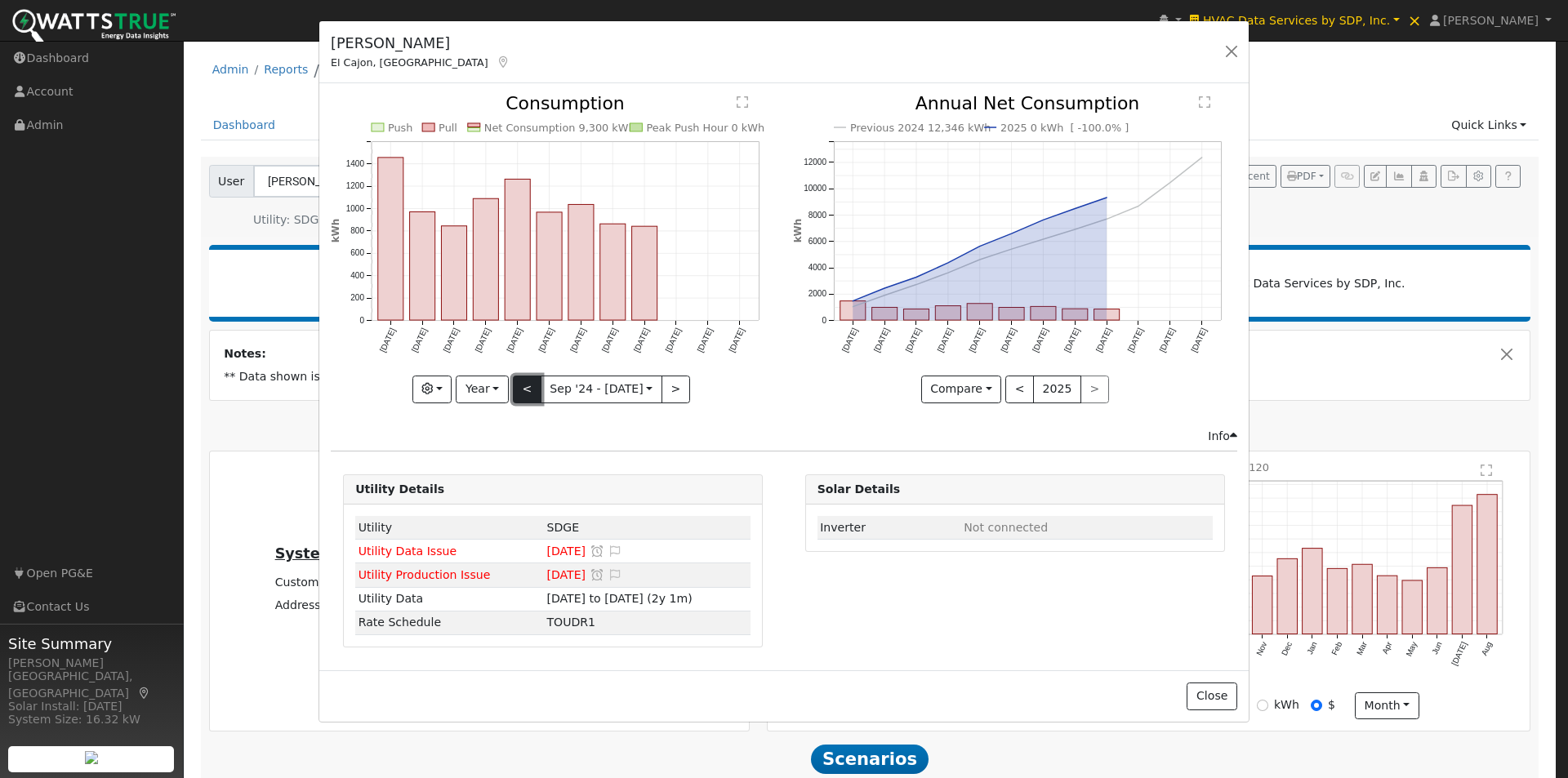
click at [523, 389] on button "<" at bounding box center [527, 389] width 28 height 27
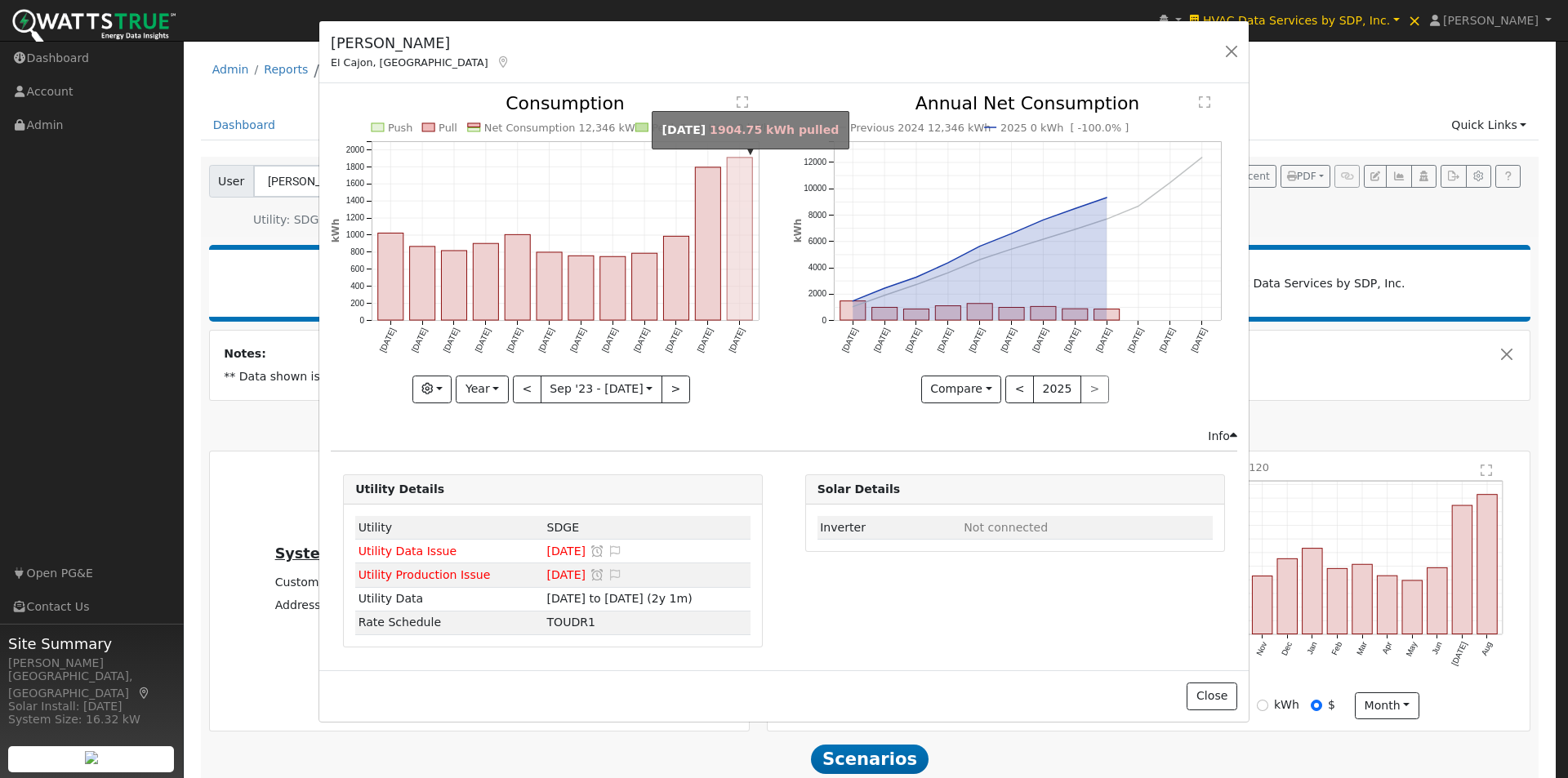
click at [734, 275] on rect "onclick=""" at bounding box center [740, 239] width 26 height 163
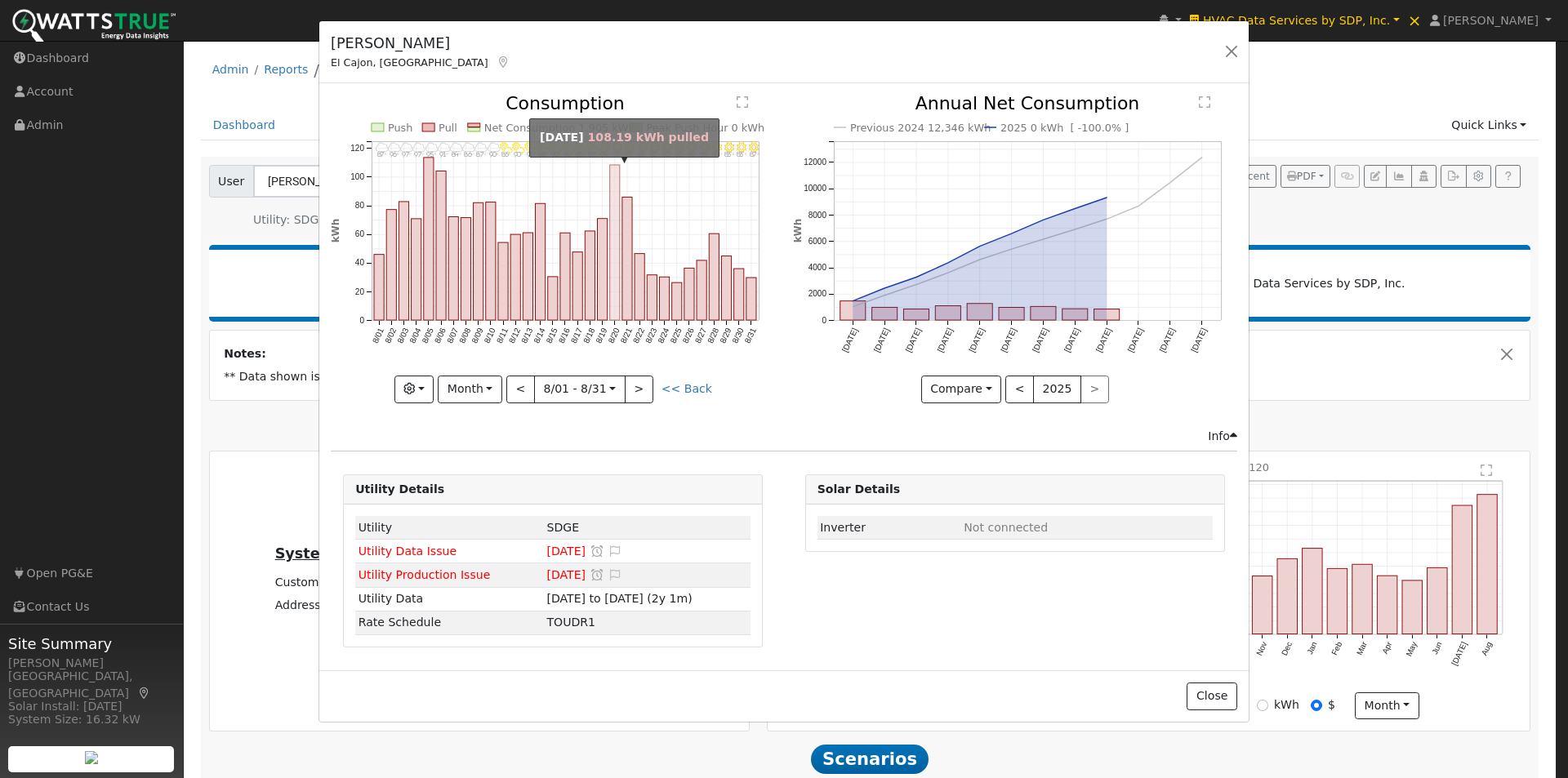
click at [613, 183] on rect "onclick=""" at bounding box center [615, 242] width 9 height 155
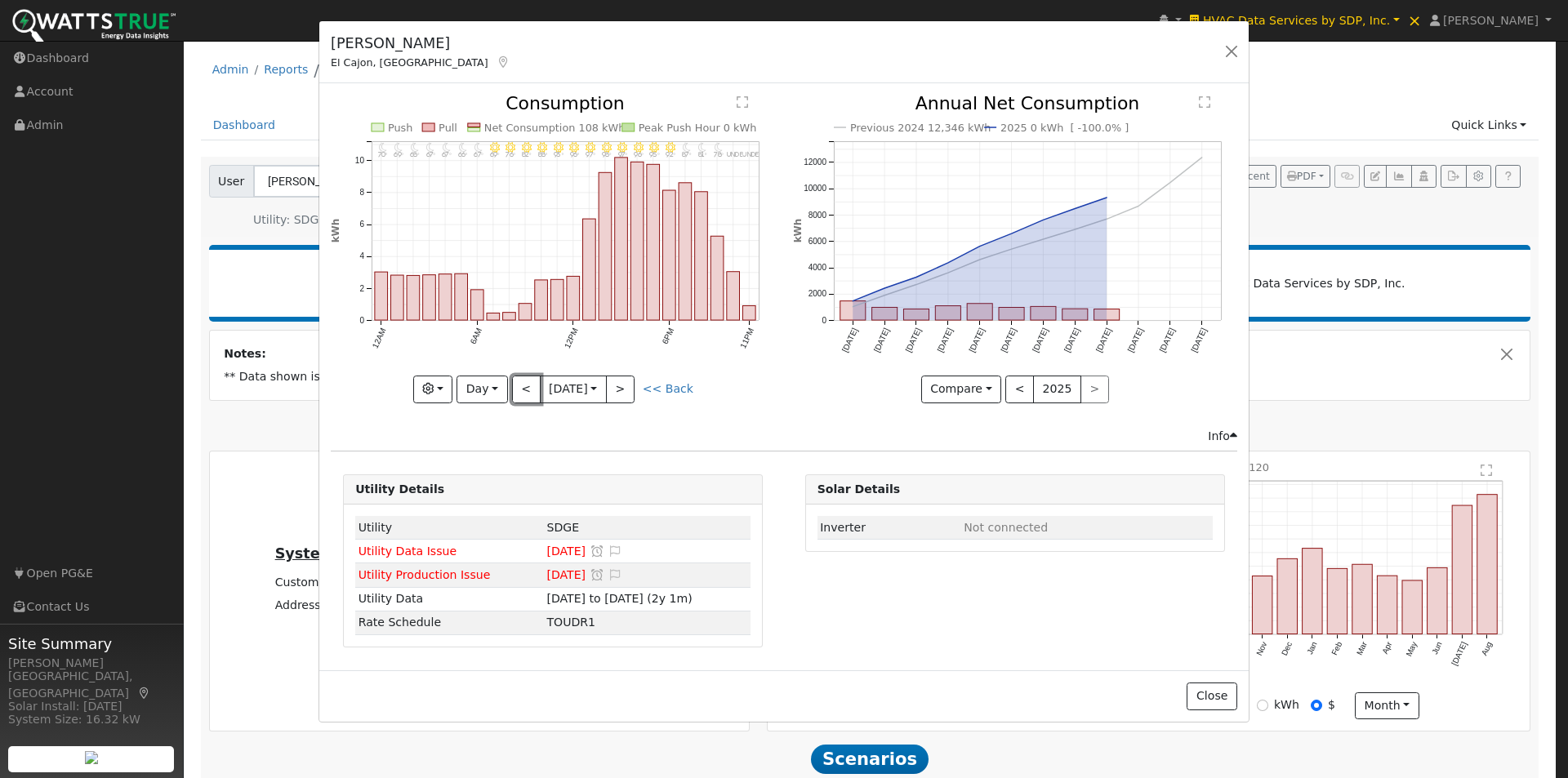
click at [517, 384] on button "<" at bounding box center [527, 389] width 28 height 27
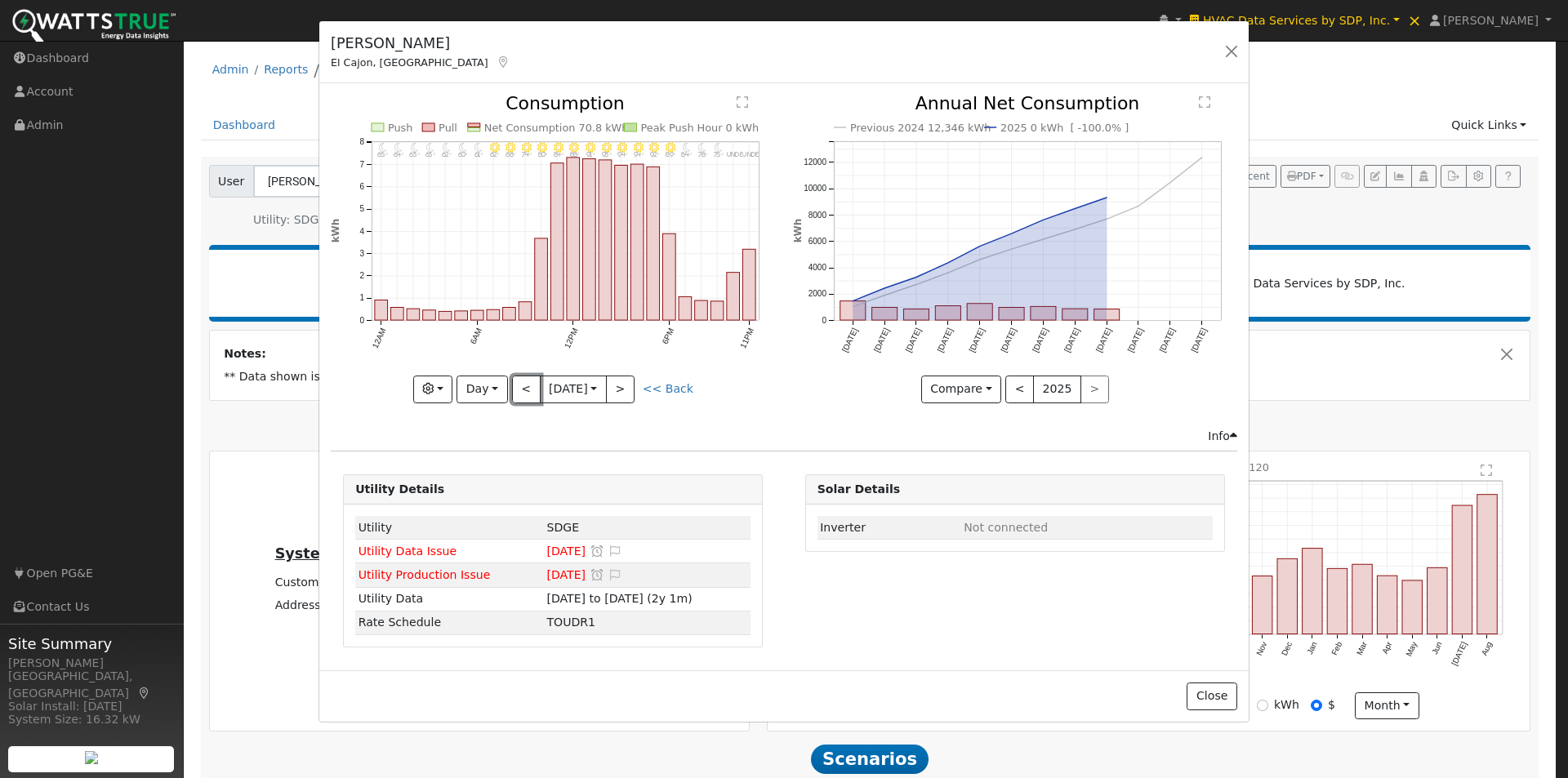
click at [517, 384] on button "<" at bounding box center [527, 389] width 28 height 27
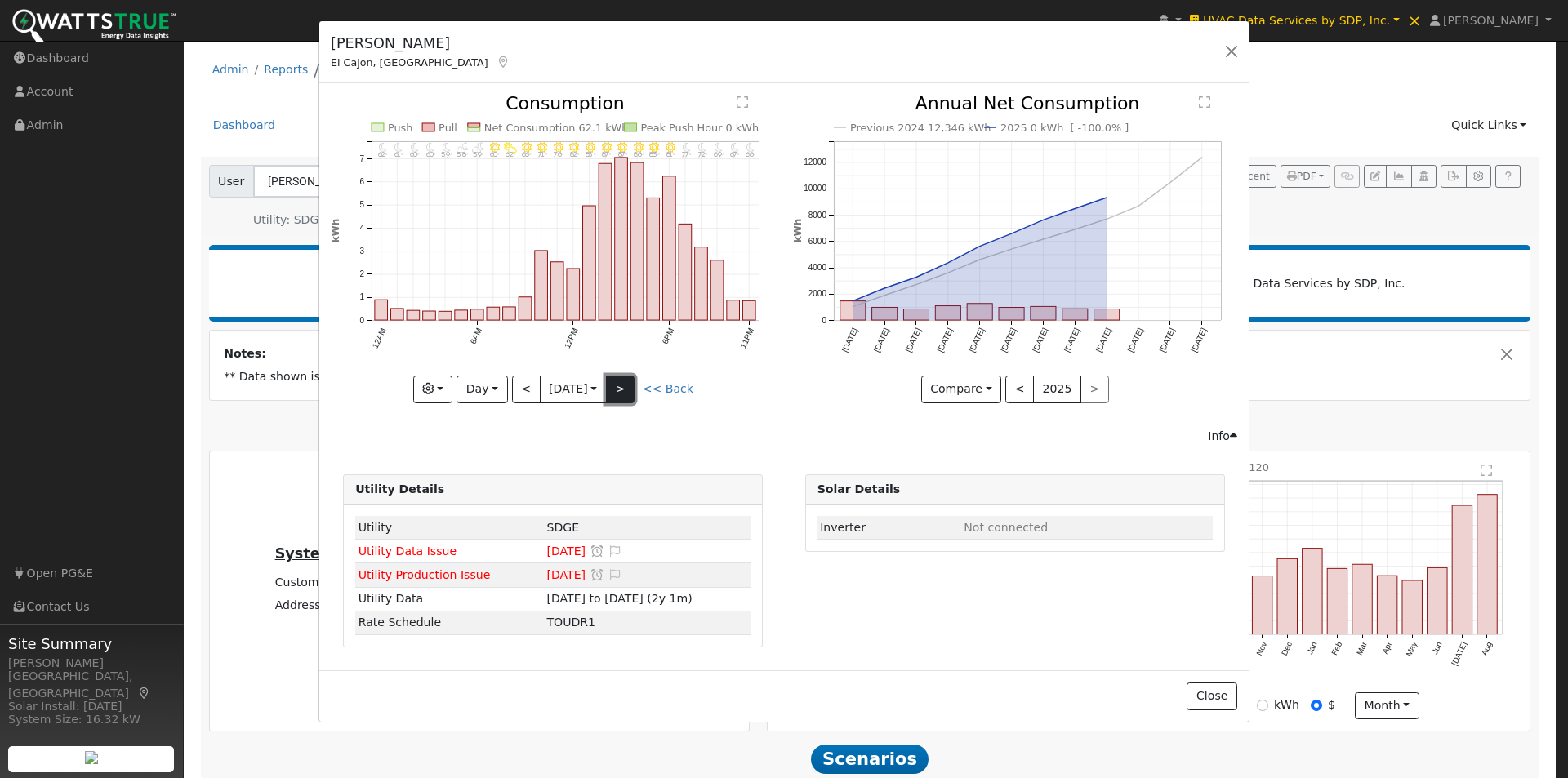
click at [620, 383] on button ">" at bounding box center [620, 389] width 28 height 27
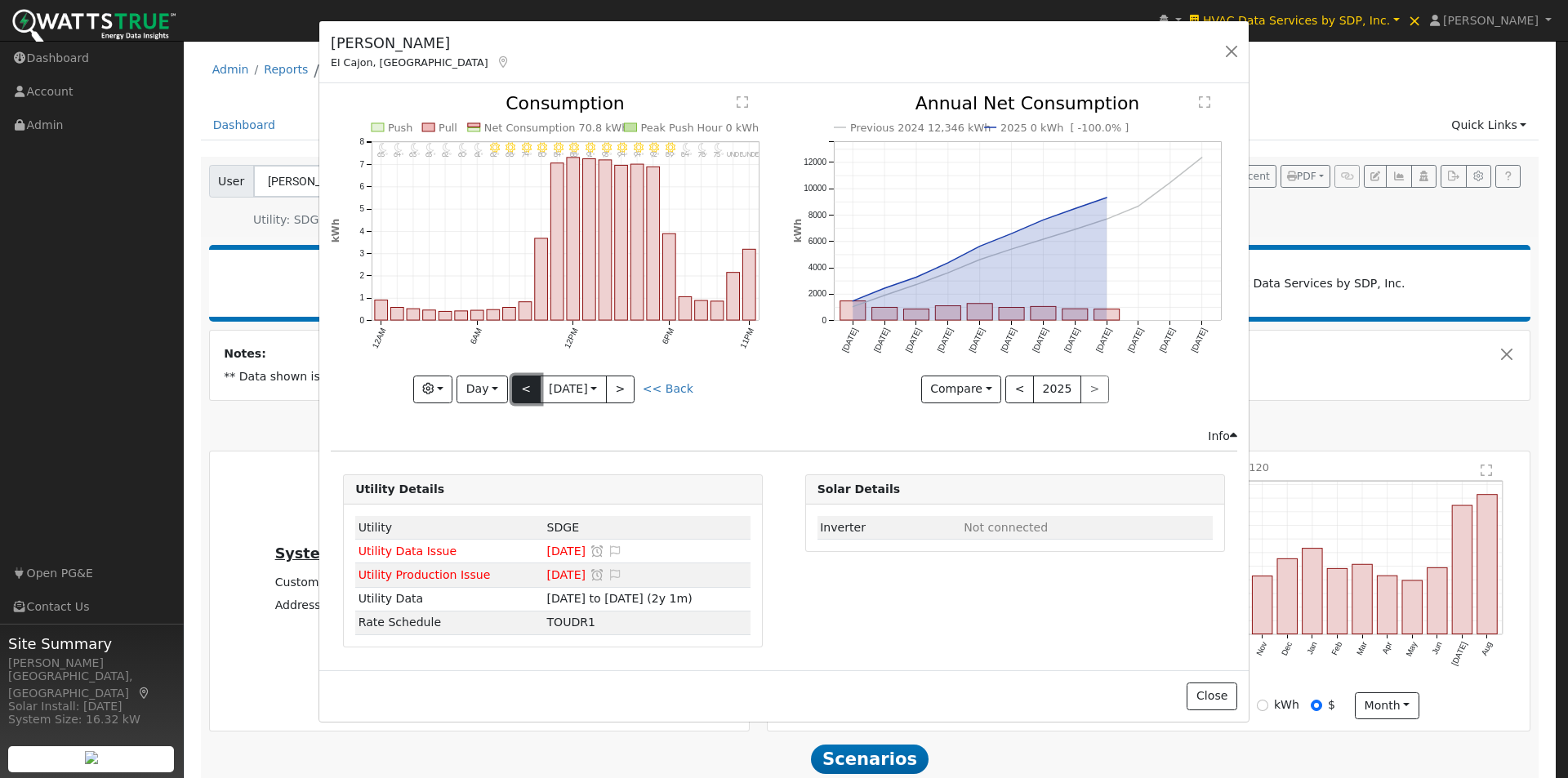
click at [527, 376] on button "<" at bounding box center [527, 389] width 28 height 27
click at [518, 384] on button "<" at bounding box center [527, 389] width 28 height 27
type input "[DATE]"
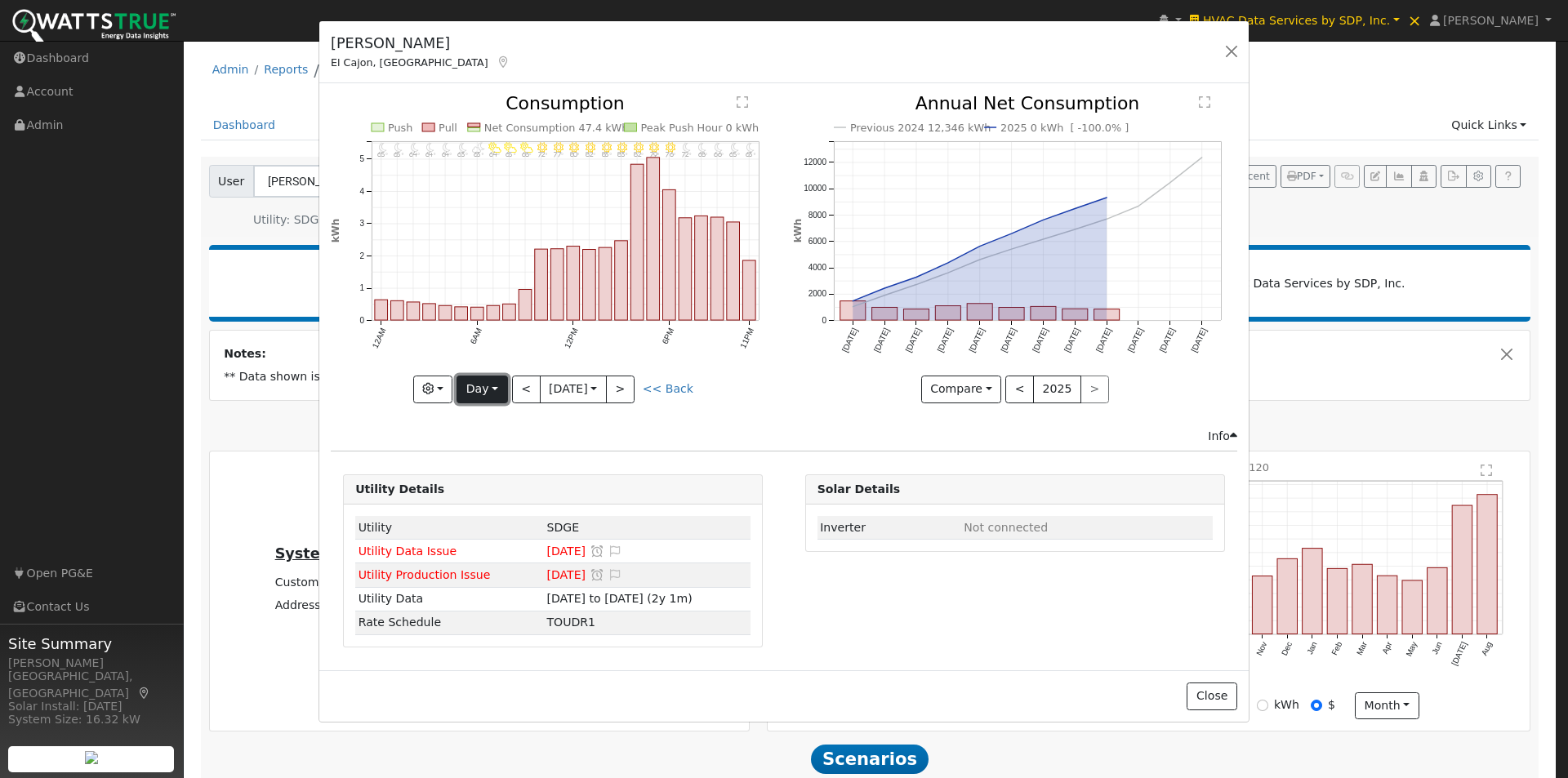
click at [489, 388] on button "Day" at bounding box center [482, 389] width 51 height 27
click at [491, 445] on link "Week" at bounding box center [514, 446] width 113 height 23
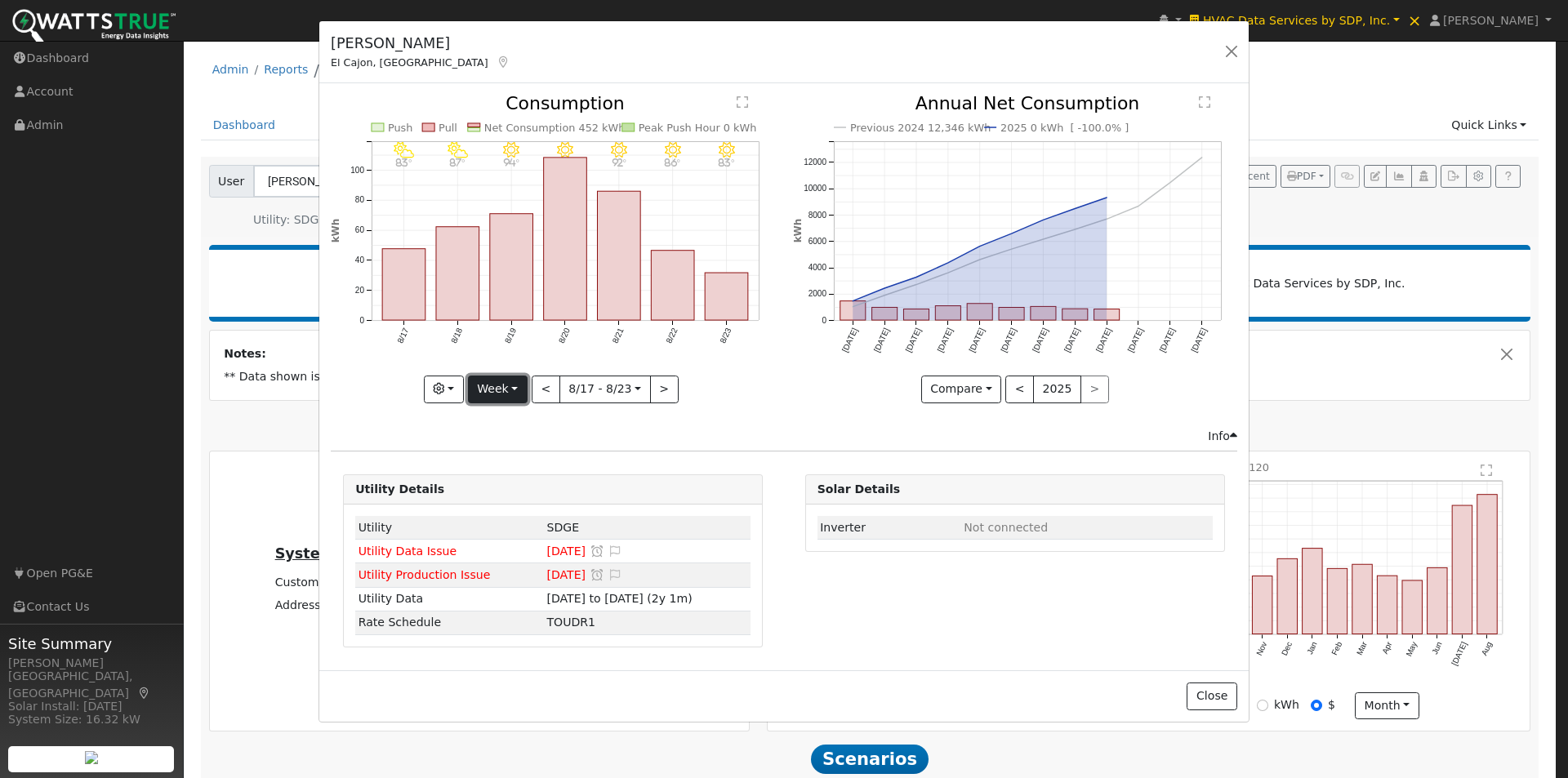
click at [515, 390] on button "Week" at bounding box center [497, 389] width 60 height 27
click at [507, 512] on link "Custom" at bounding box center [526, 515] width 113 height 23
drag, startPoint x: 693, startPoint y: 383, endPoint x: 680, endPoint y: 395, distance: 17.7
click at [692, 385] on button "day" at bounding box center [694, 389] width 51 height 27
click at [692, 427] on link "Hour" at bounding box center [726, 423] width 113 height 23
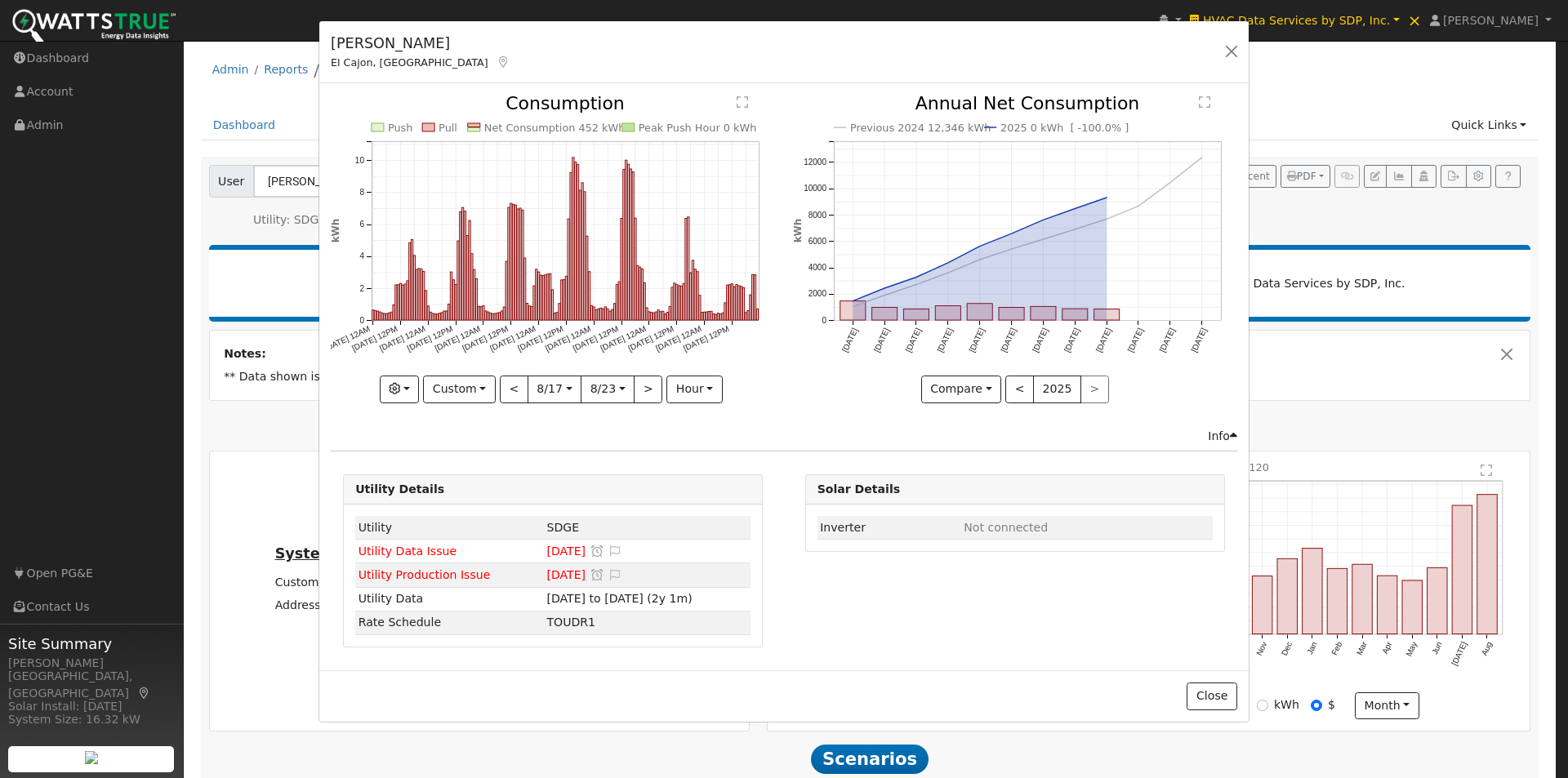
click at [1233, 438] on icon at bounding box center [1234, 436] width 8 height 11
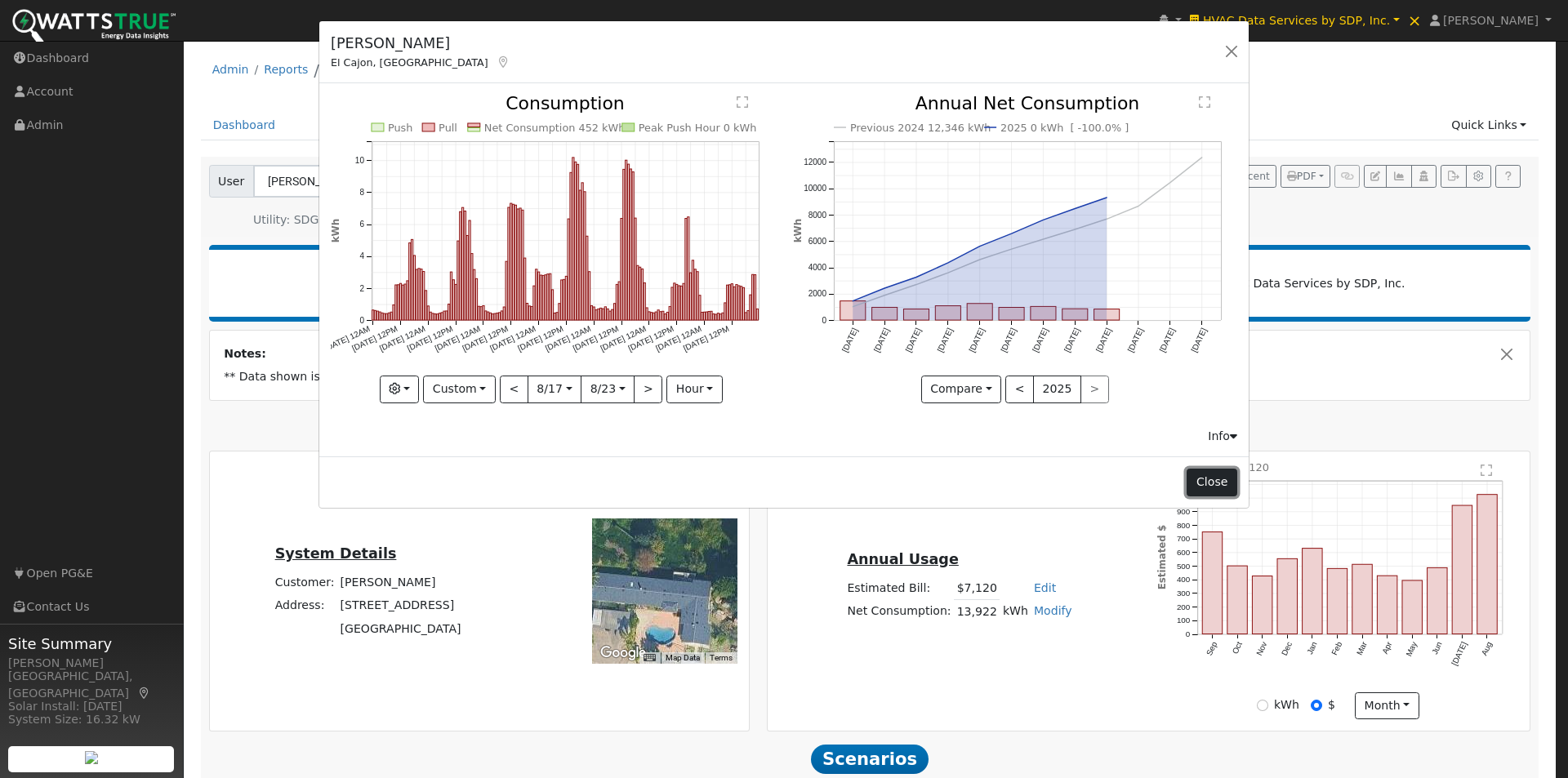
click at [1219, 481] on button "Close" at bounding box center [1211, 482] width 50 height 27
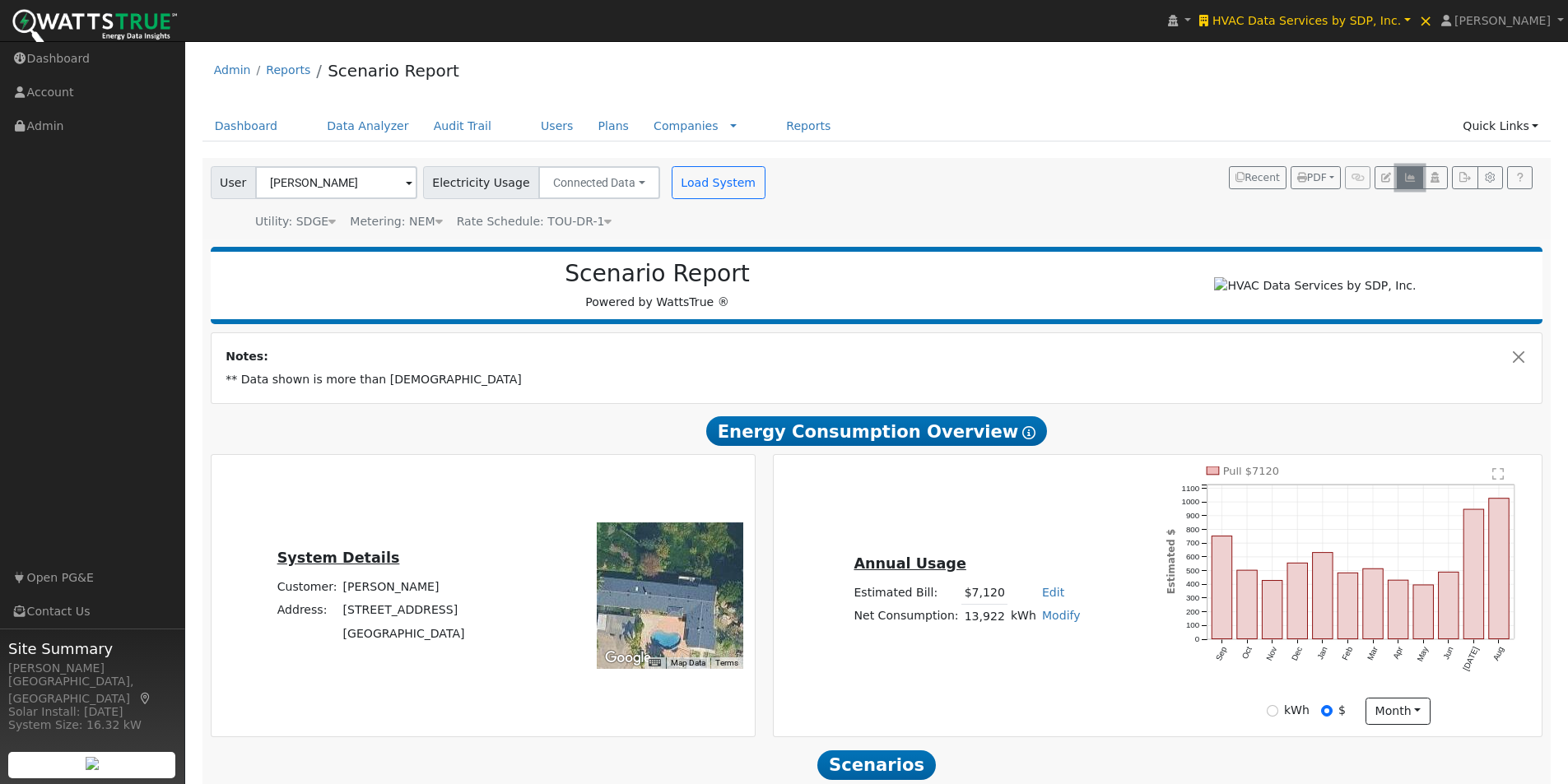
click at [1409, 182] on icon "button" at bounding box center [1410, 177] width 12 height 10
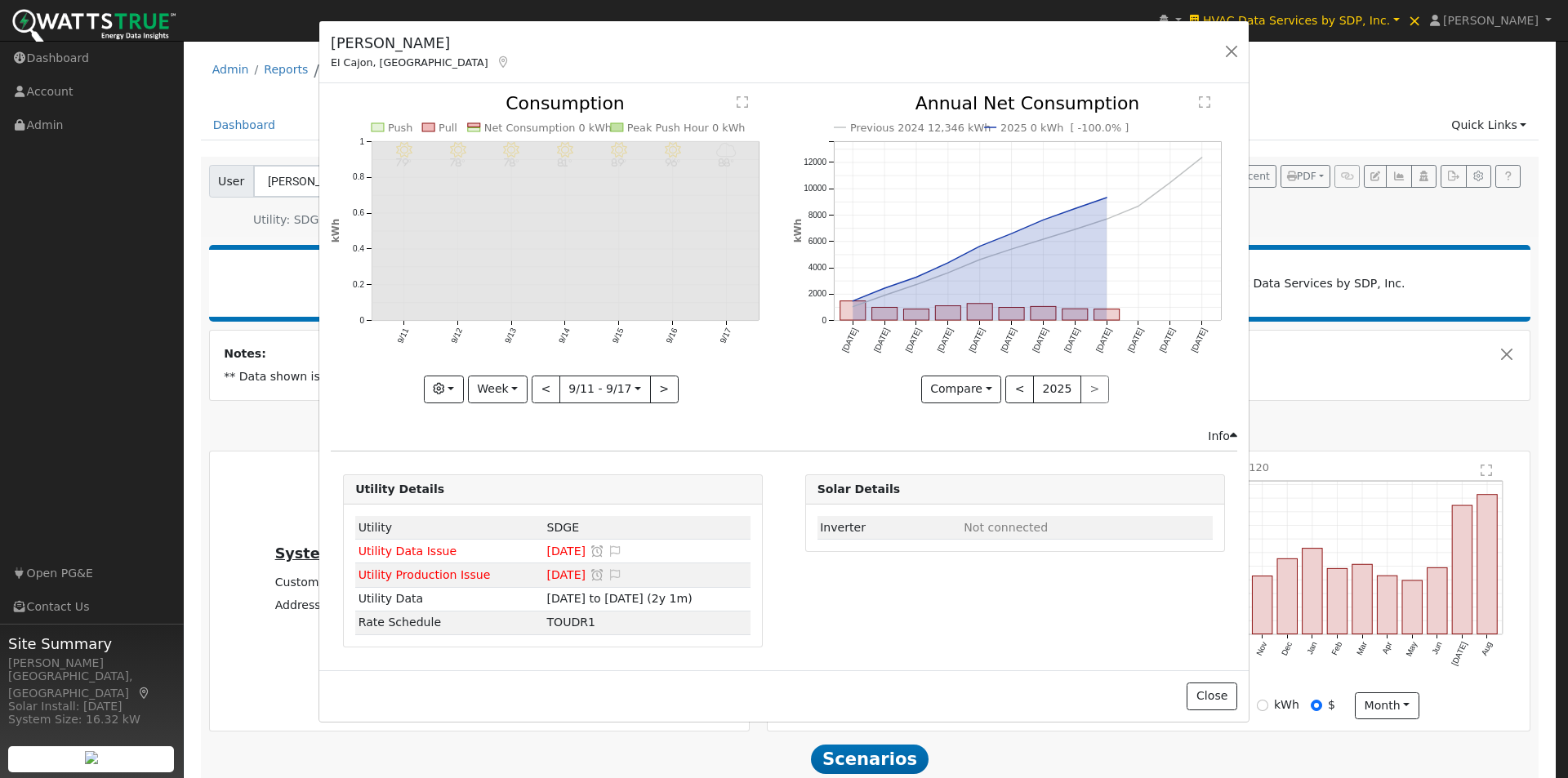
click at [1228, 433] on div "Info" at bounding box center [1222, 437] width 29 height 17
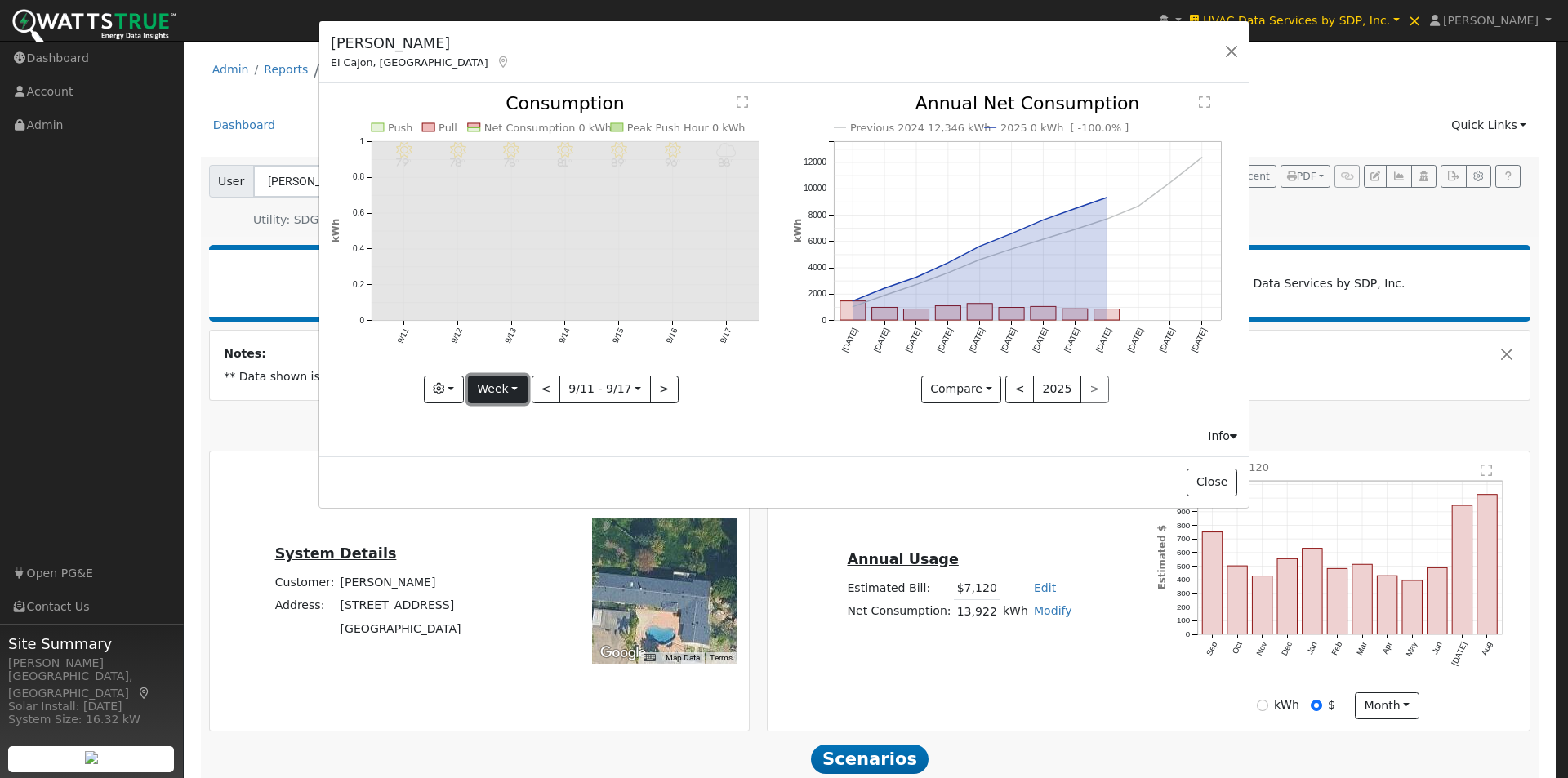
click at [511, 384] on button "Week" at bounding box center [497, 389] width 60 height 27
click at [504, 307] on link "Month" at bounding box center [526, 309] width 113 height 23
click at [546, 388] on button "<" at bounding box center [549, 389] width 28 height 27
click at [505, 394] on button "Month" at bounding box center [497, 389] width 64 height 27
click at [496, 334] on link "Year" at bounding box center [523, 332] width 113 height 23
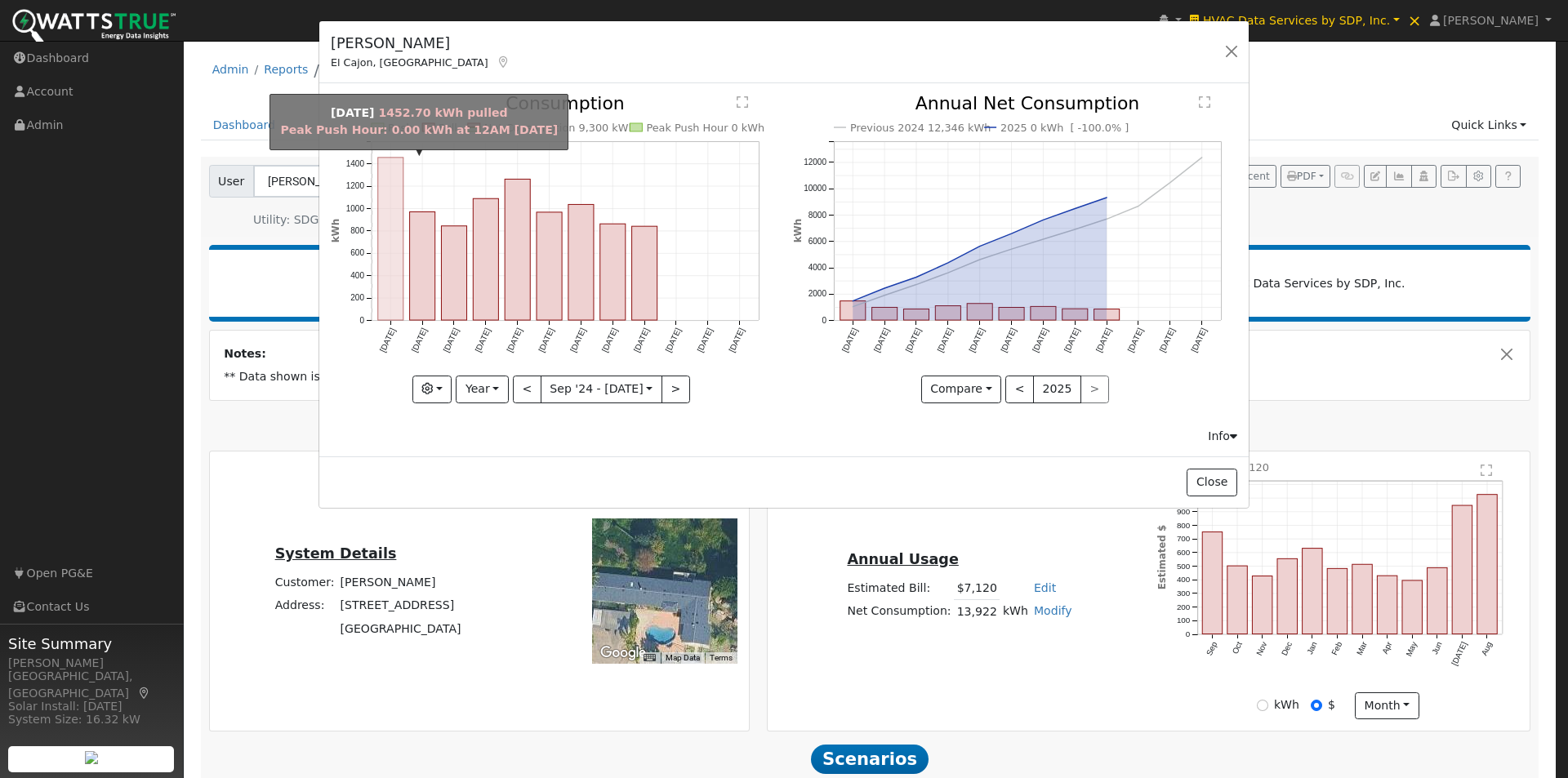
click at [388, 252] on rect "onclick=""" at bounding box center [391, 239] width 26 height 163
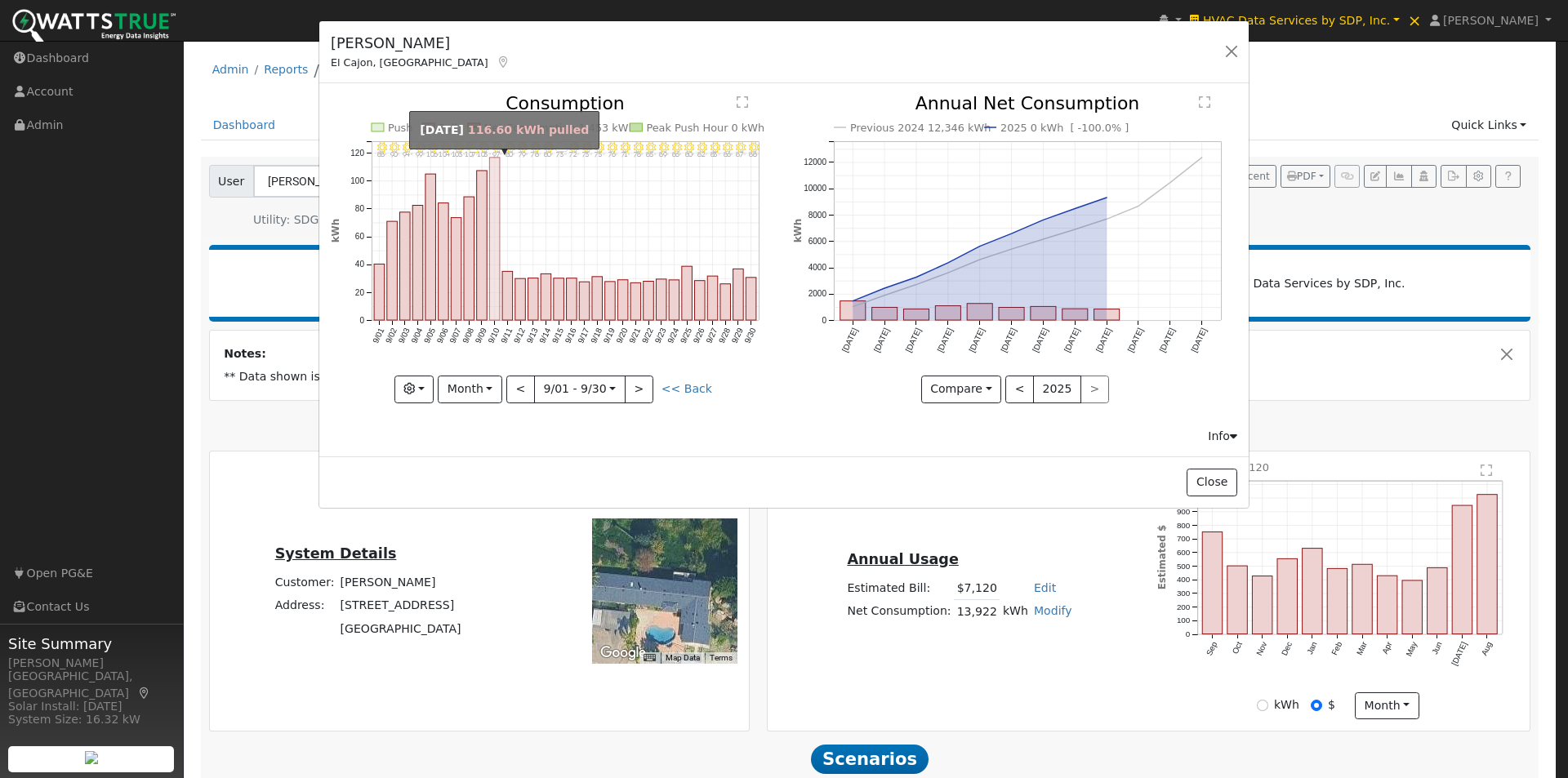
click at [496, 241] on rect "onclick=""" at bounding box center [495, 239] width 10 height 163
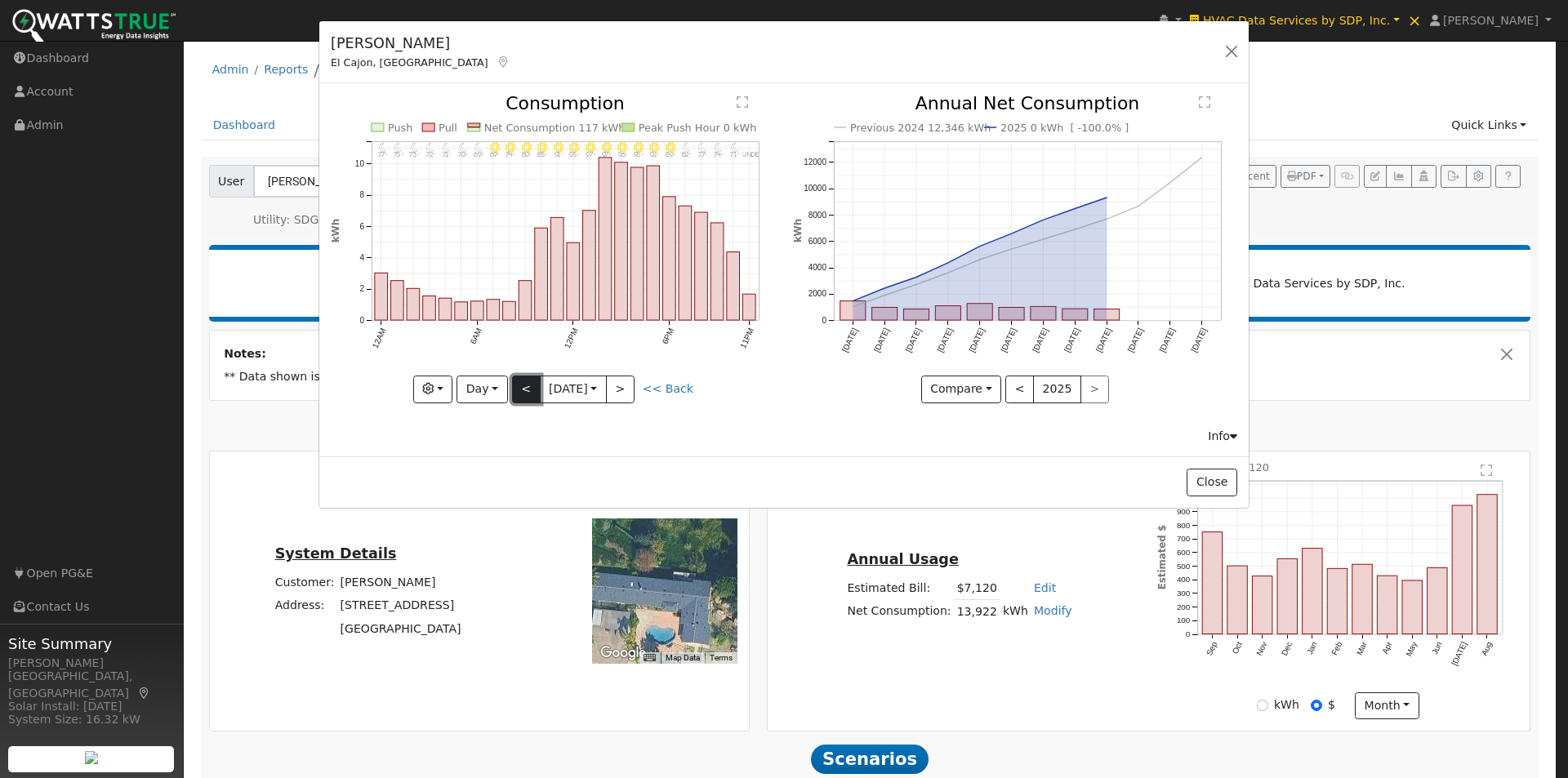
click at [521, 390] on button "<" at bounding box center [527, 389] width 28 height 27
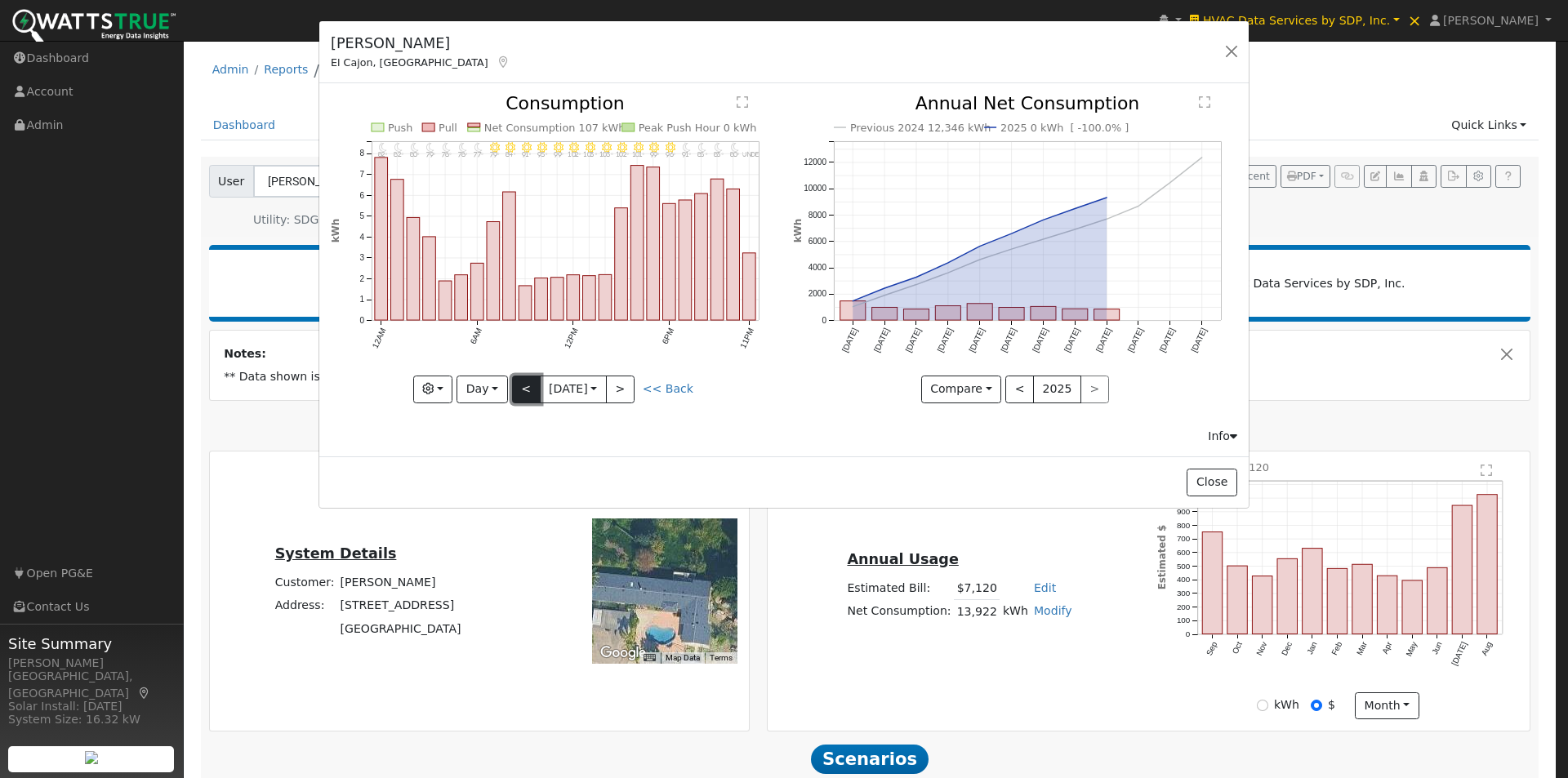
click at [521, 390] on button "<" at bounding box center [527, 389] width 28 height 27
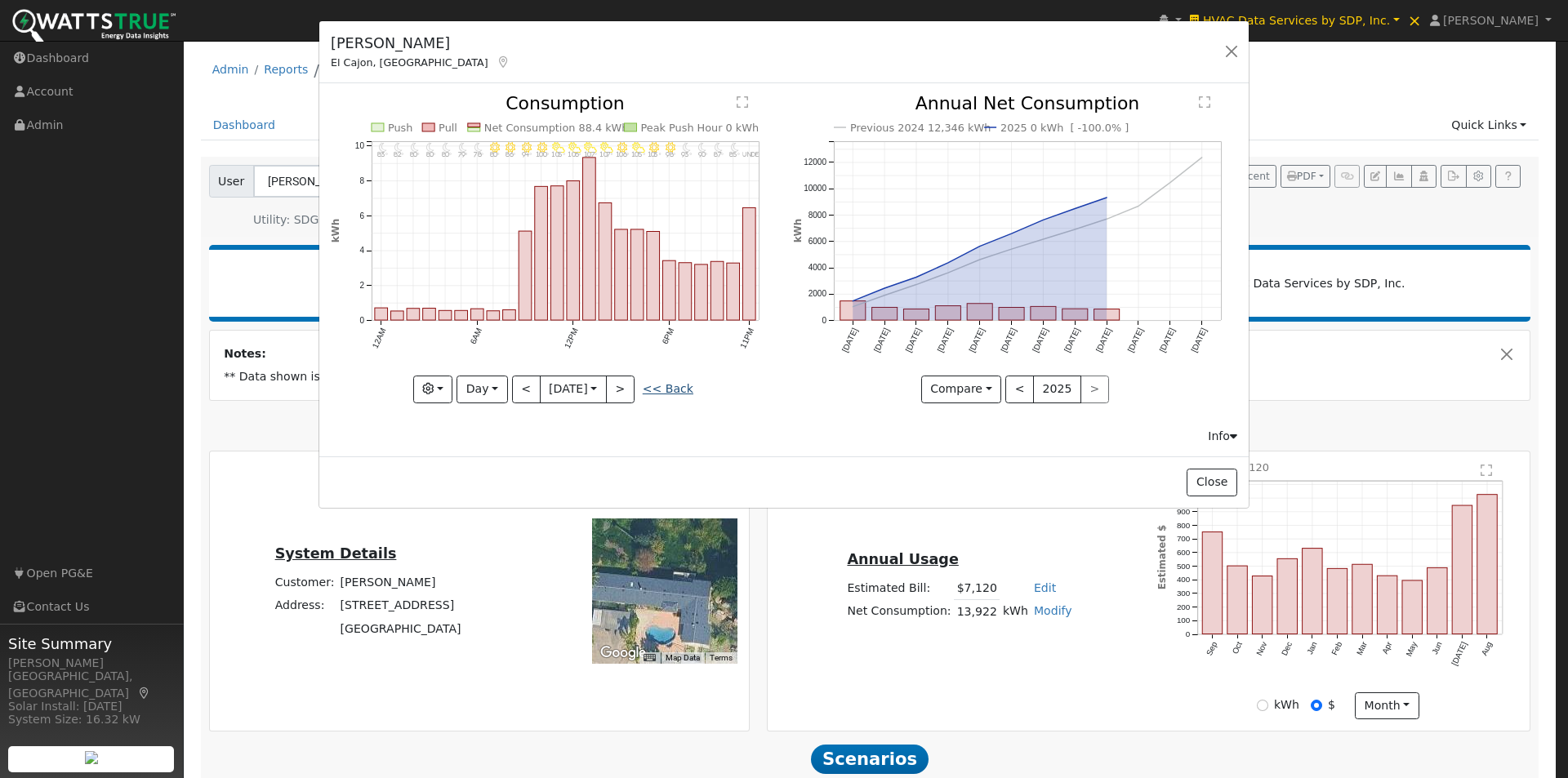
click at [680, 388] on link "<< Back" at bounding box center [669, 389] width 51 height 13
type input "[DATE]"
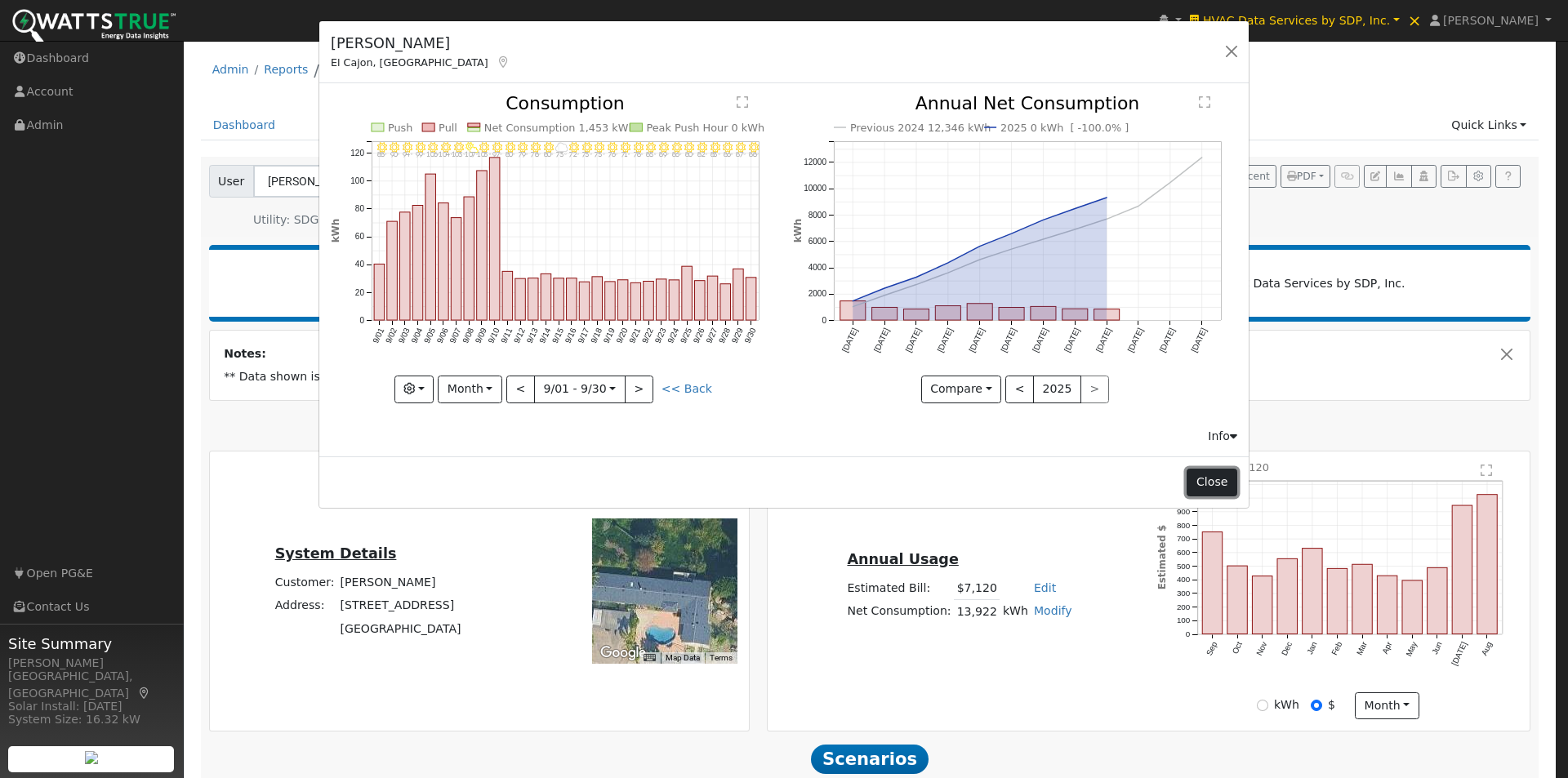
click at [1208, 482] on button "Close" at bounding box center [1211, 482] width 50 height 27
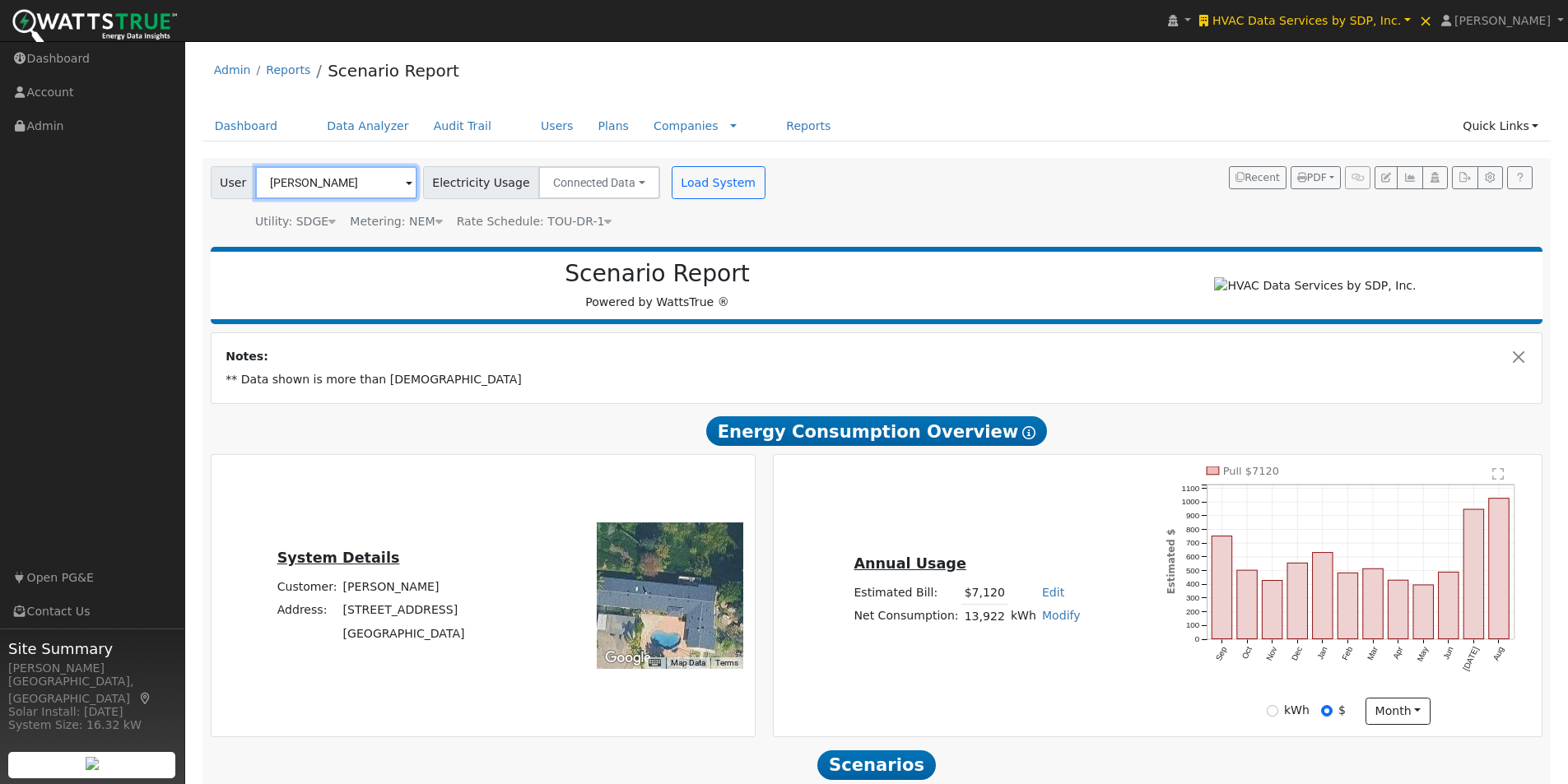
click at [366, 183] on input "[PERSON_NAME]" at bounding box center [336, 182] width 162 height 33
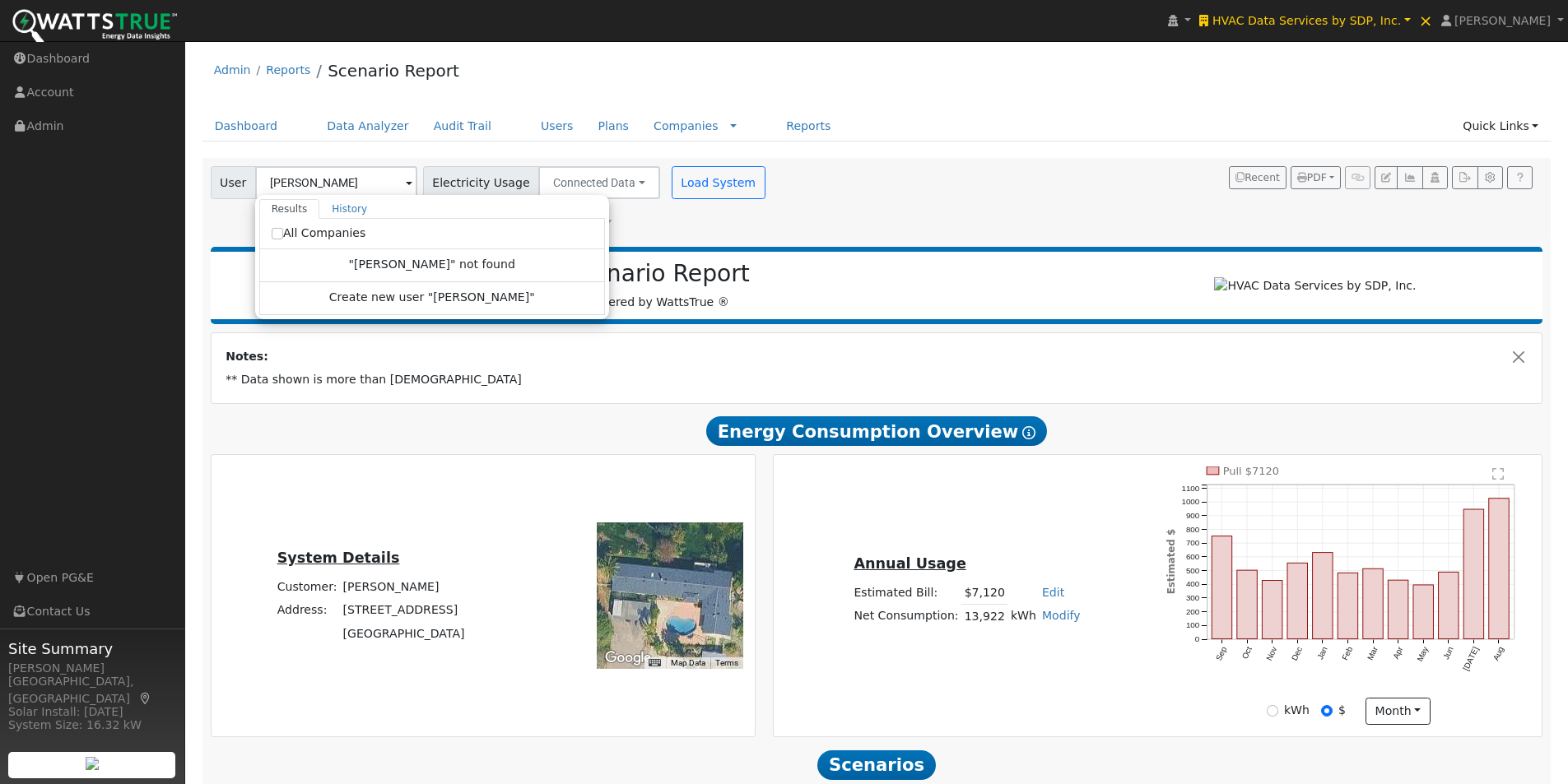
drag, startPoint x: 684, startPoint y: 609, endPoint x: 702, endPoint y: 594, distance: 23.4
click at [702, 594] on div at bounding box center [670, 595] width 147 height 147
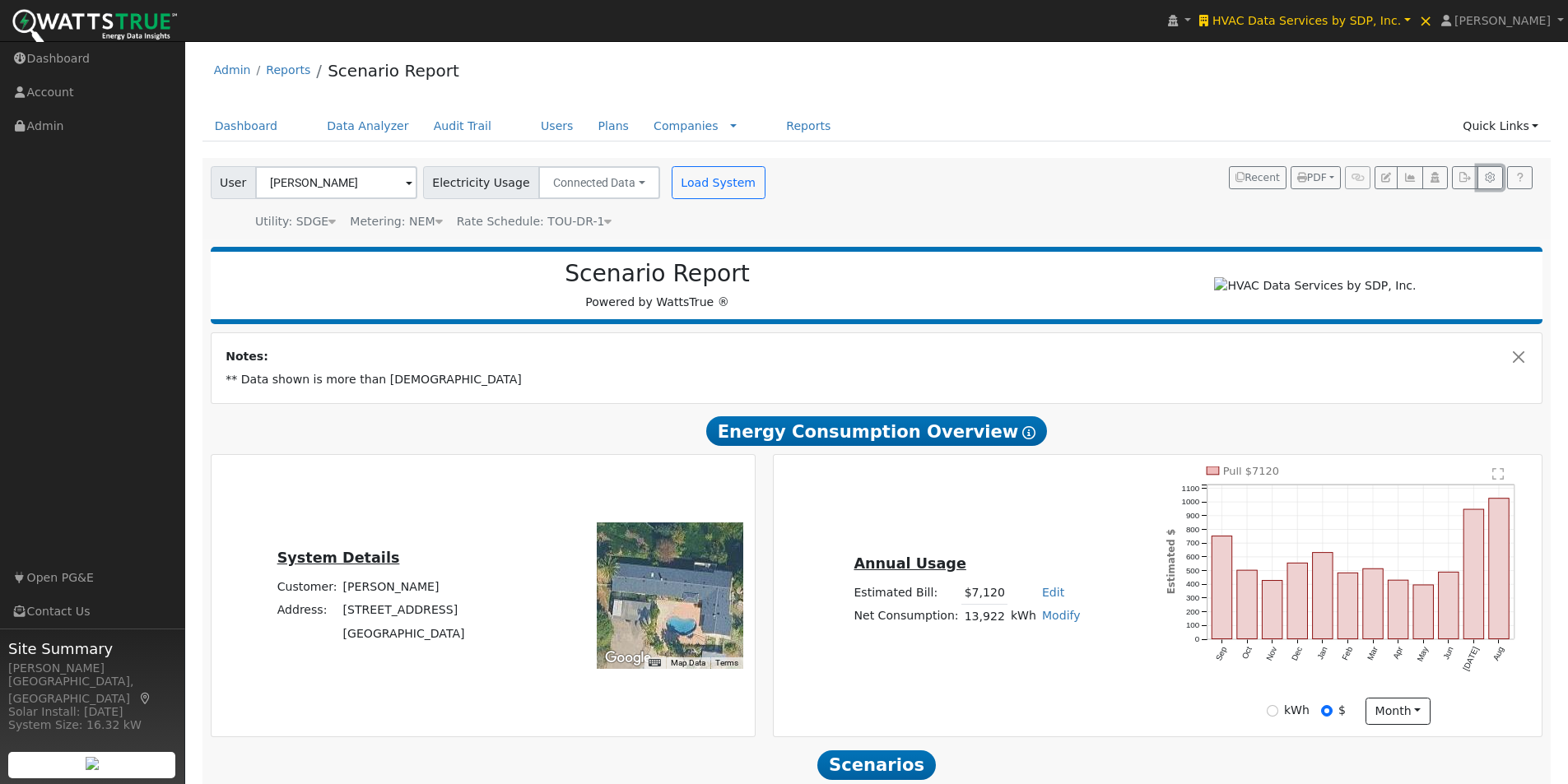
drag, startPoint x: 1495, startPoint y: 177, endPoint x: 1472, endPoint y: 191, distance: 26.9
click at [1495, 180] on icon "button" at bounding box center [1490, 177] width 12 height 10
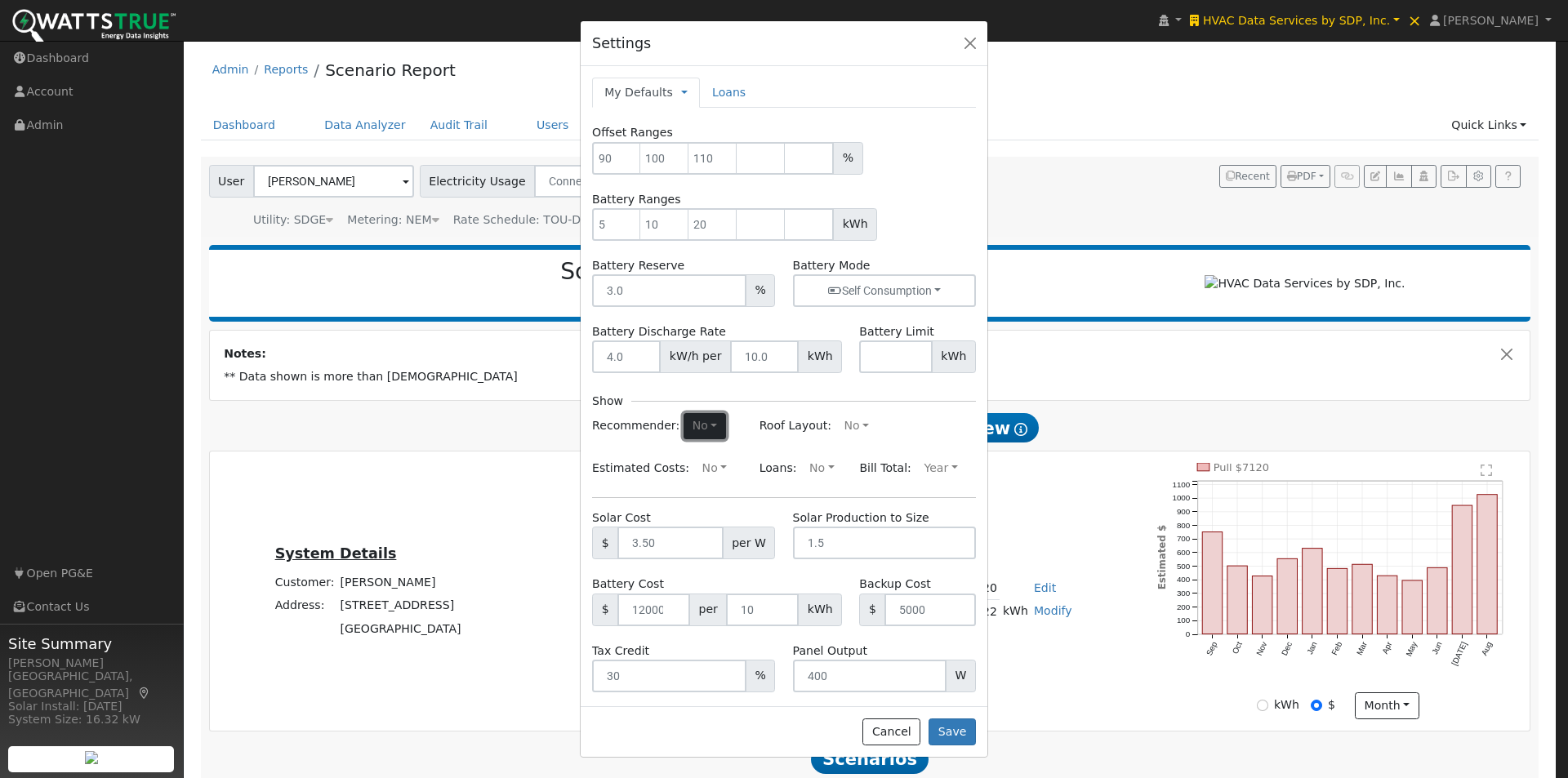
click at [692, 427] on button "No" at bounding box center [705, 426] width 43 height 26
drag, startPoint x: 627, startPoint y: 458, endPoint x: 648, endPoint y: 453, distance: 21.6
click at [628, 458] on link "Yes" at bounding box center [670, 458] width 113 height 23
click at [849, 426] on button "No" at bounding box center [857, 426] width 43 height 26
click at [765, 458] on link "Yes" at bounding box center [818, 458] width 113 height 23
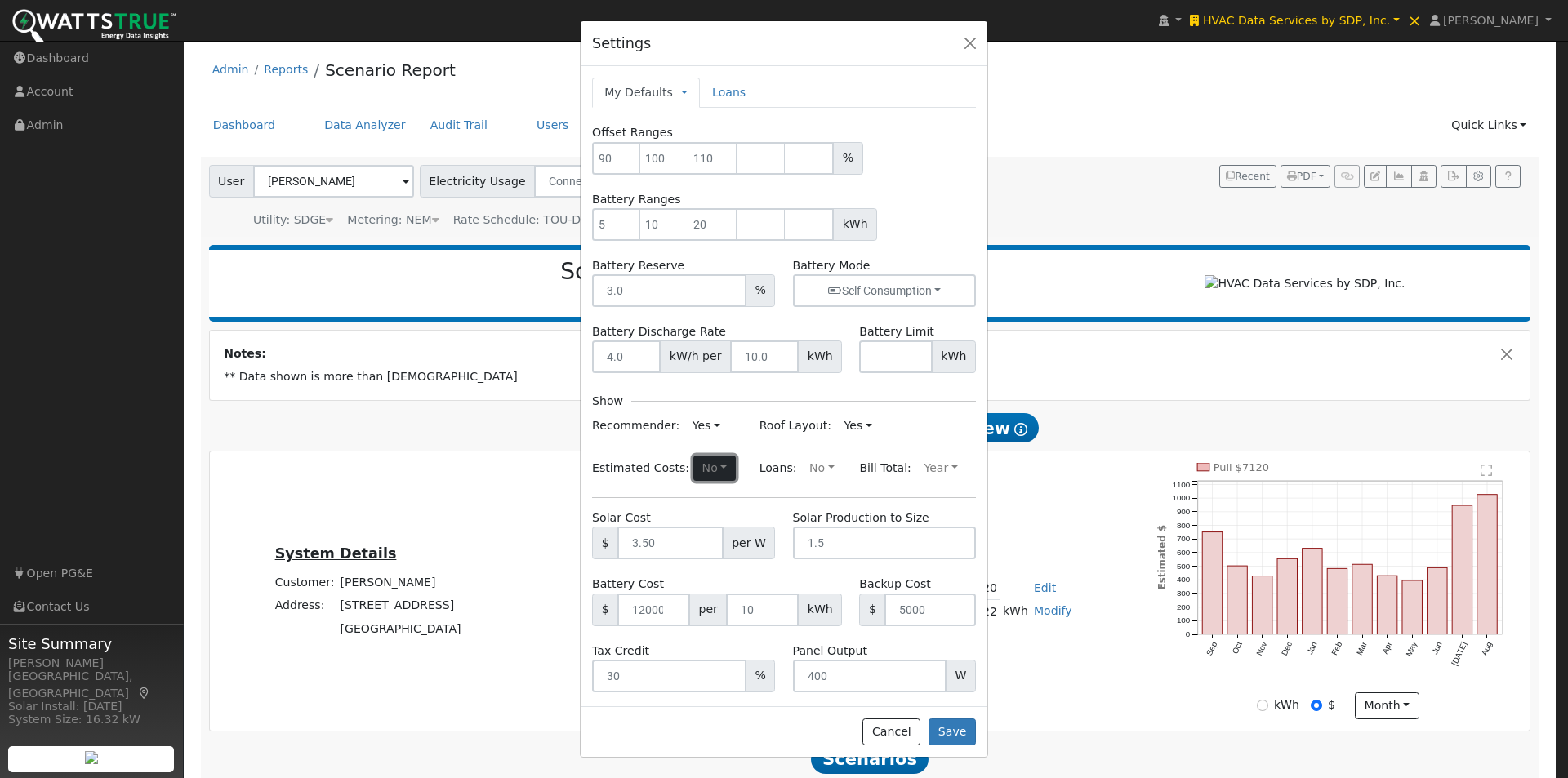
click at [695, 470] on button "No" at bounding box center [714, 469] width 43 height 26
click at [629, 502] on link "Yes" at bounding box center [676, 500] width 113 height 23
drag, startPoint x: 960, startPoint y: 730, endPoint x: 1004, endPoint y: 682, distance: 65.1
click at [963, 727] on button "Save" at bounding box center [952, 732] width 47 height 27
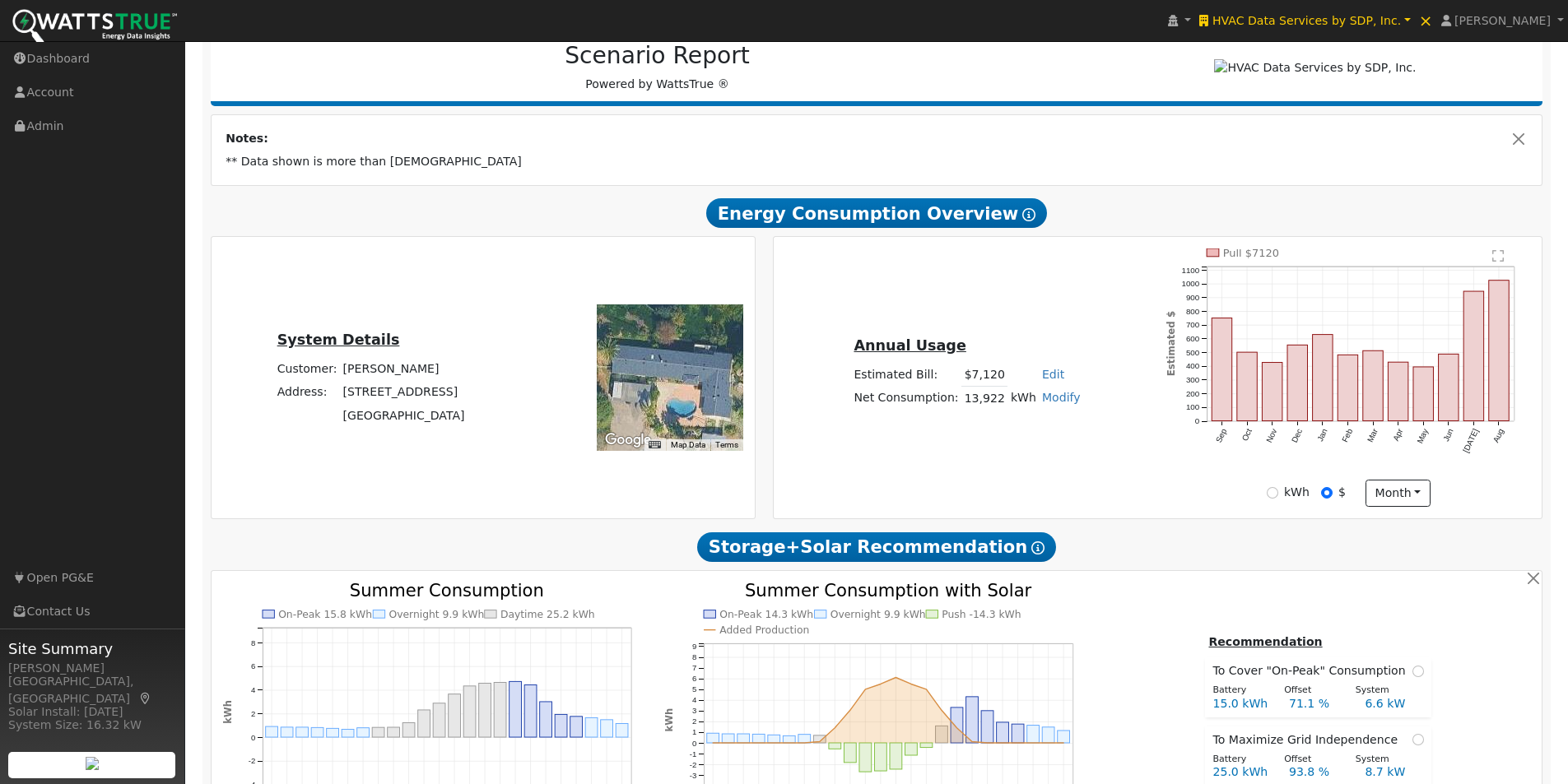
scroll to position [247, 0]
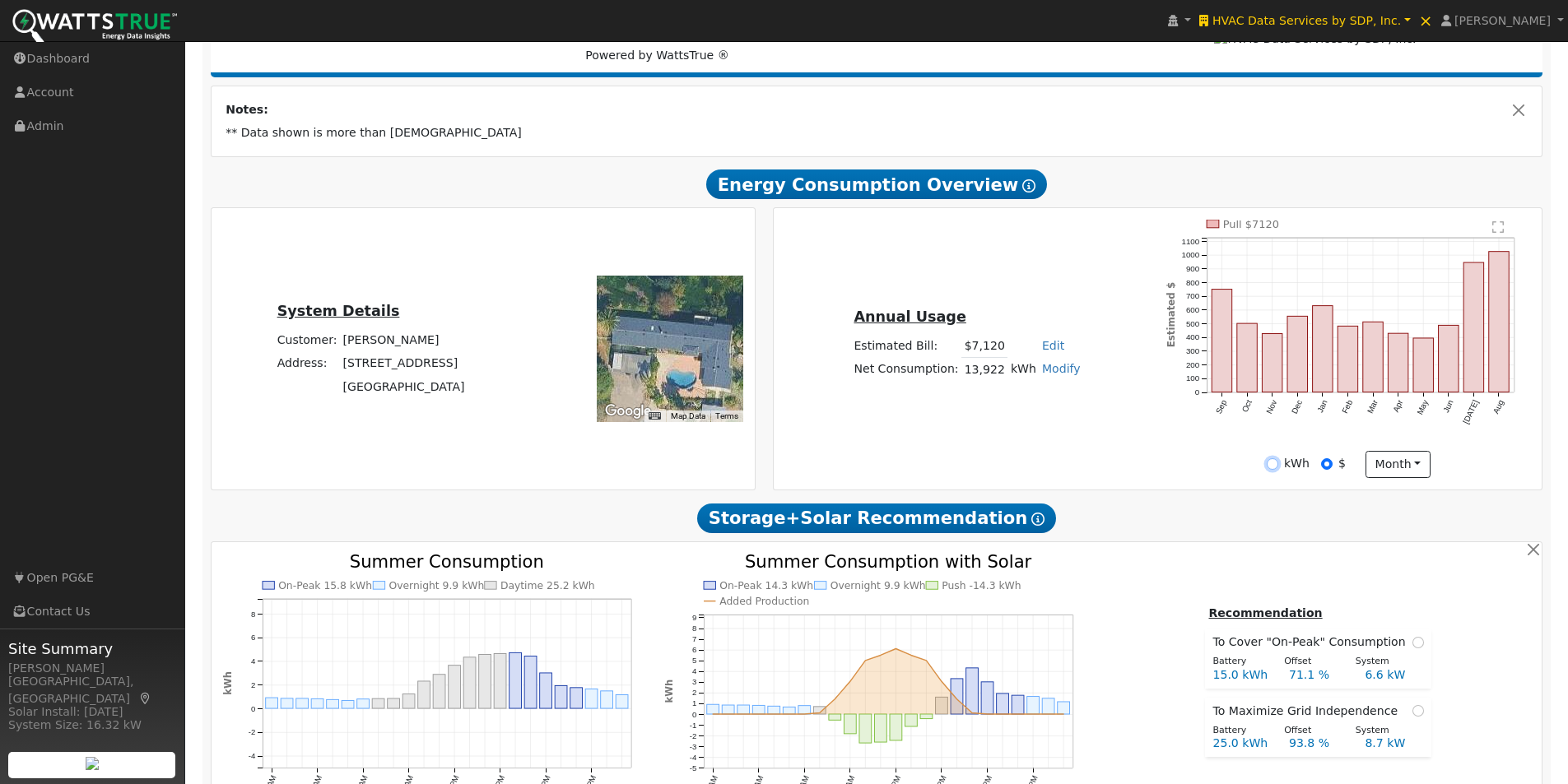
click at [1272, 470] on input "kWh" at bounding box center [1273, 464] width 11 height 11
radio input "true"
radio input "false"
click at [1390, 474] on button "month" at bounding box center [1398, 464] width 65 height 28
click at [1392, 505] on link "Day" at bounding box center [1424, 498] width 114 height 23
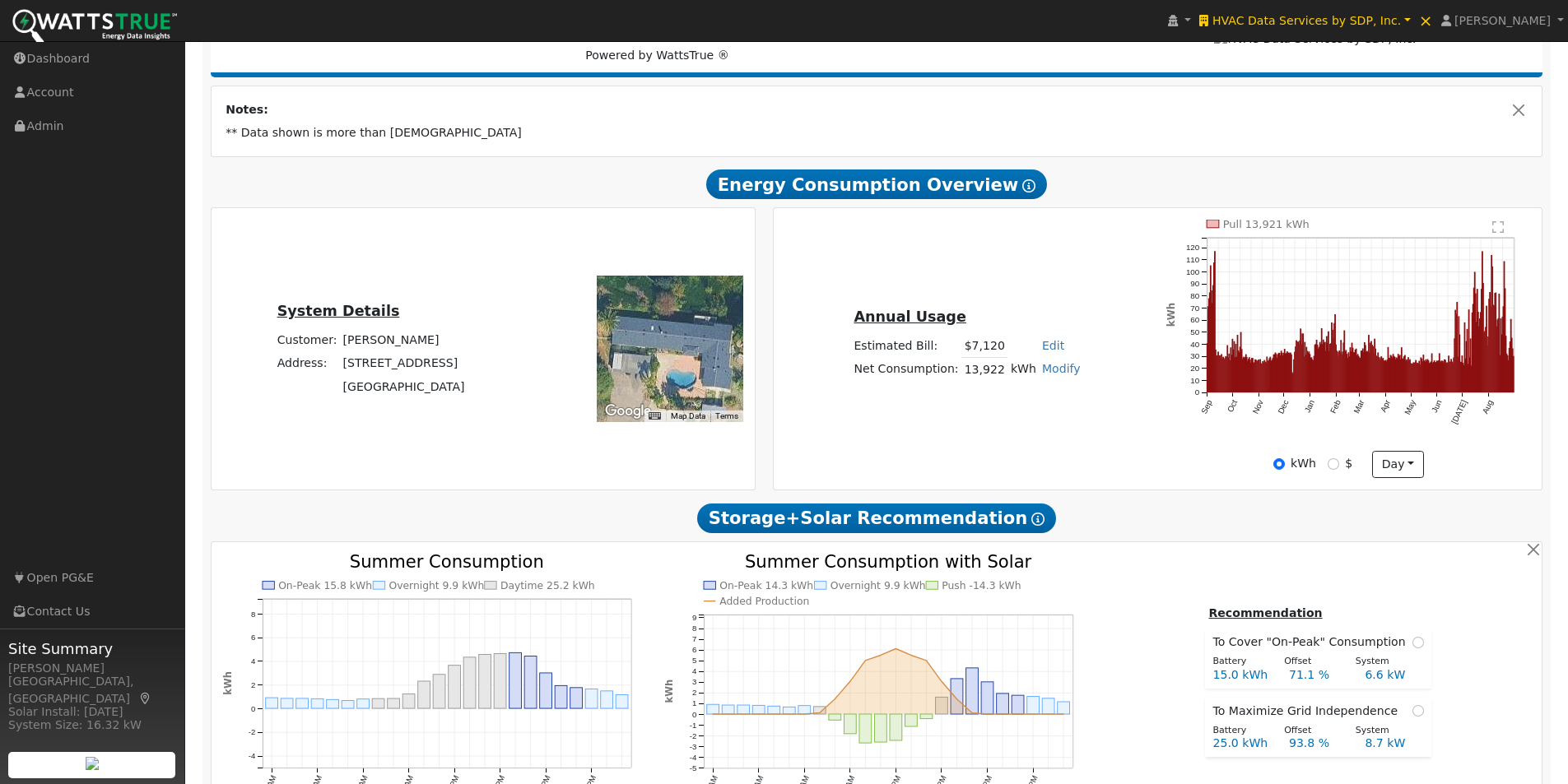
click at [1499, 232] on text "" at bounding box center [1498, 227] width 11 height 13
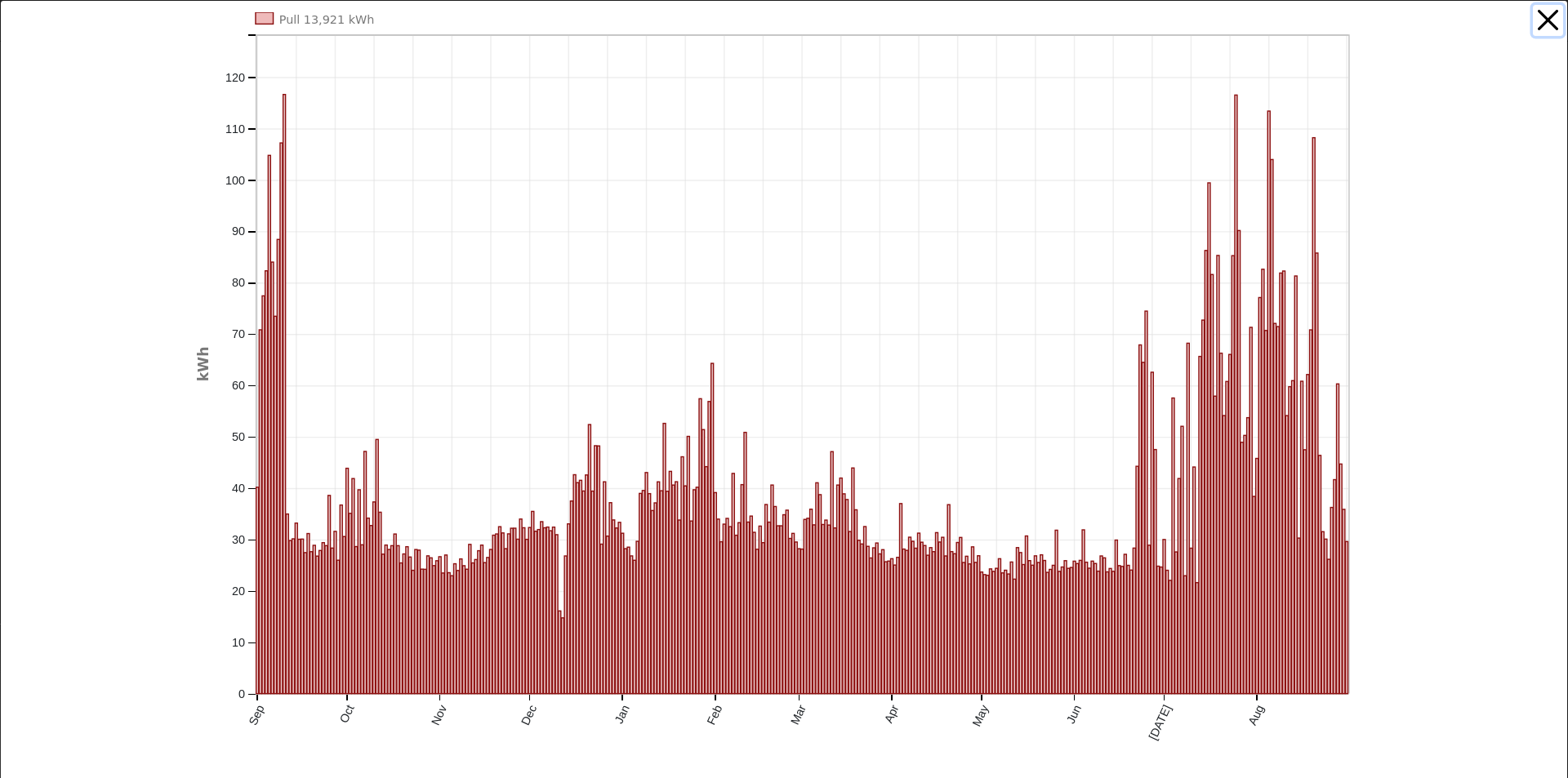
drag, startPoint x: 1533, startPoint y: 15, endPoint x: 1515, endPoint y: 82, distance: 69.4
click at [1533, 20] on button "button" at bounding box center [1548, 20] width 31 height 31
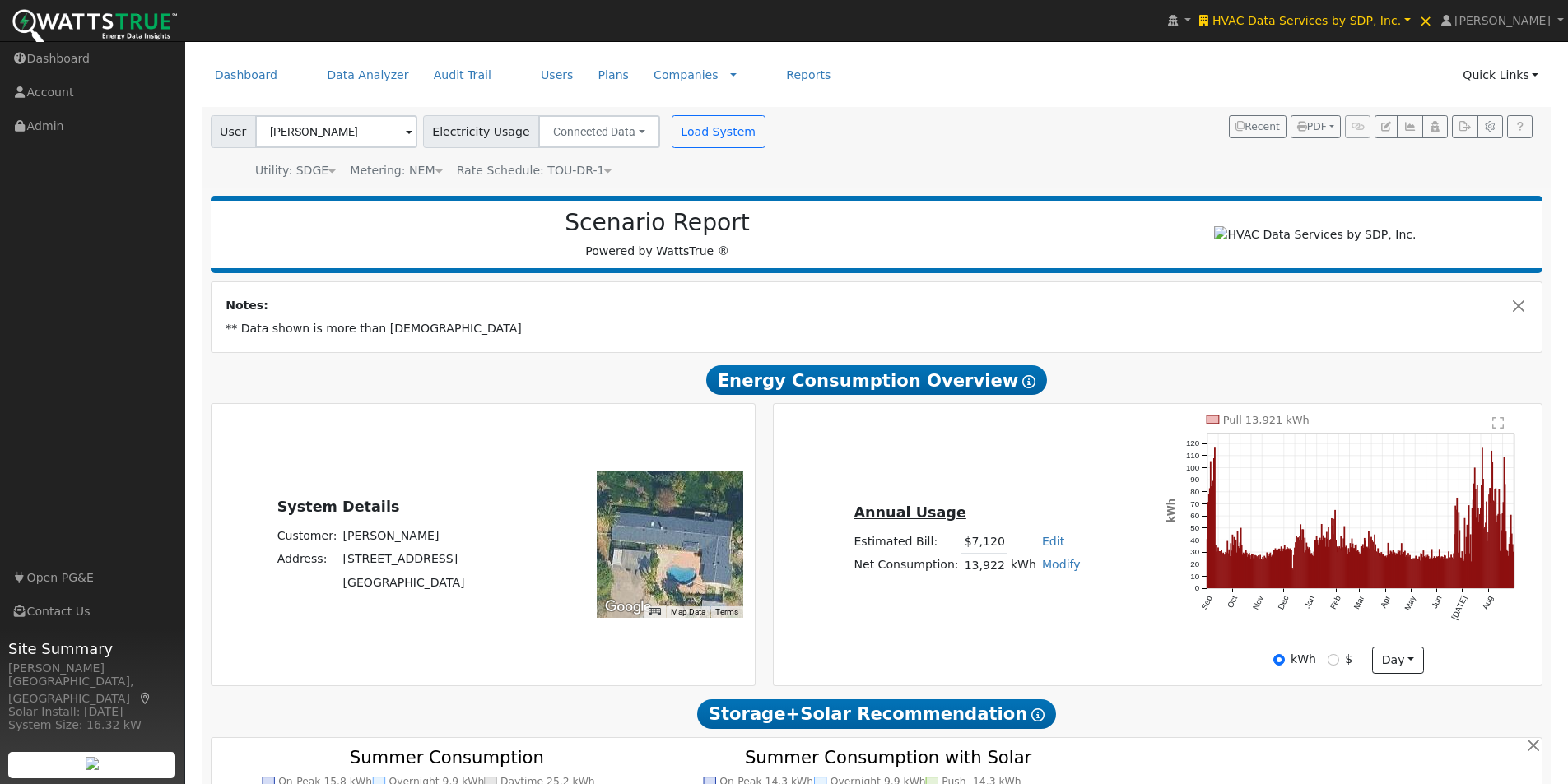
scroll to position [0, 0]
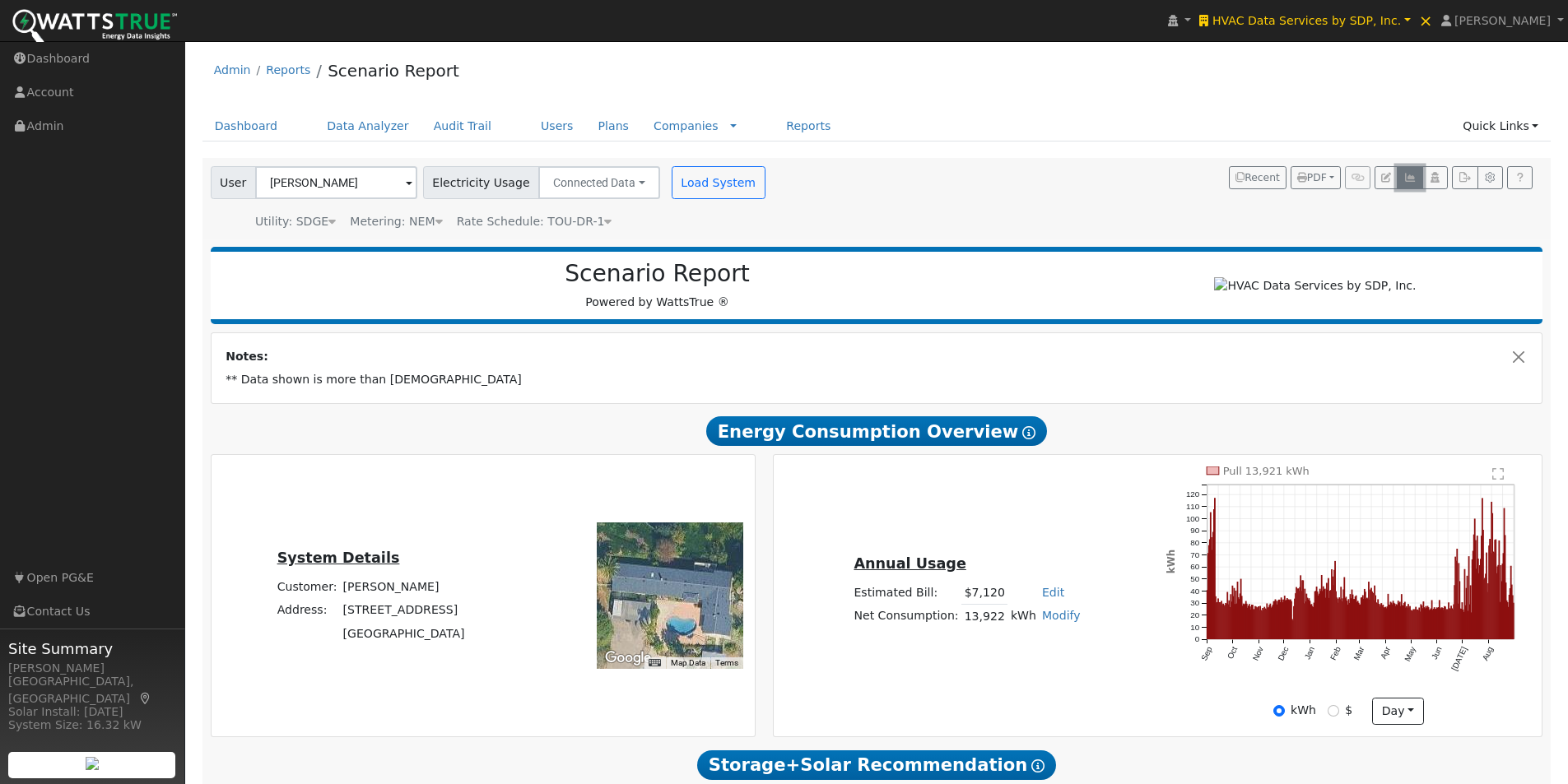
click at [1405, 172] on button "button" at bounding box center [1410, 177] width 26 height 23
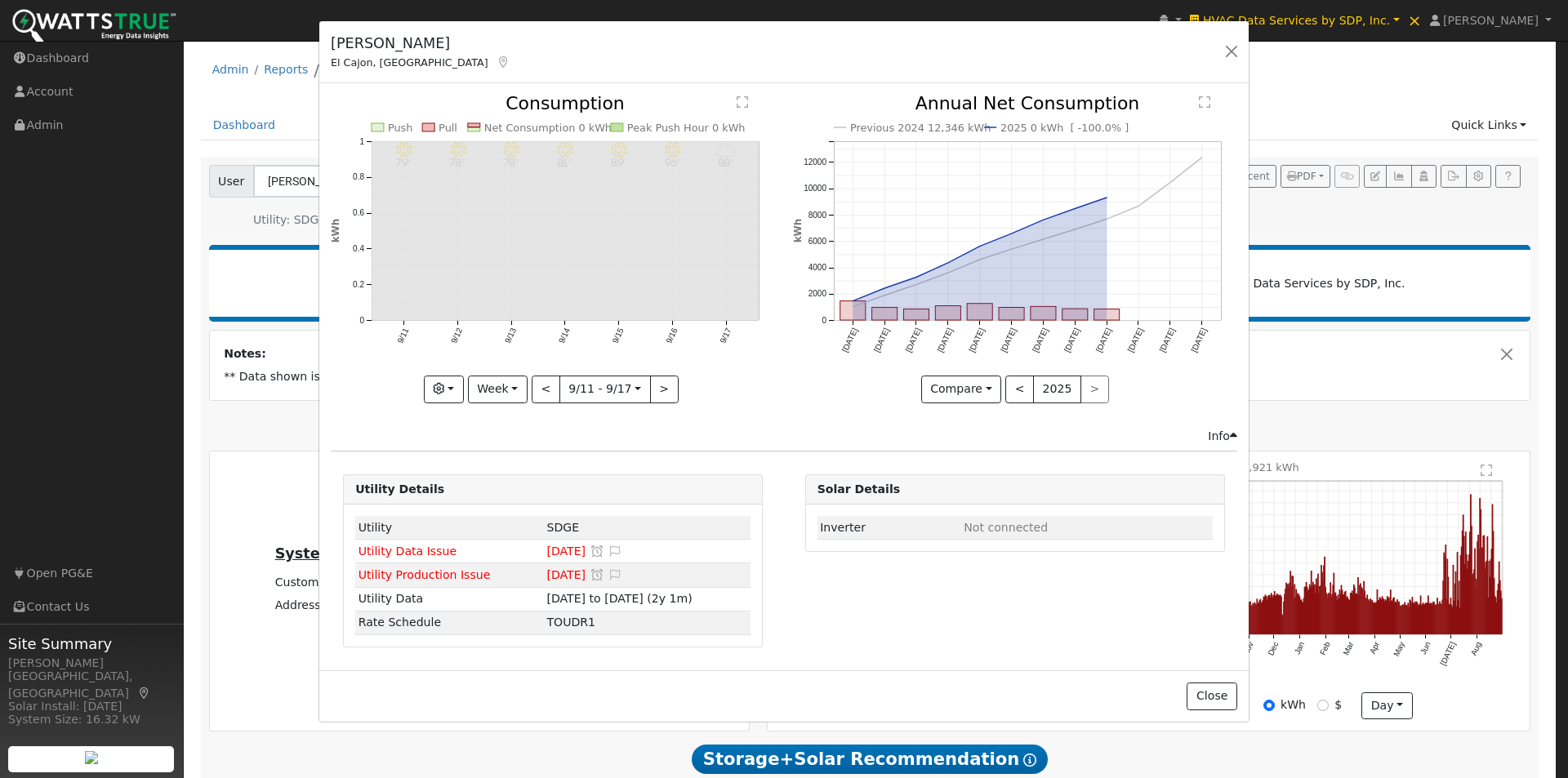
click at [1233, 432] on icon at bounding box center [1234, 436] width 8 height 11
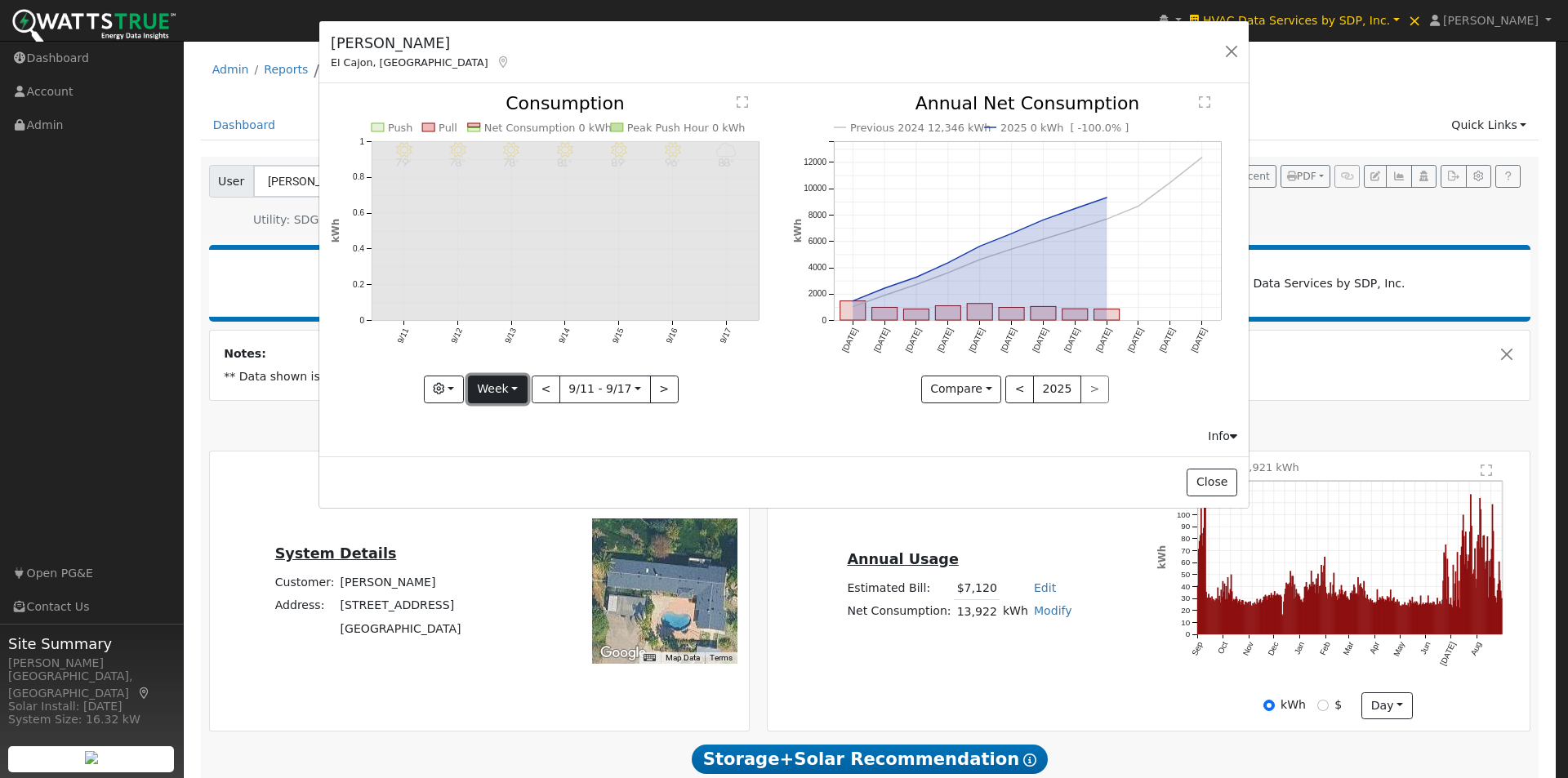
click at [489, 388] on button "Week" at bounding box center [497, 389] width 60 height 27
click at [504, 328] on link "Year" at bounding box center [526, 332] width 113 height 23
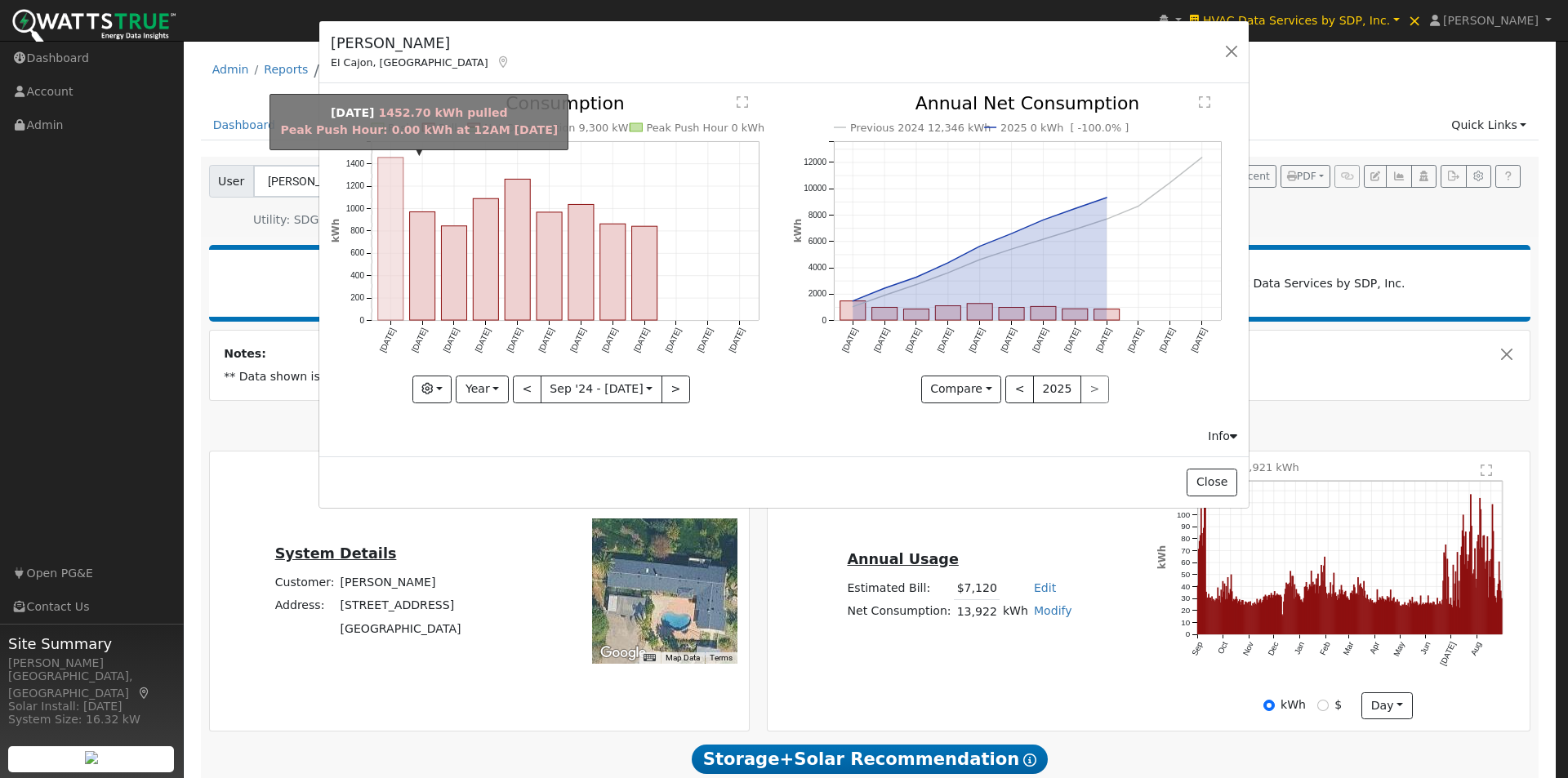
click at [387, 227] on rect "onclick=""" at bounding box center [391, 239] width 26 height 163
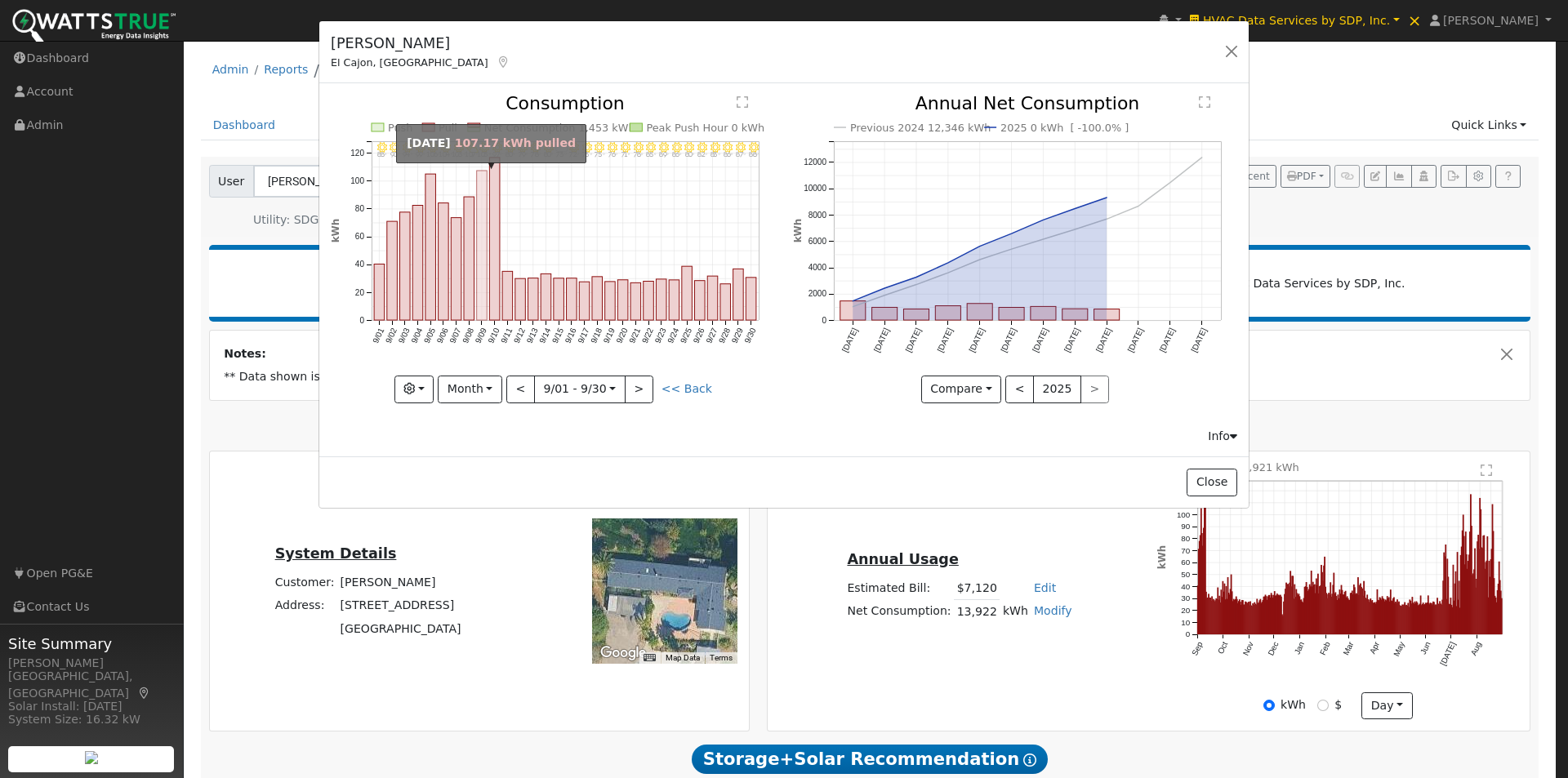
click at [482, 191] on rect "onclick=""" at bounding box center [481, 246] width 10 height 149
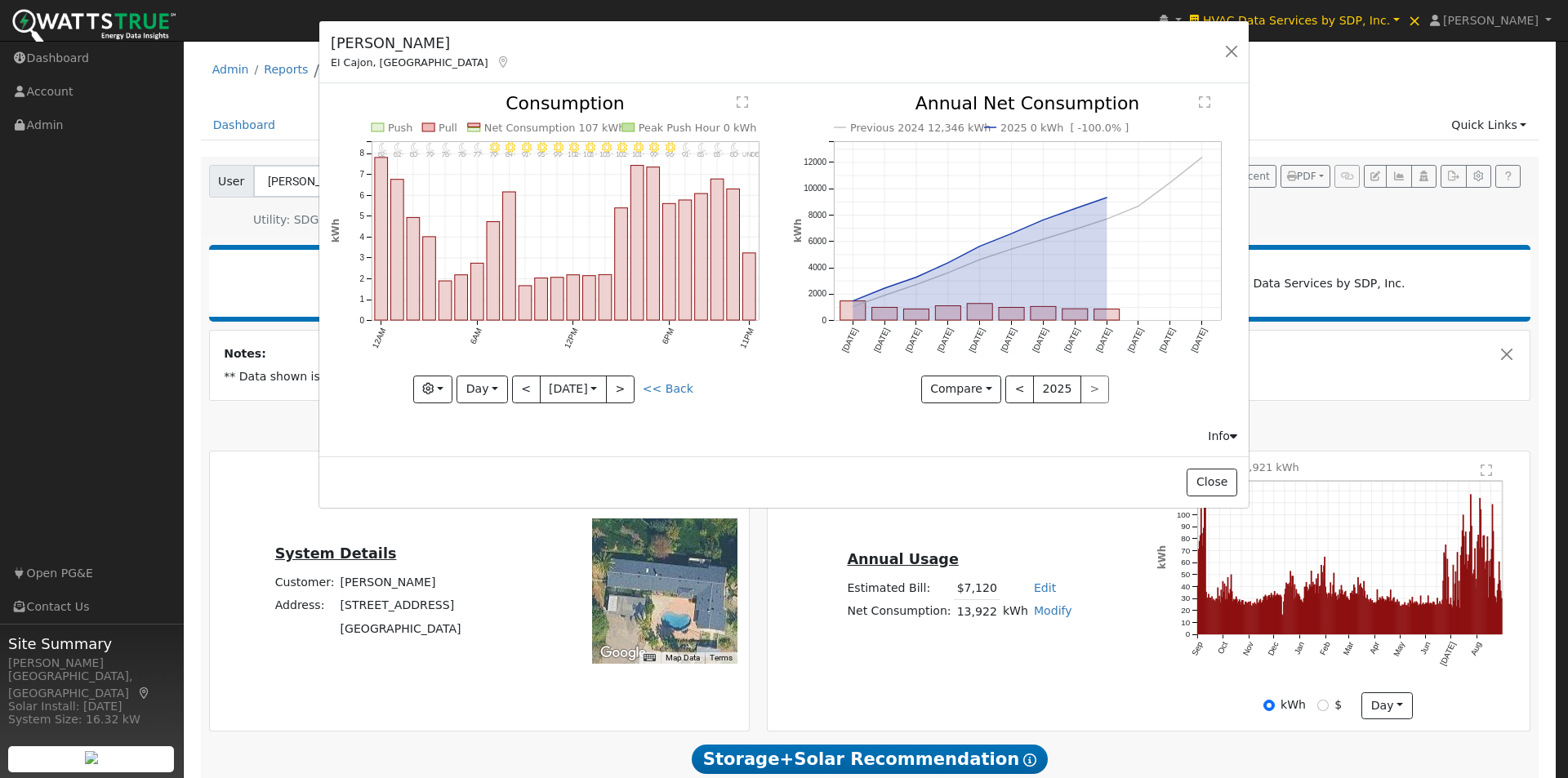
click at [742, 100] on text "" at bounding box center [742, 102] width 11 height 13
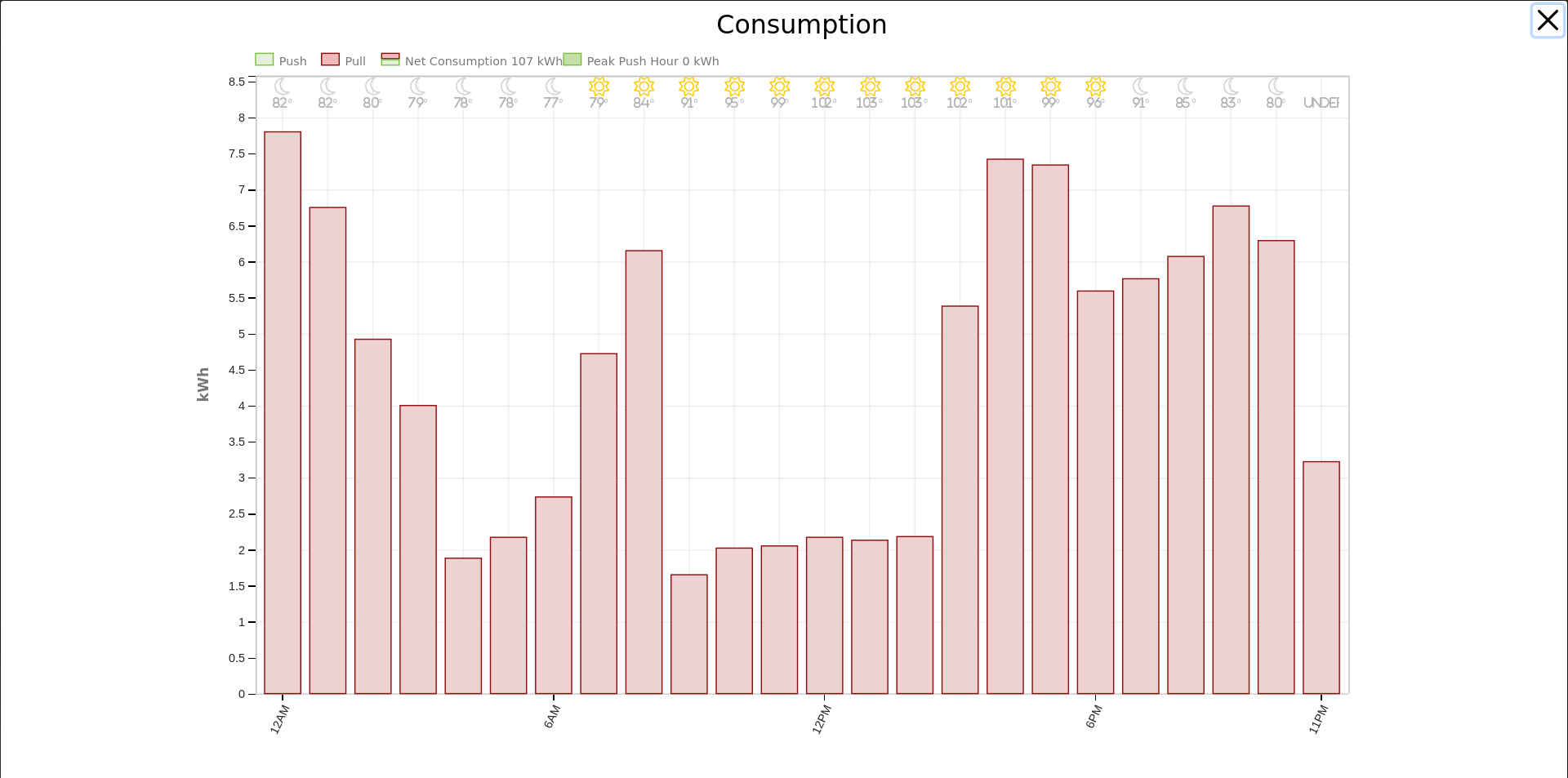
drag, startPoint x: 1534, startPoint y: 16, endPoint x: 1528, endPoint y: 24, distance: 10.0
click at [1535, 17] on button "button" at bounding box center [1548, 20] width 31 height 31
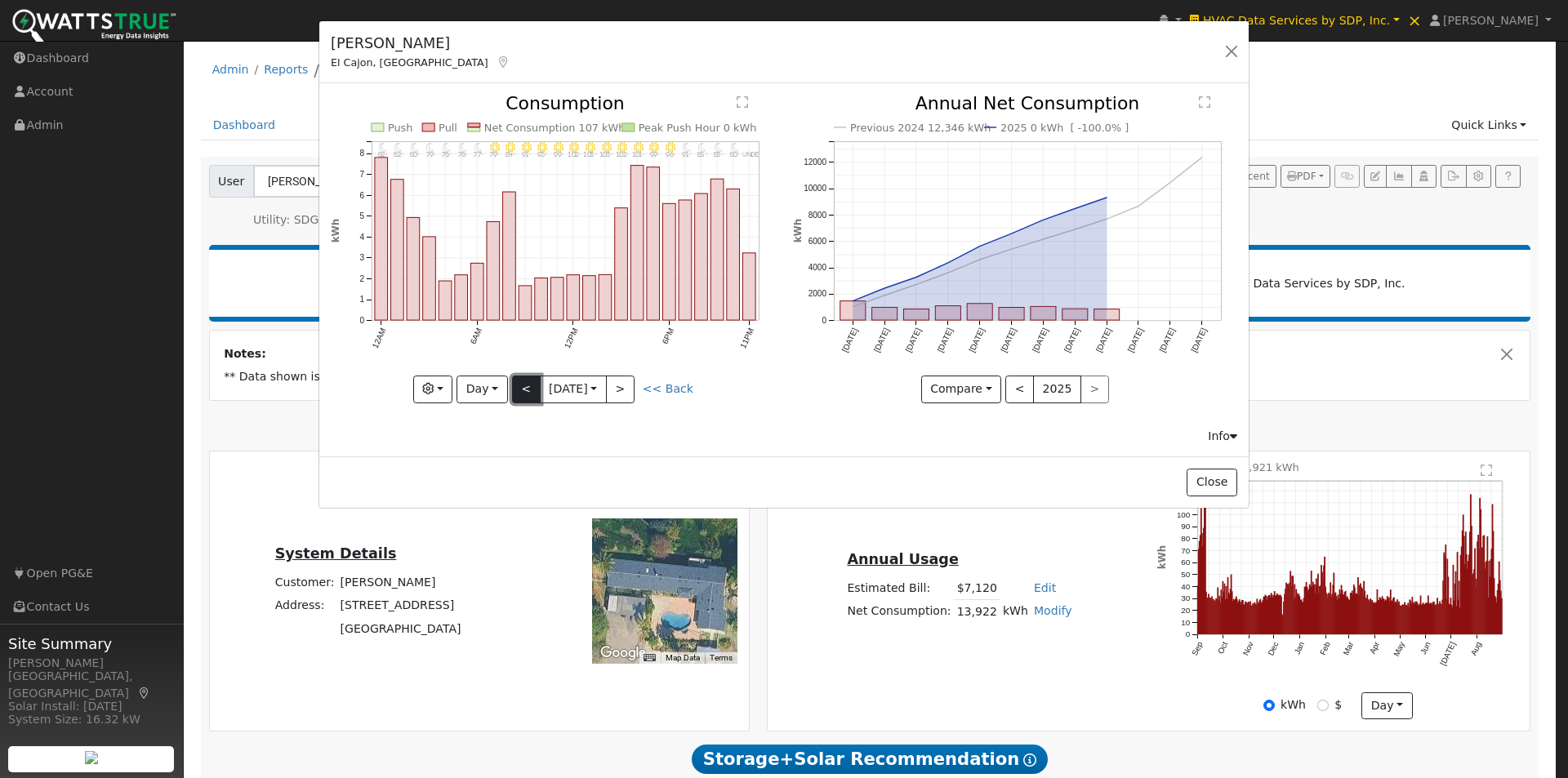
click at [523, 395] on button "<" at bounding box center [527, 389] width 28 height 27
type input "[DATE]"
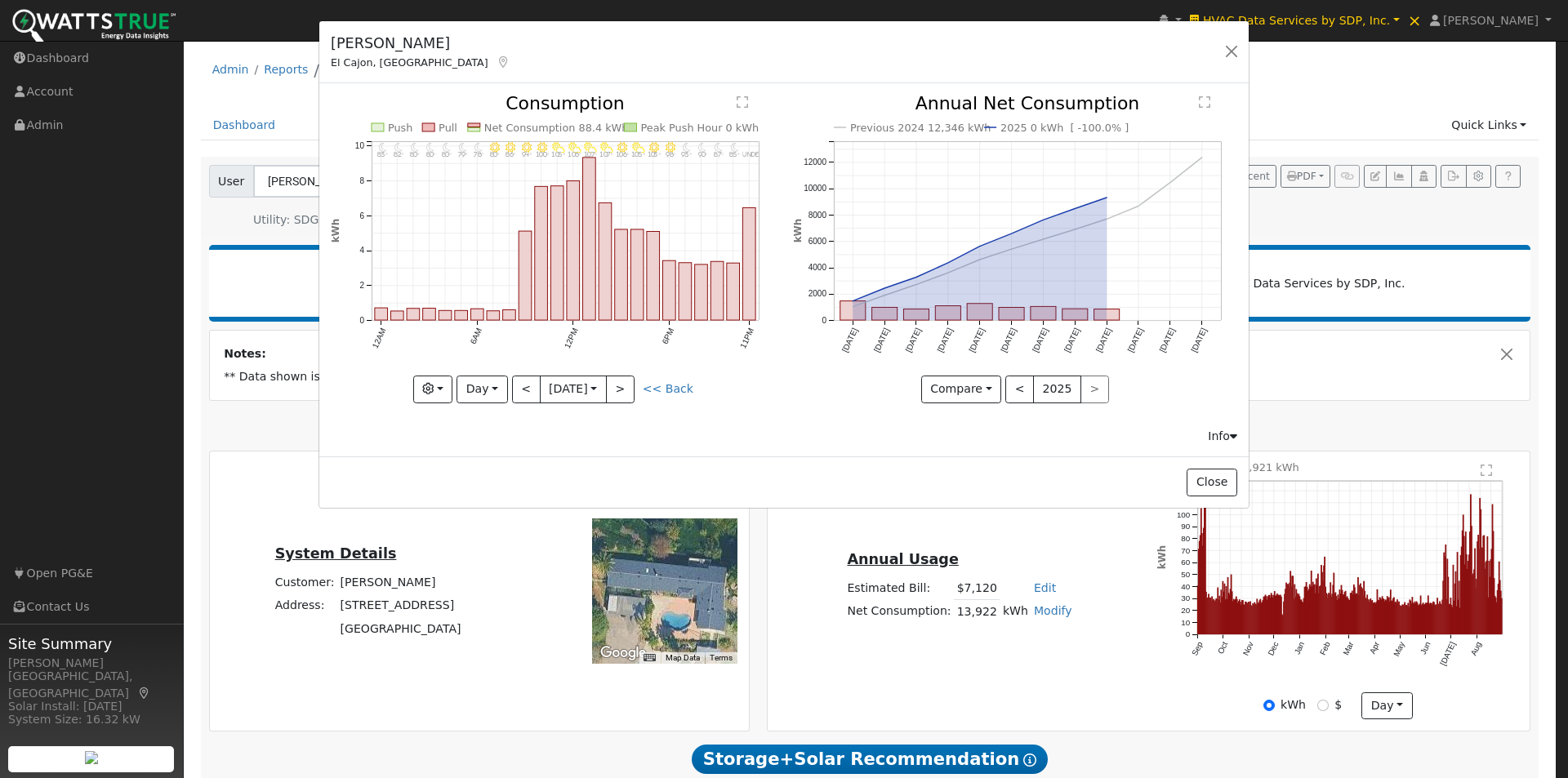
click at [742, 103] on text "" at bounding box center [742, 102] width 11 height 13
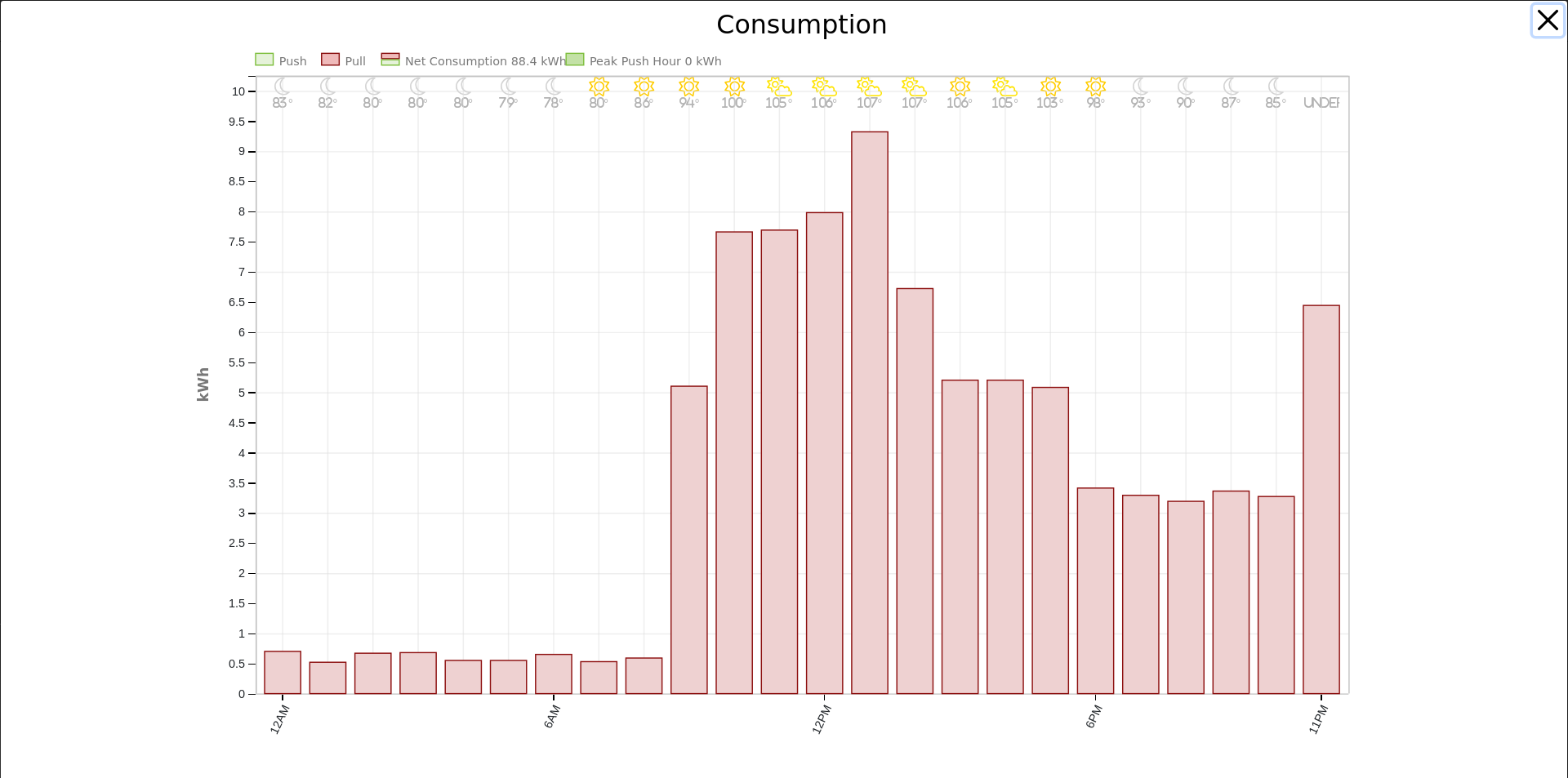
click at [1536, 15] on button "button" at bounding box center [1548, 20] width 31 height 31
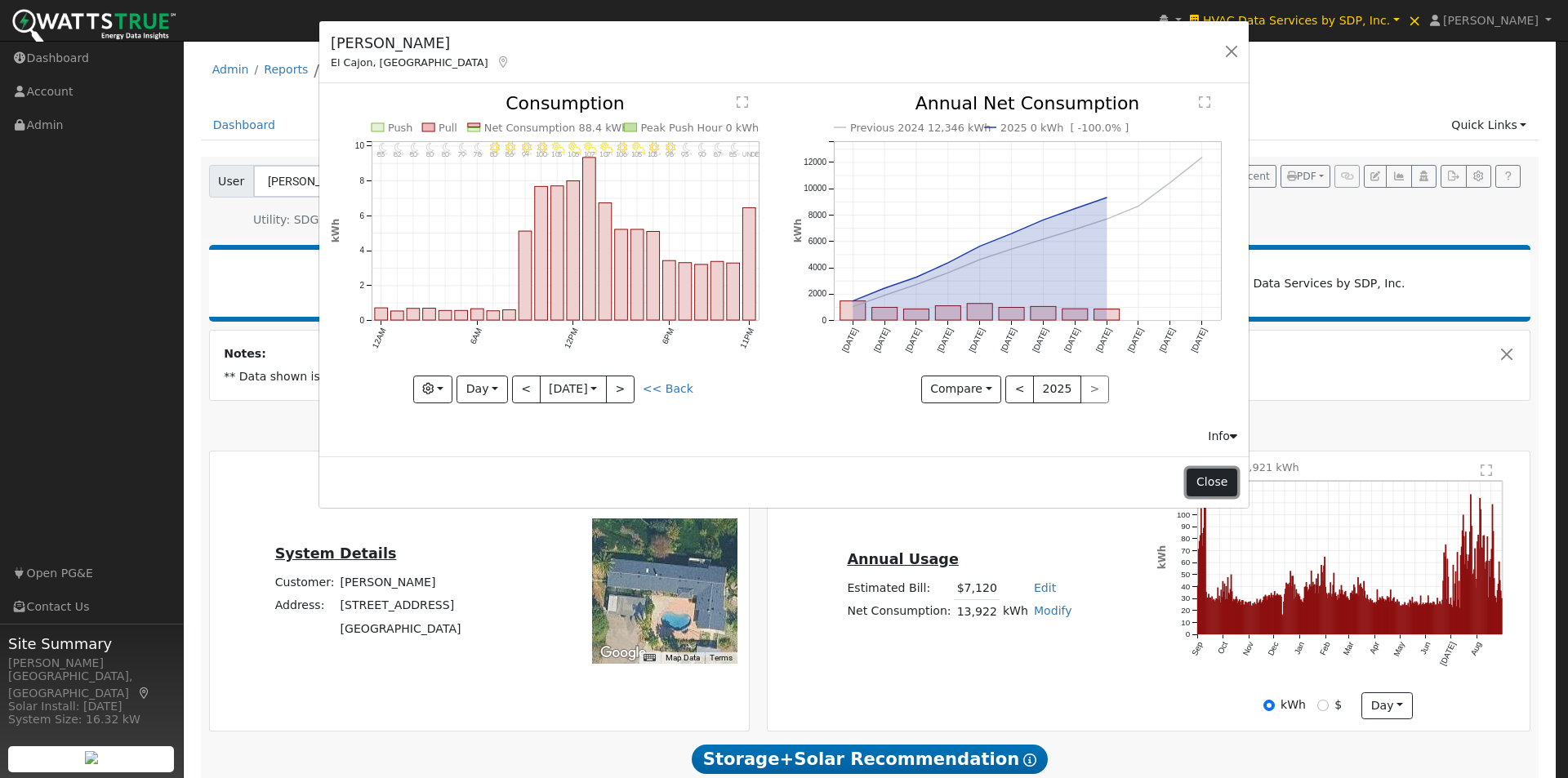
click at [1206, 476] on button "Close" at bounding box center [1211, 482] width 50 height 27
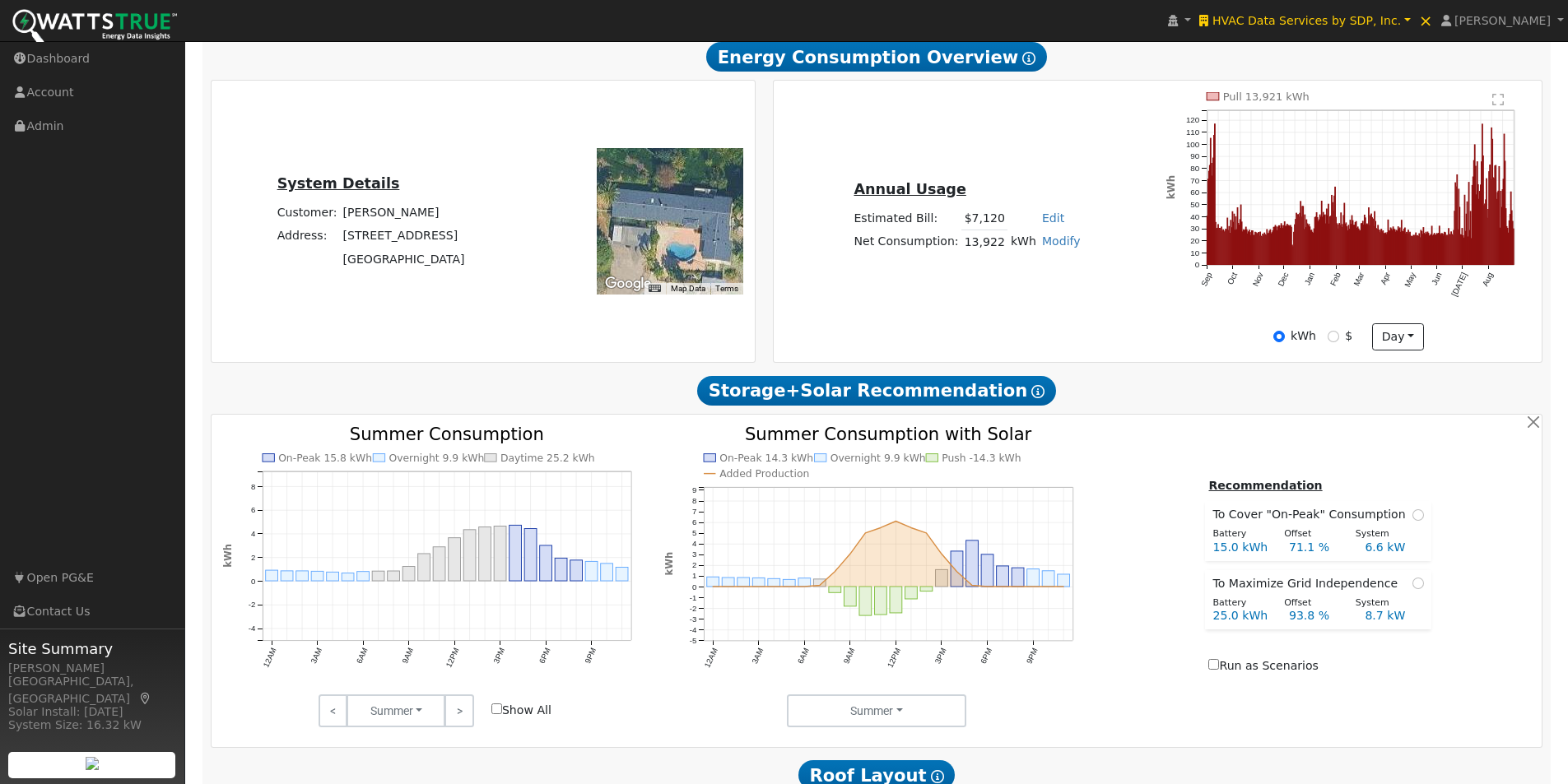
scroll to position [412, 0]
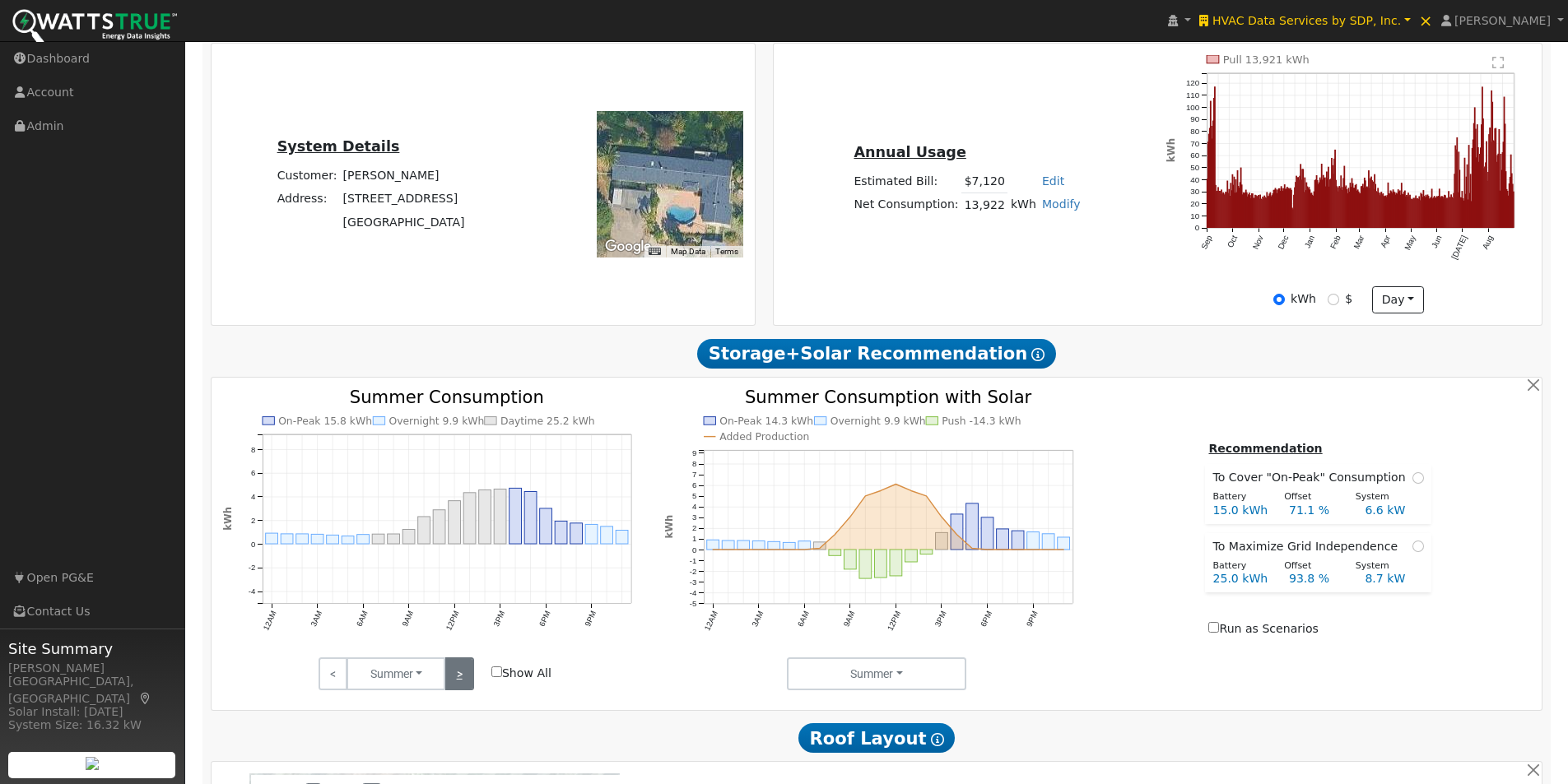
click at [460, 673] on link ">" at bounding box center [458, 673] width 29 height 33
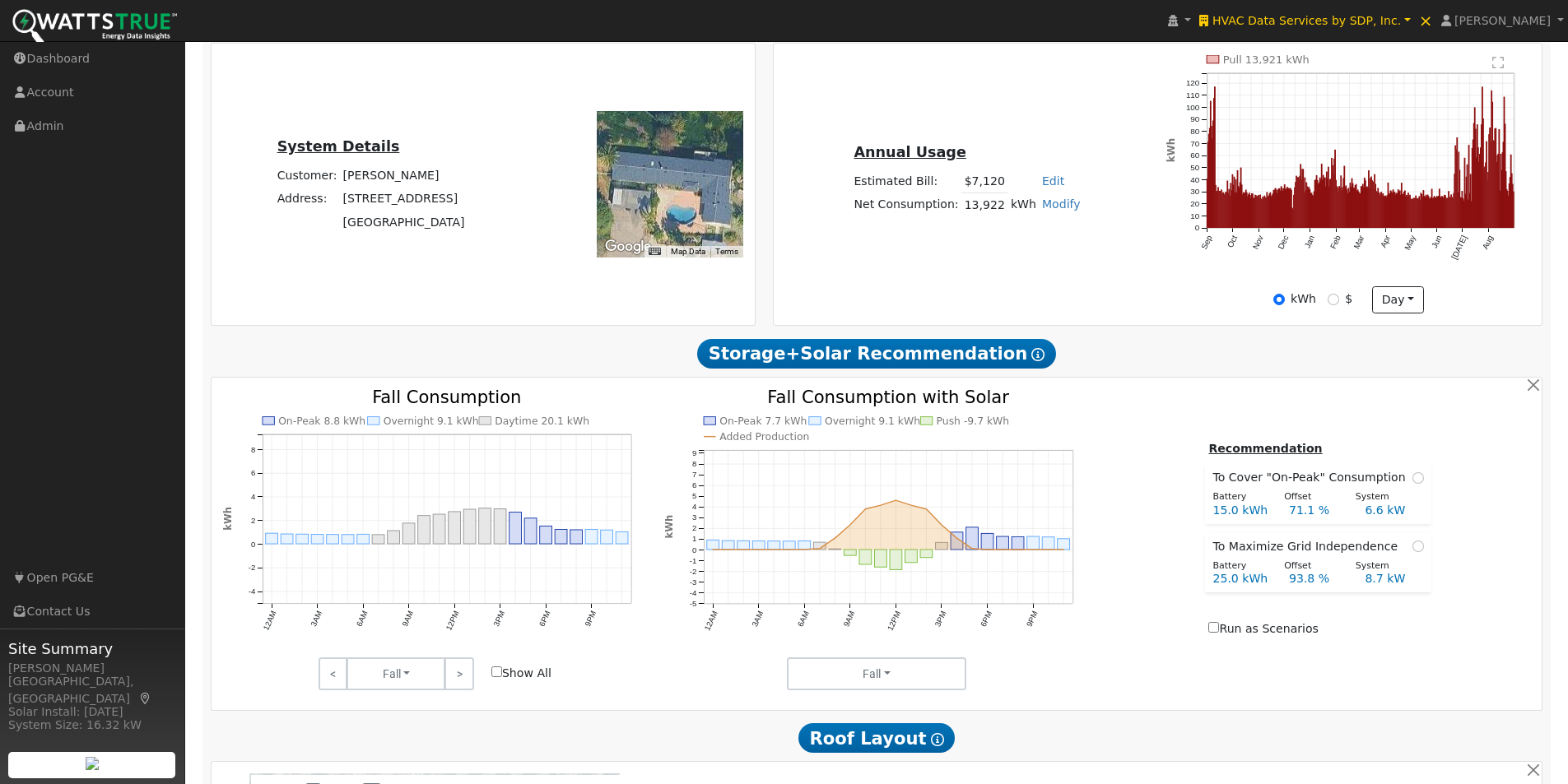
click at [499, 674] on input "Show All" at bounding box center [497, 672] width 10 height 10
checkbox input "true"
click at [459, 674] on link ">" at bounding box center [458, 673] width 29 height 33
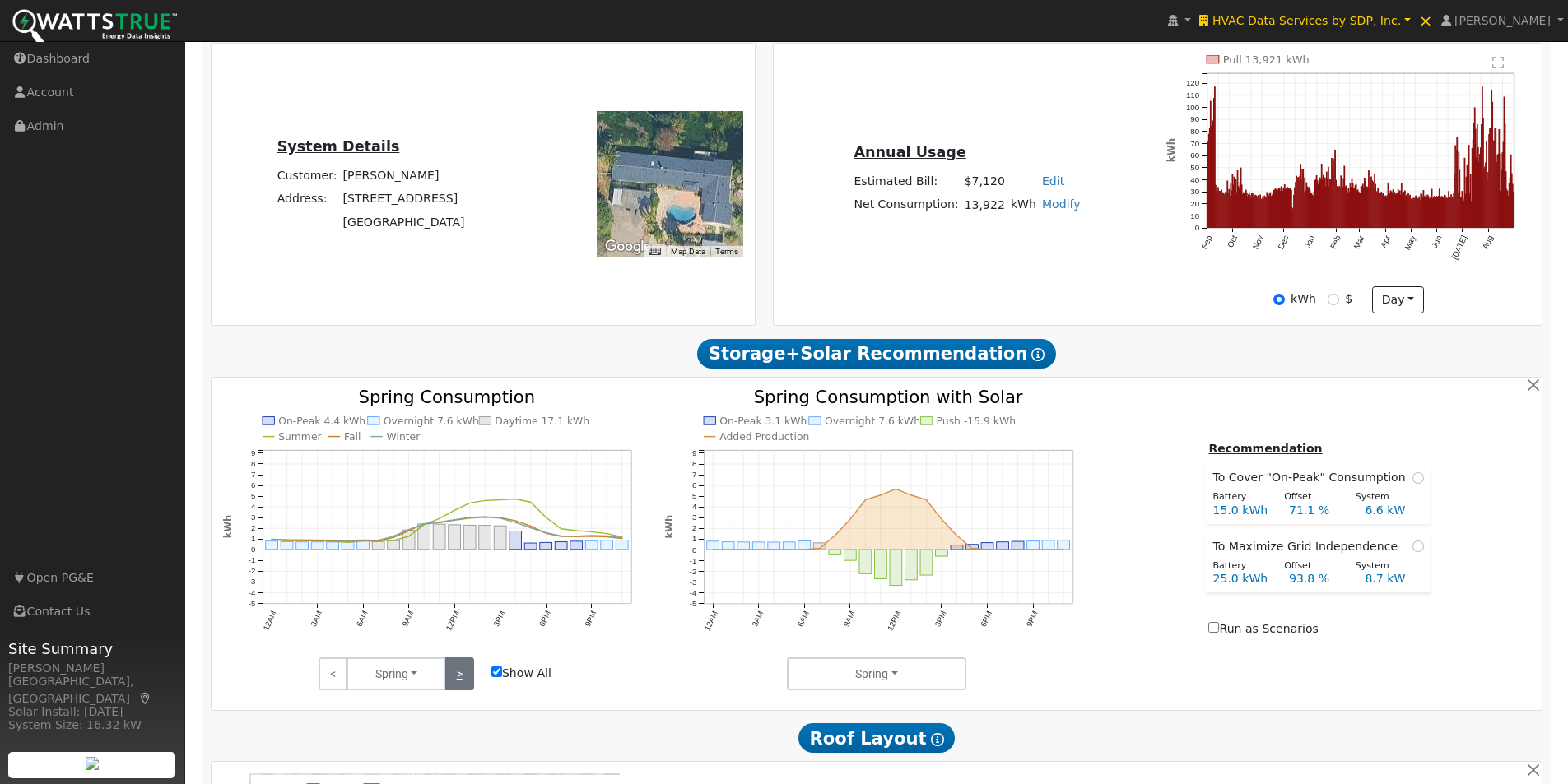
click at [459, 674] on link ">" at bounding box center [458, 673] width 29 height 33
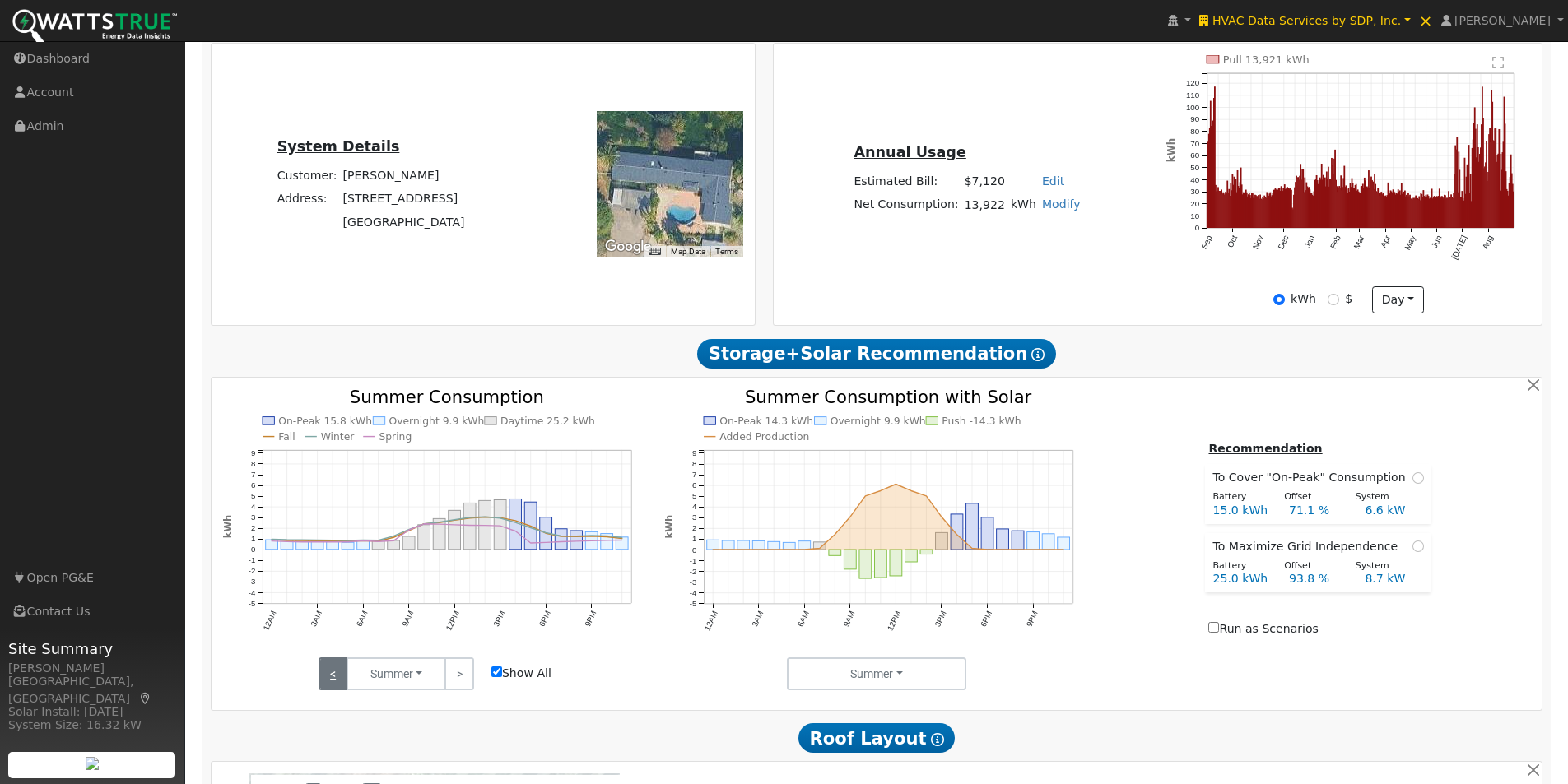
click at [328, 671] on link "<" at bounding box center [333, 673] width 29 height 33
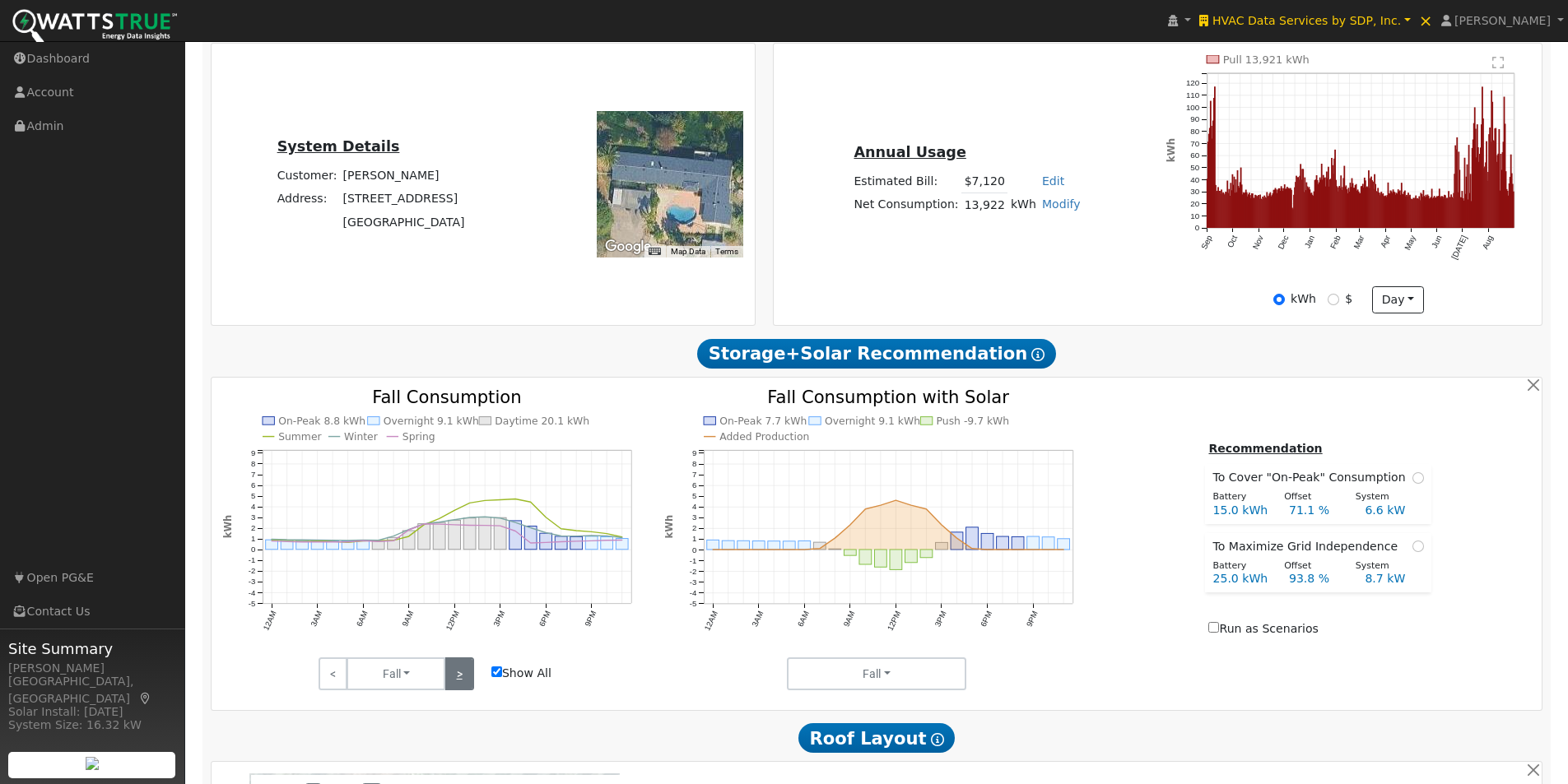
click at [460, 681] on link ">" at bounding box center [458, 673] width 29 height 33
click at [337, 676] on link "<" at bounding box center [333, 673] width 29 height 33
click at [465, 678] on link ">" at bounding box center [458, 673] width 29 height 33
click at [457, 678] on link ">" at bounding box center [458, 673] width 29 height 33
click at [462, 676] on link ">" at bounding box center [458, 673] width 29 height 33
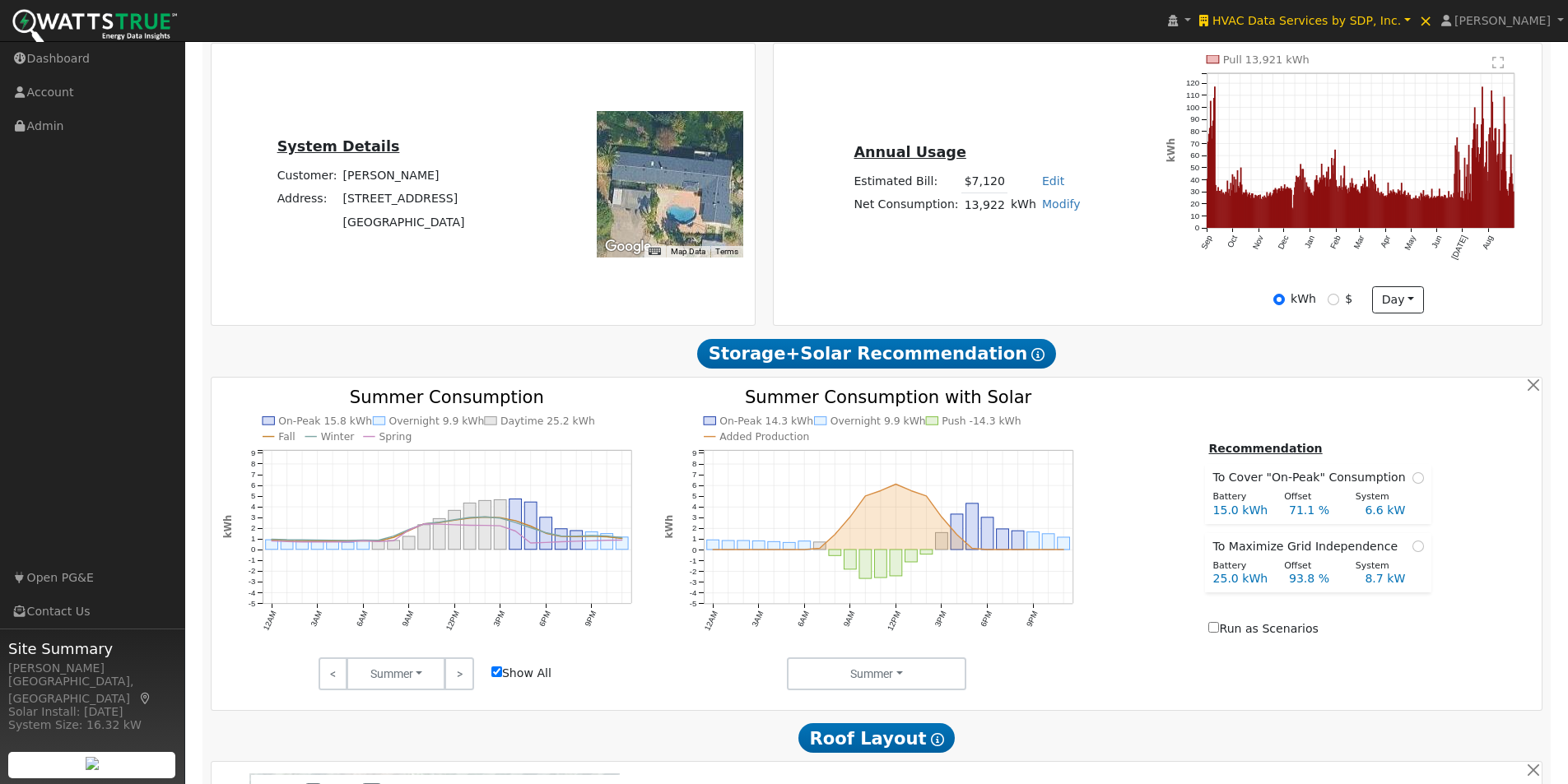
click at [1046, 211] on link "Modify" at bounding box center [1061, 204] width 39 height 13
click at [1012, 237] on link "Add Consumption" at bounding box center [999, 231] width 137 height 23
type input "13922"
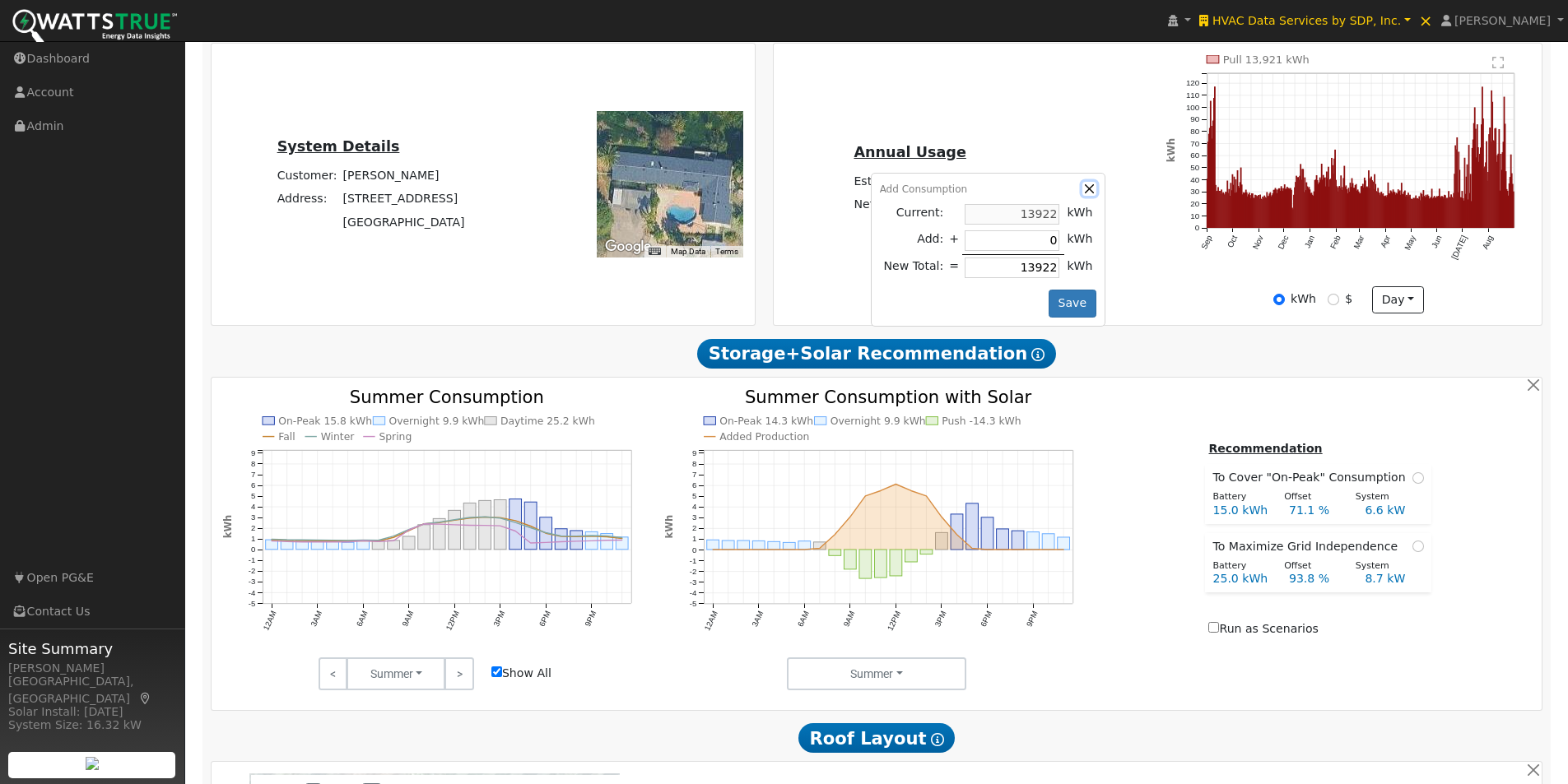
click at [1083, 193] on button "button" at bounding box center [1089, 189] width 14 height 14
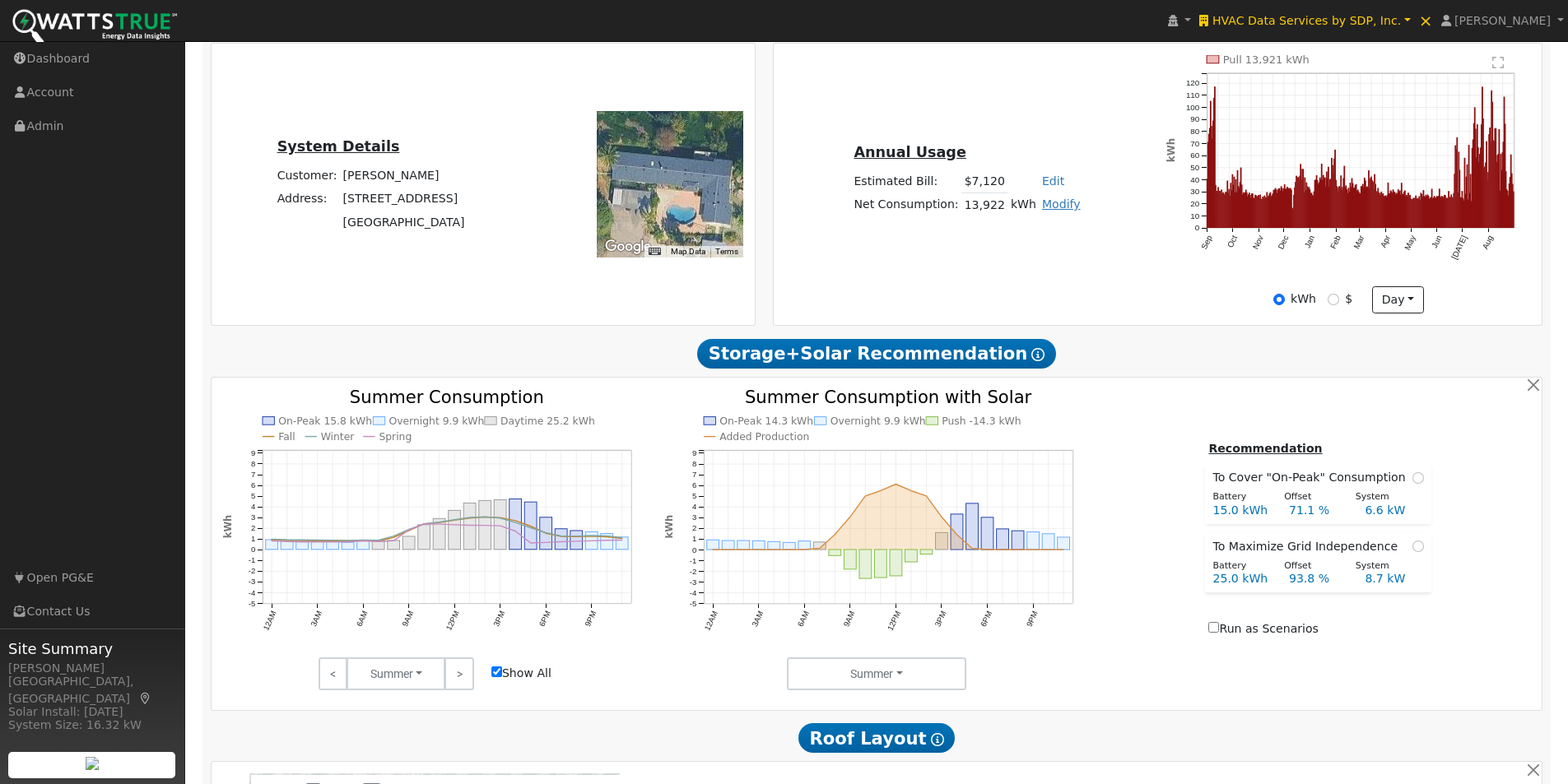
click at [1047, 209] on link "Modify" at bounding box center [1061, 204] width 39 height 13
click at [1010, 272] on link "Add Electric Vehicle" at bounding box center [999, 268] width 137 height 23
type input "200"
click at [1083, 194] on button "button" at bounding box center [1089, 189] width 14 height 14
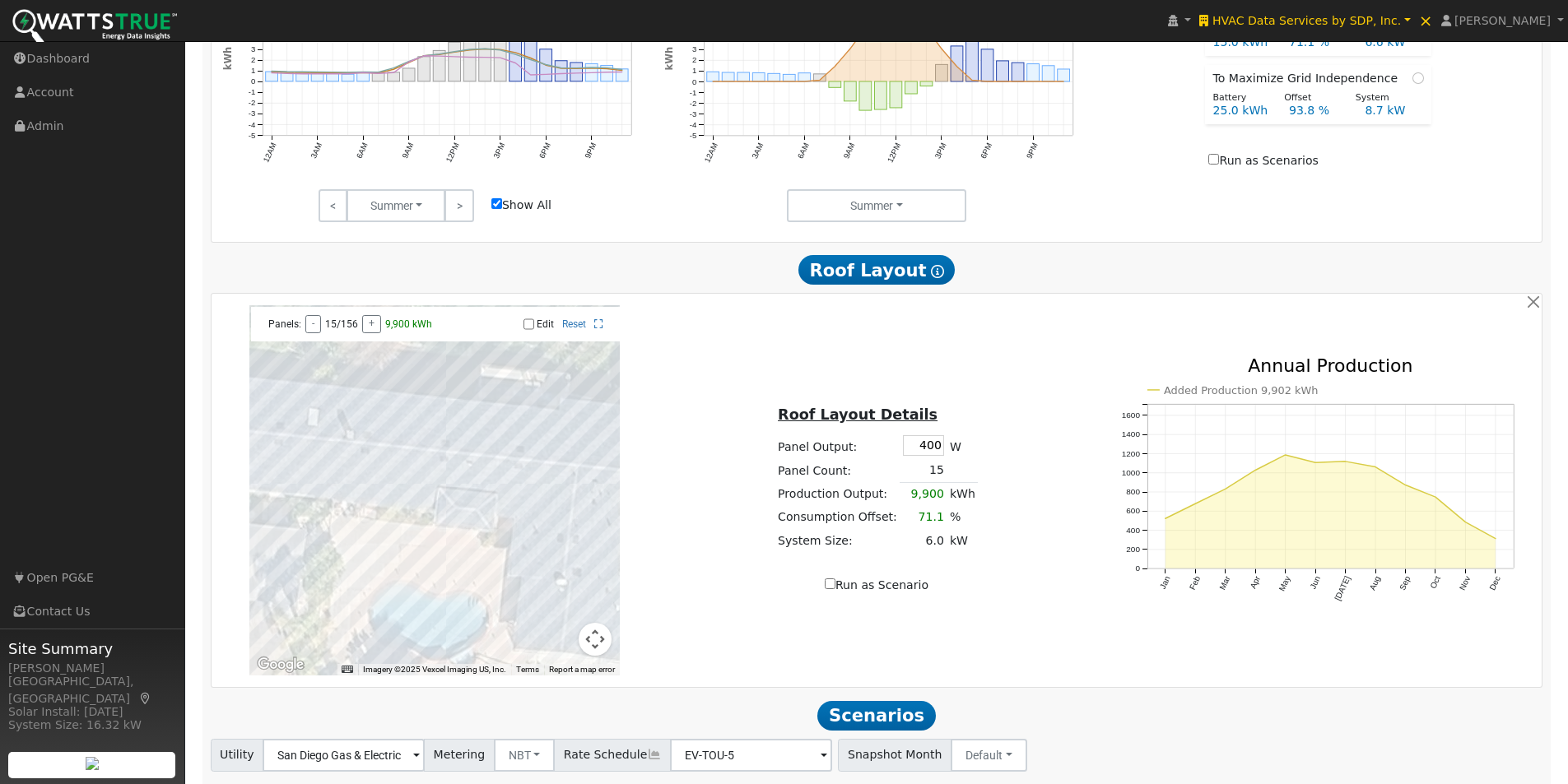
scroll to position [905, 0]
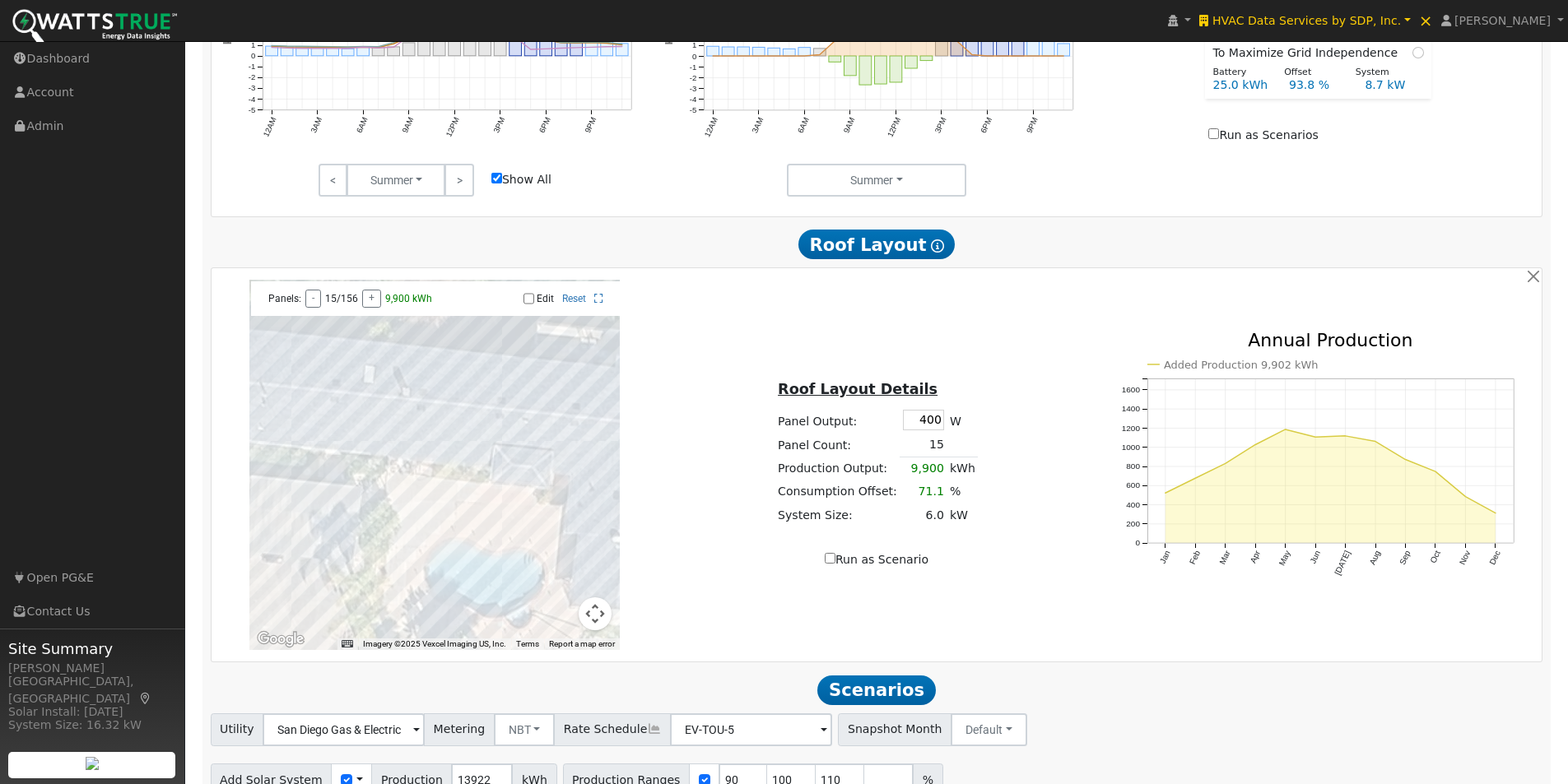
drag, startPoint x: 527, startPoint y: 487, endPoint x: 574, endPoint y: 470, distance: 50.0
click at [578, 471] on div at bounding box center [435, 465] width 371 height 371
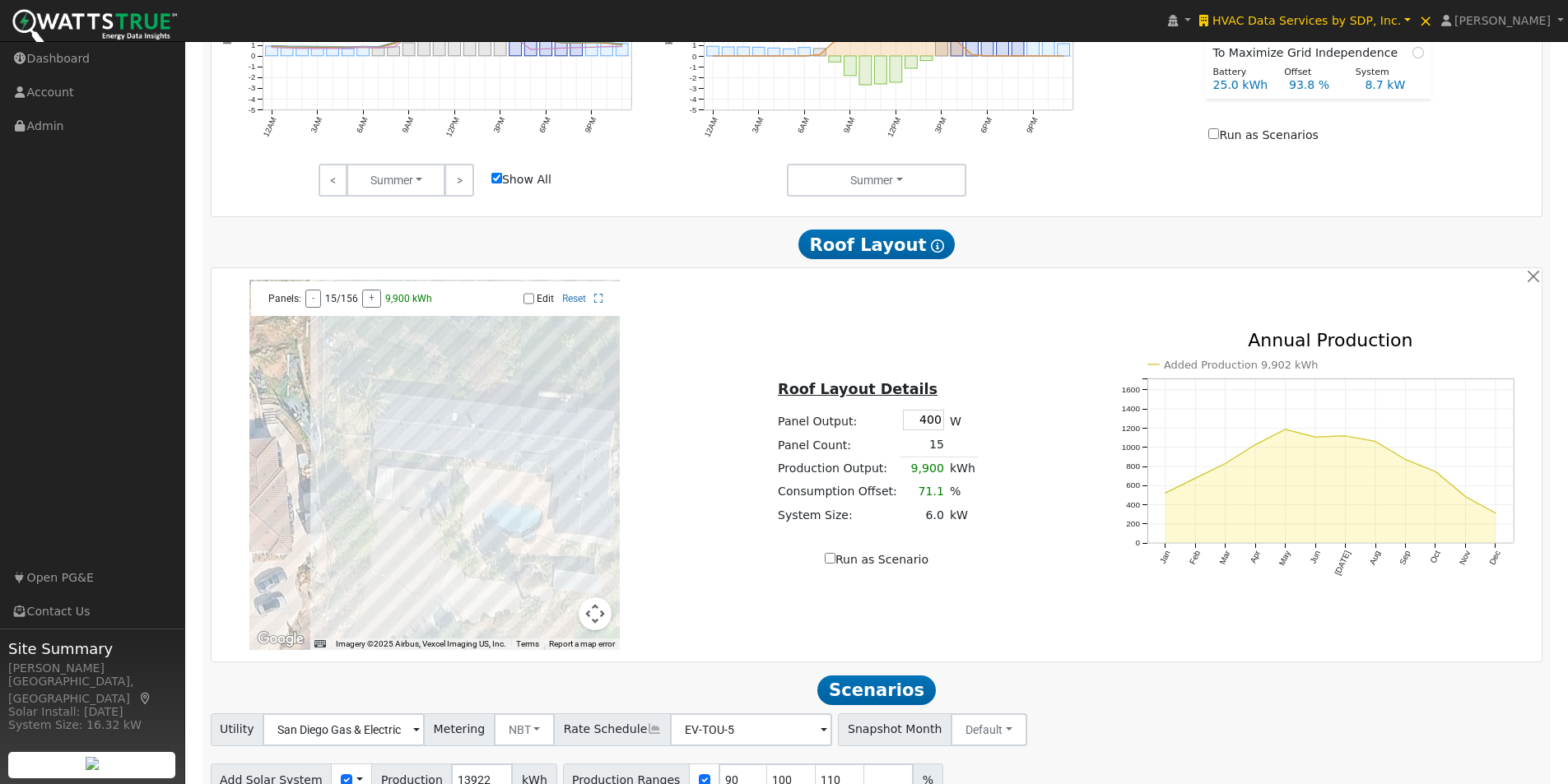
scroll to position [993, 0]
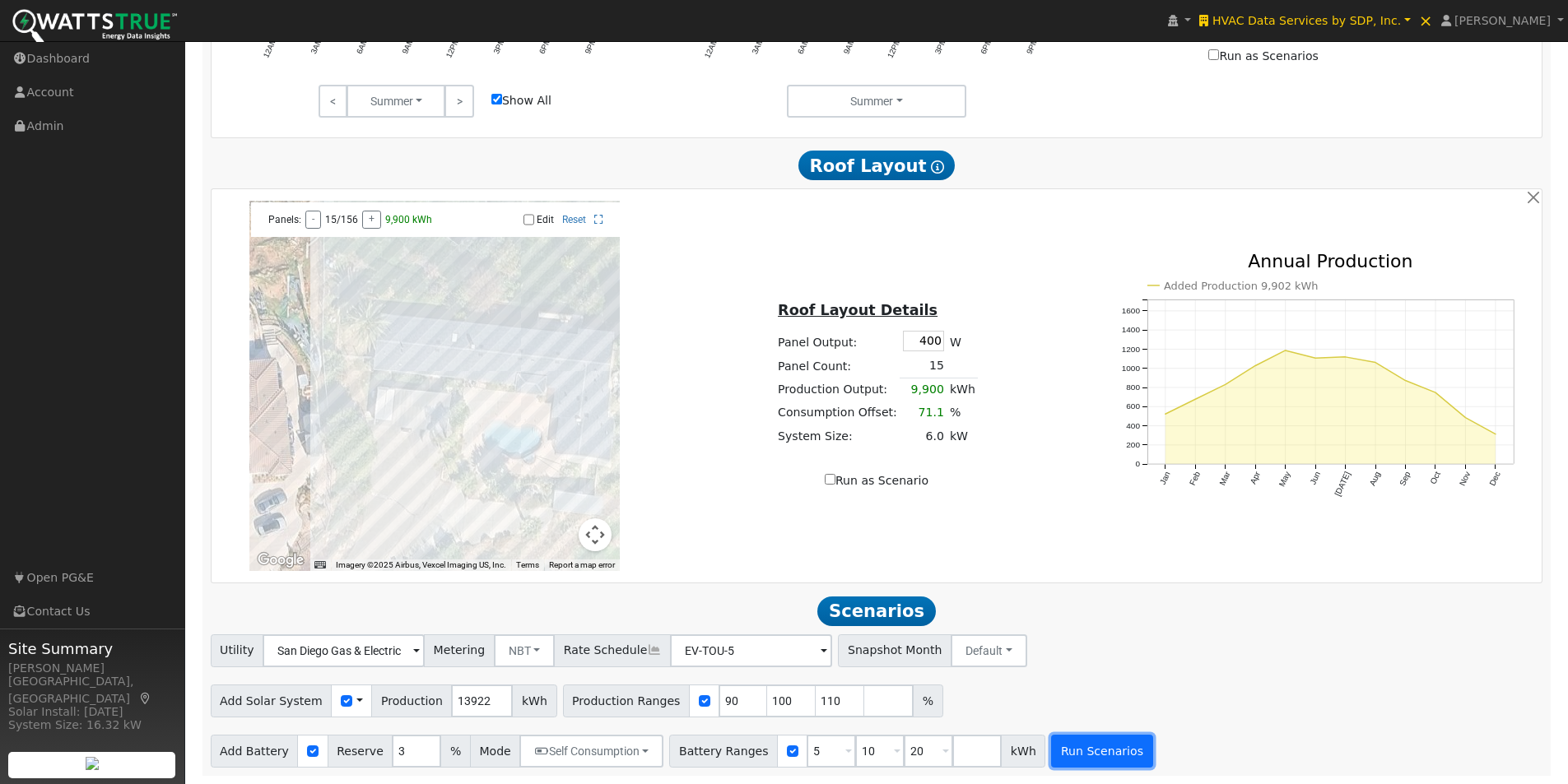
click at [1055, 758] on button "Run Scenarios" at bounding box center [1102, 751] width 101 height 33
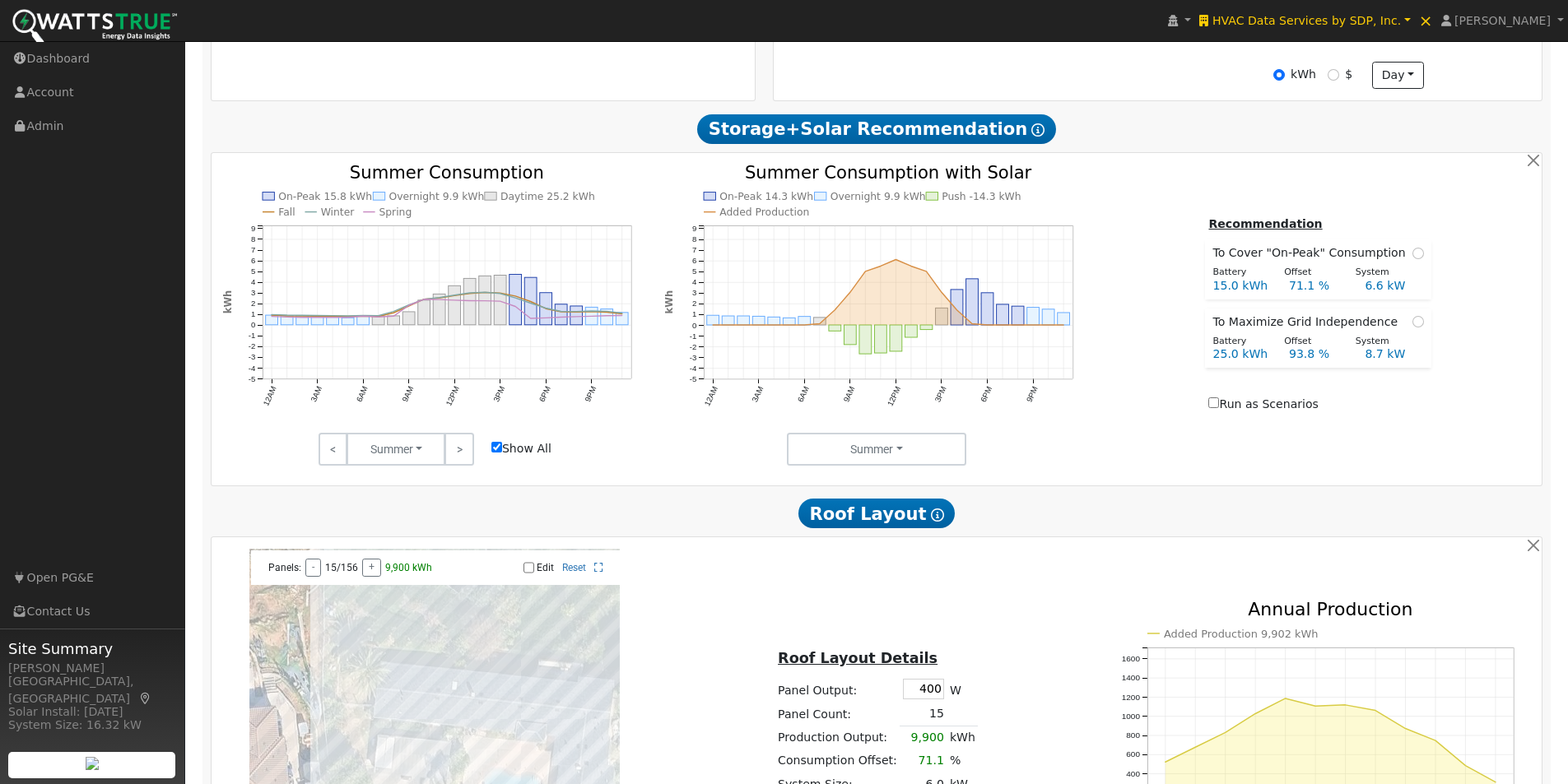
type input "8.4"
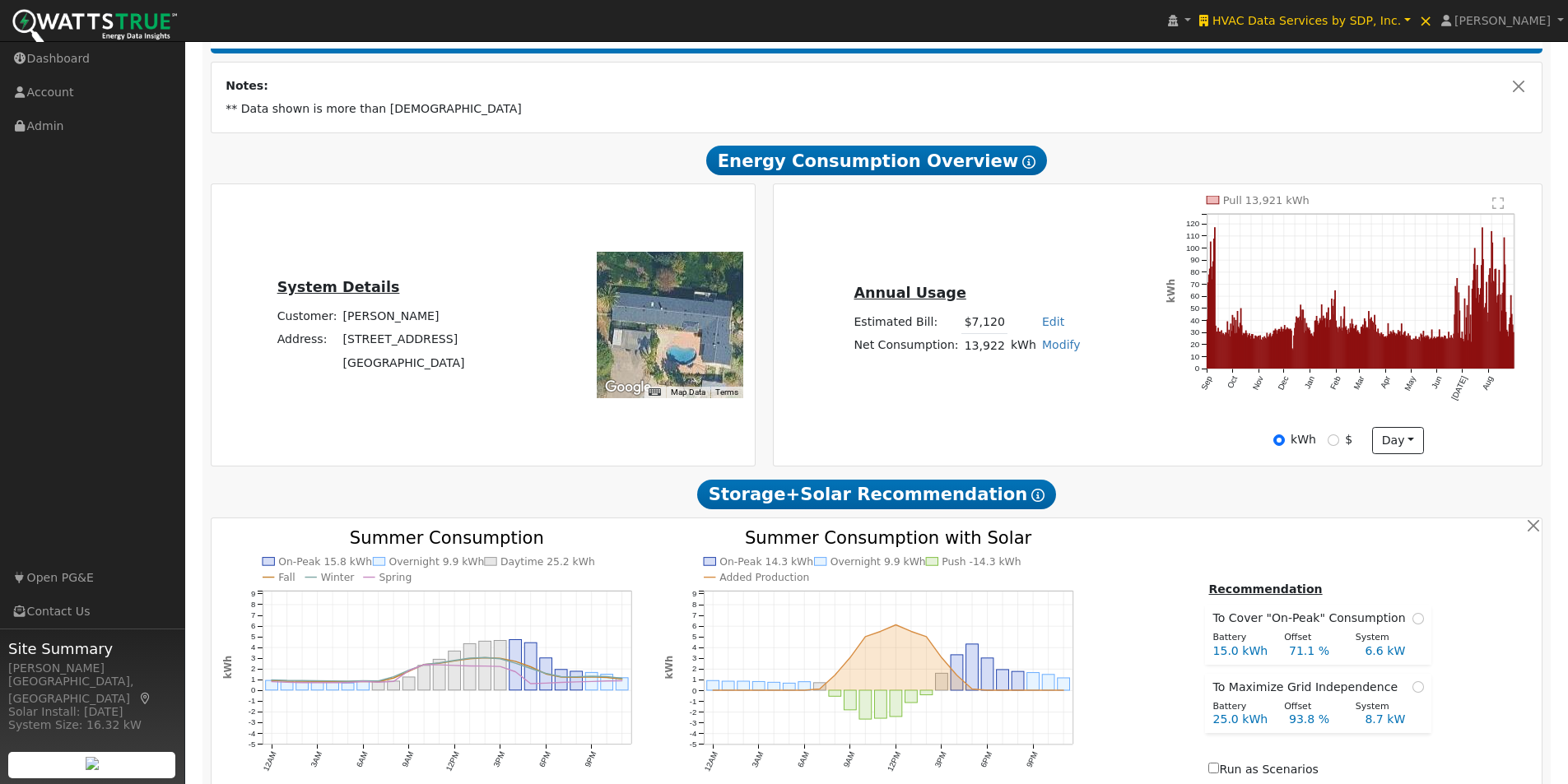
scroll to position [274, 0]
